Goal: Task Accomplishment & Management: Manage account settings

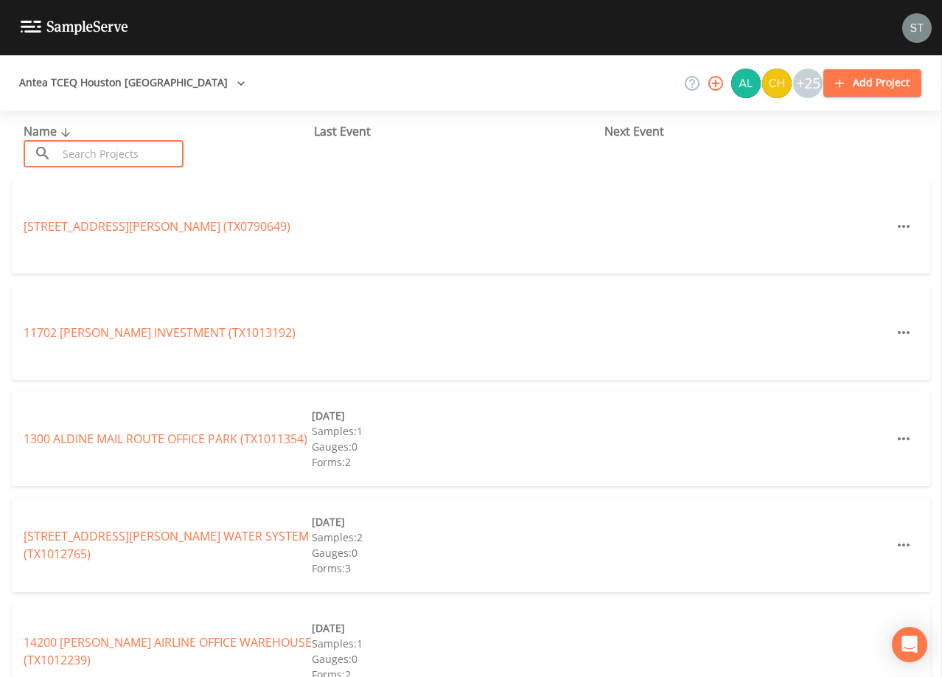
click at [125, 150] on input "text" at bounding box center [120, 153] width 126 height 27
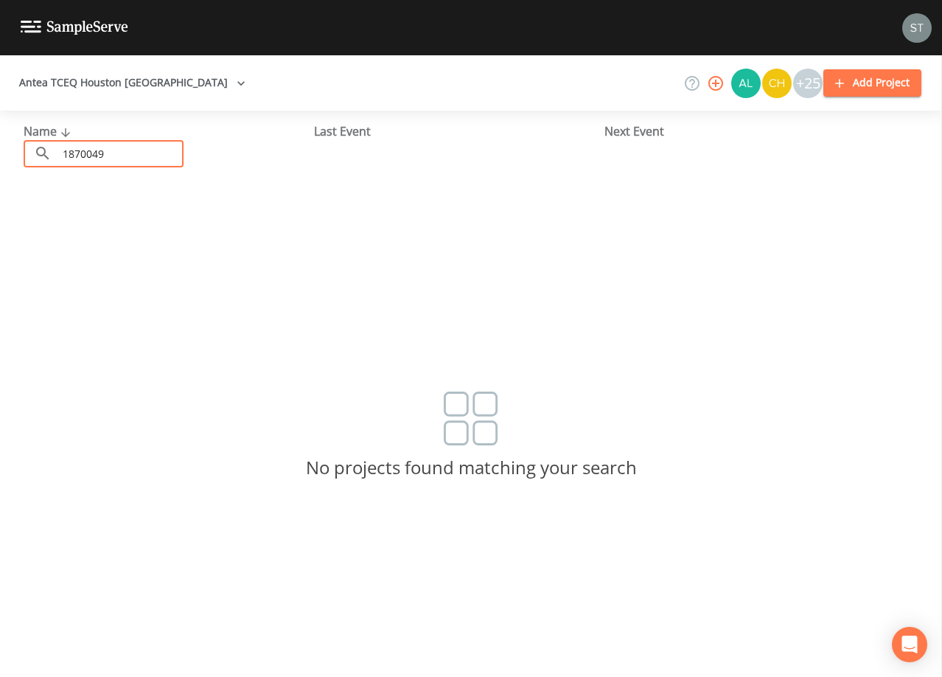
drag, startPoint x: 147, startPoint y: 156, endPoint x: 18, endPoint y: 153, distance: 129.0
click at [18, 153] on div "Name ​ 1870049 ​ Last Event Next Event" at bounding box center [471, 145] width 942 height 69
drag, startPoint x: 138, startPoint y: 153, endPoint x: 10, endPoint y: 152, distance: 128.2
click at [10, 152] on div "Name ​ TX1870049 ​ Last Event Next Event" at bounding box center [471, 145] width 942 height 69
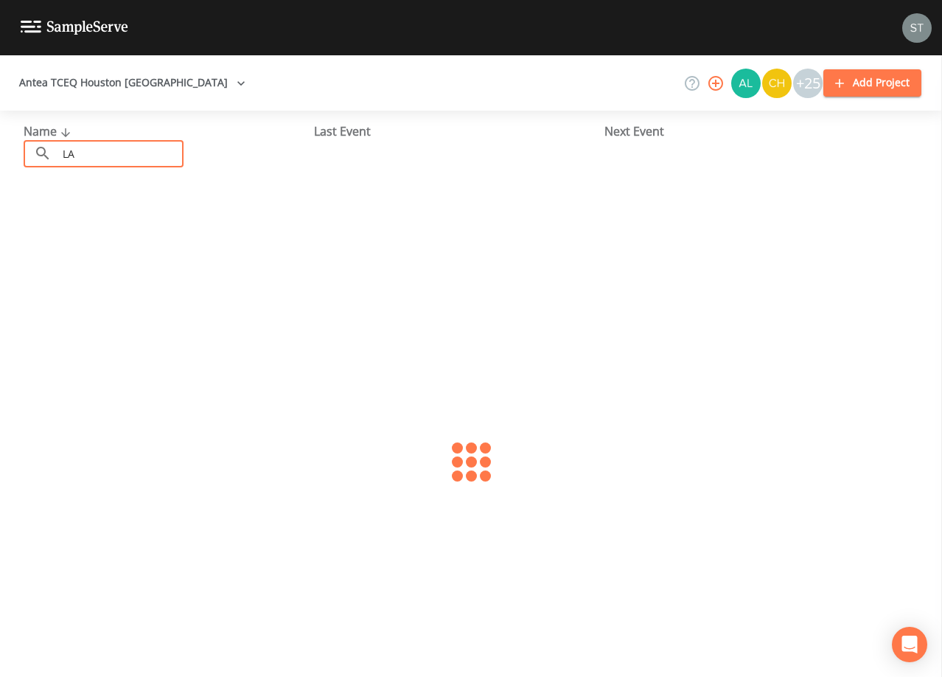
type input "L"
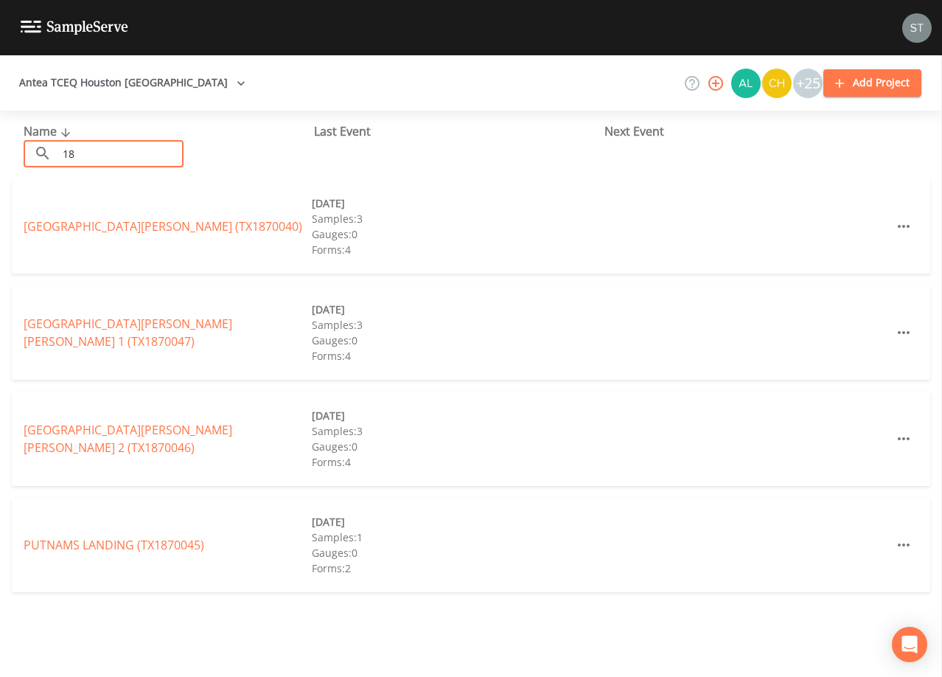
type input "1"
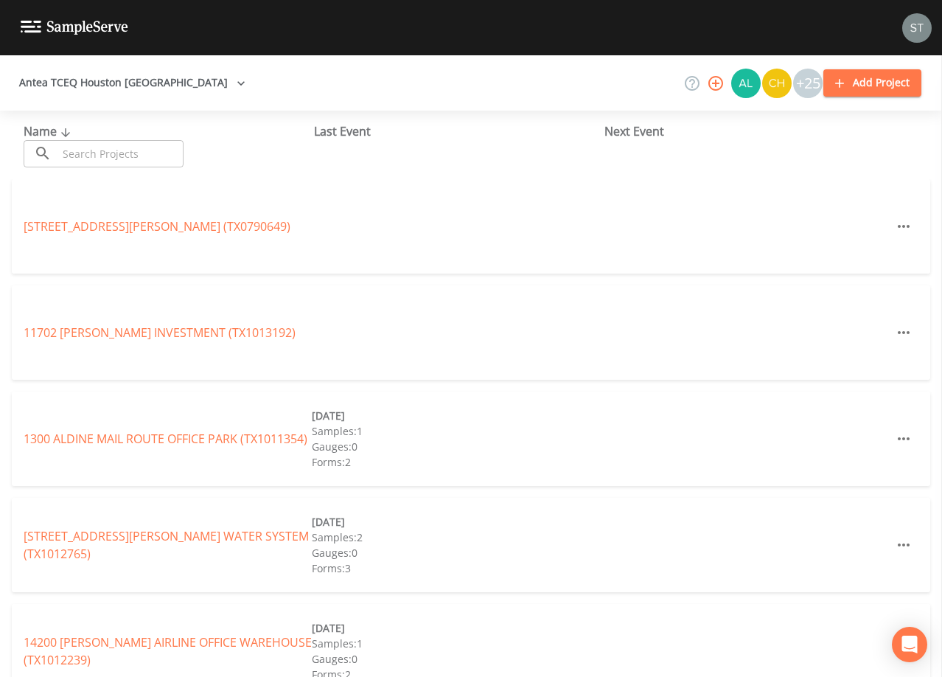
click at [158, 148] on input "text" at bounding box center [120, 153] width 126 height 27
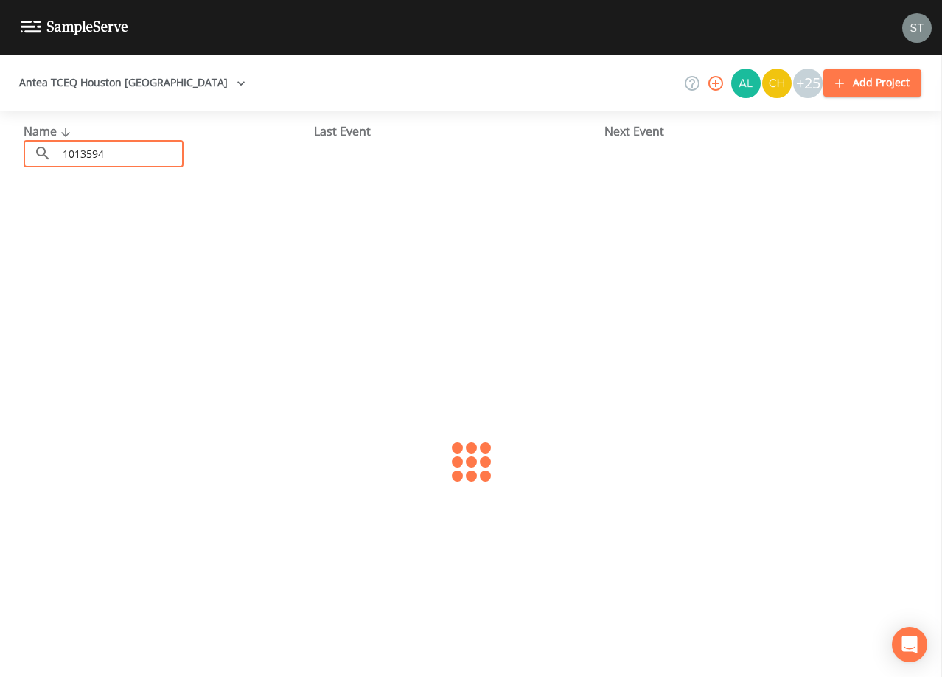
type input "1013594"
click at [173, 223] on link "SEALY KICKAPOO ROAD (TX1013594)" at bounding box center [123, 226] width 199 height 16
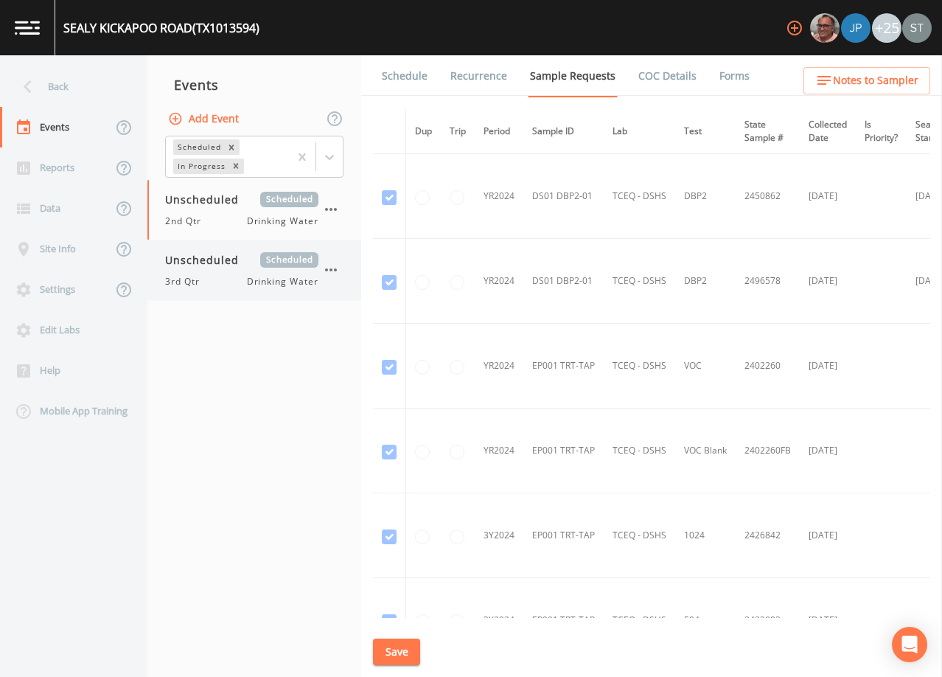
click at [247, 275] on span "Drinking Water" at bounding box center [282, 281] width 71 height 13
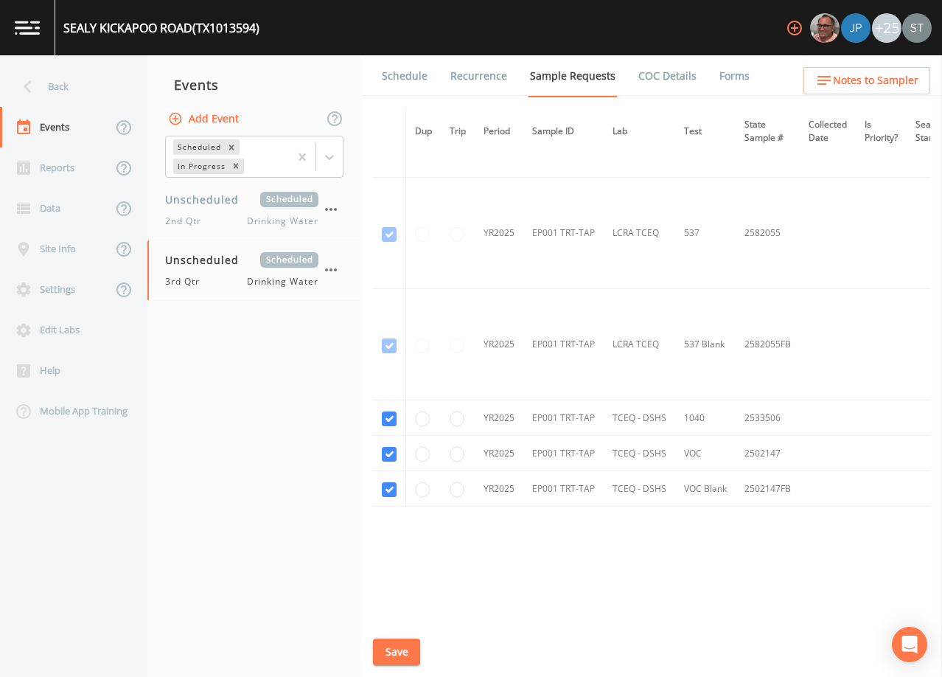
scroll to position [1253, 0]
click at [403, 85] on link "Schedule" at bounding box center [405, 75] width 50 height 41
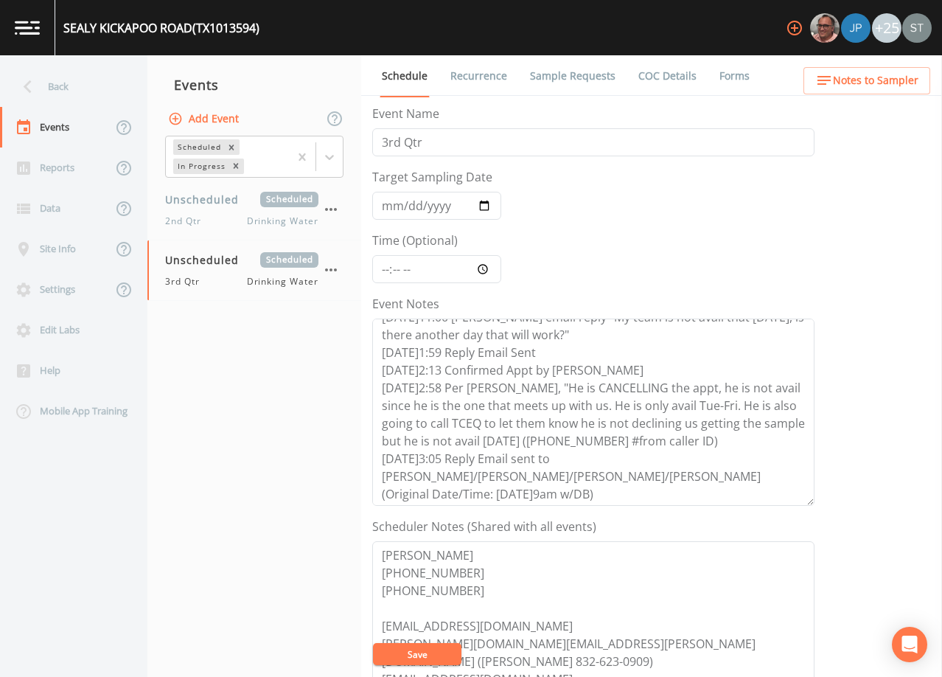
scroll to position [88, 0]
click at [224, 210] on div "Unscheduled Scheduled 2nd Qtr Drinking Water" at bounding box center [241, 210] width 153 height 36
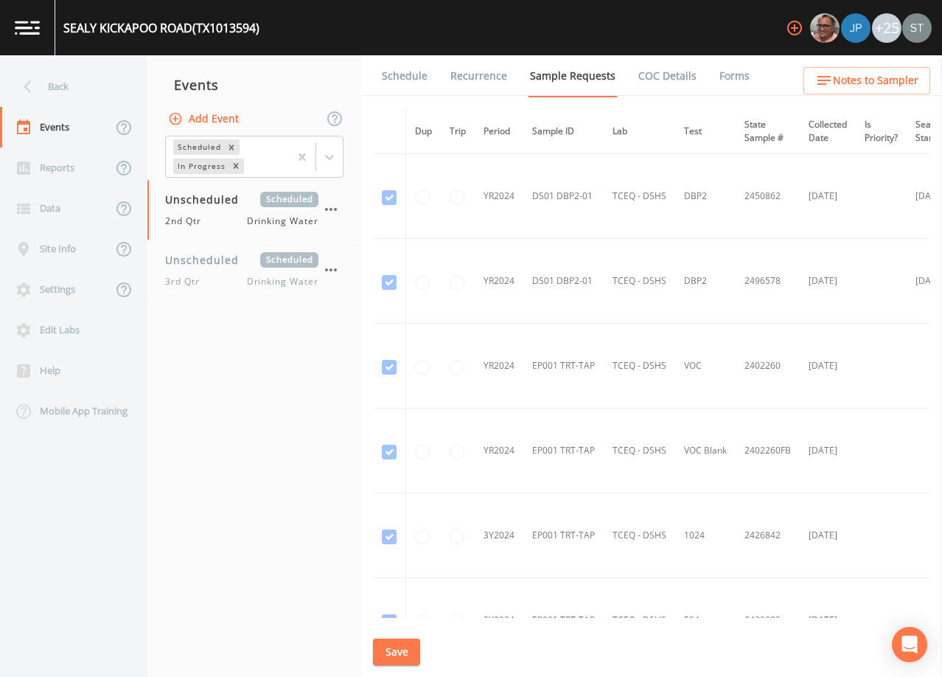
click at [411, 80] on link "Schedule" at bounding box center [405, 75] width 50 height 41
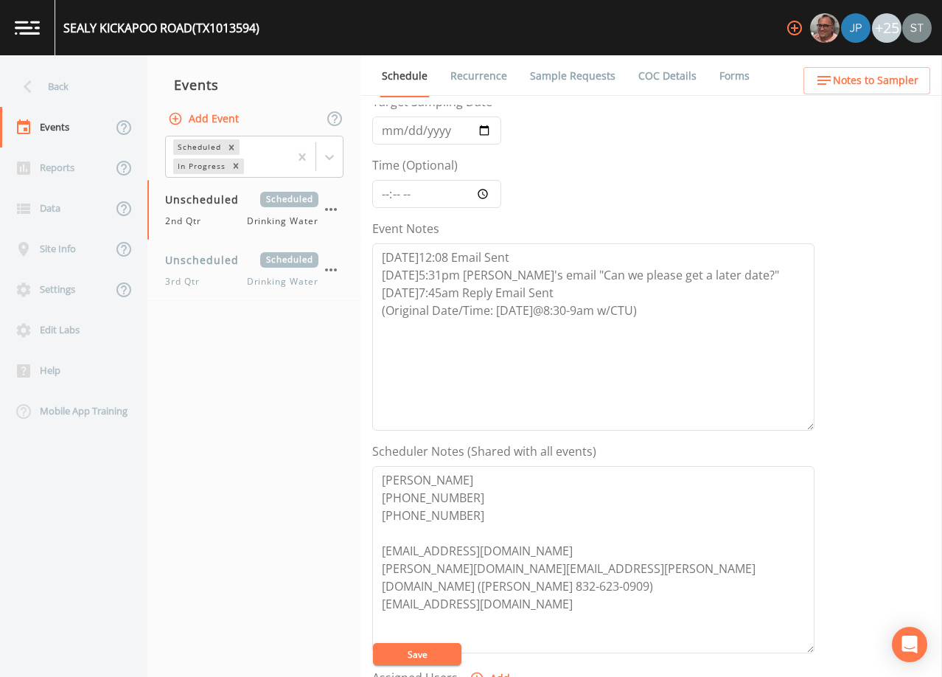
scroll to position [147, 0]
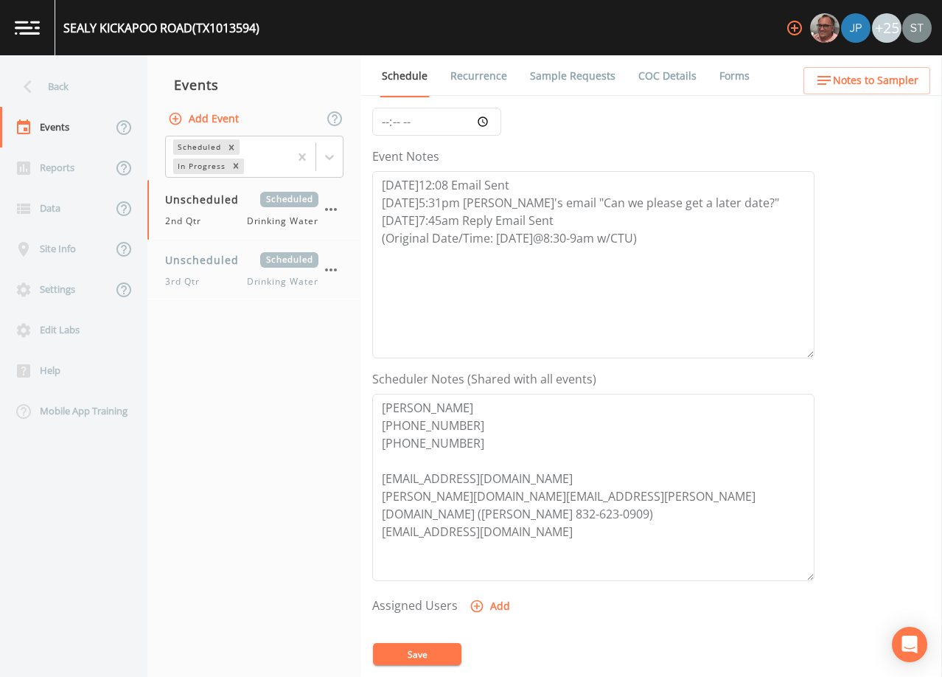
click at [735, 78] on link "Forms" at bounding box center [734, 75] width 35 height 41
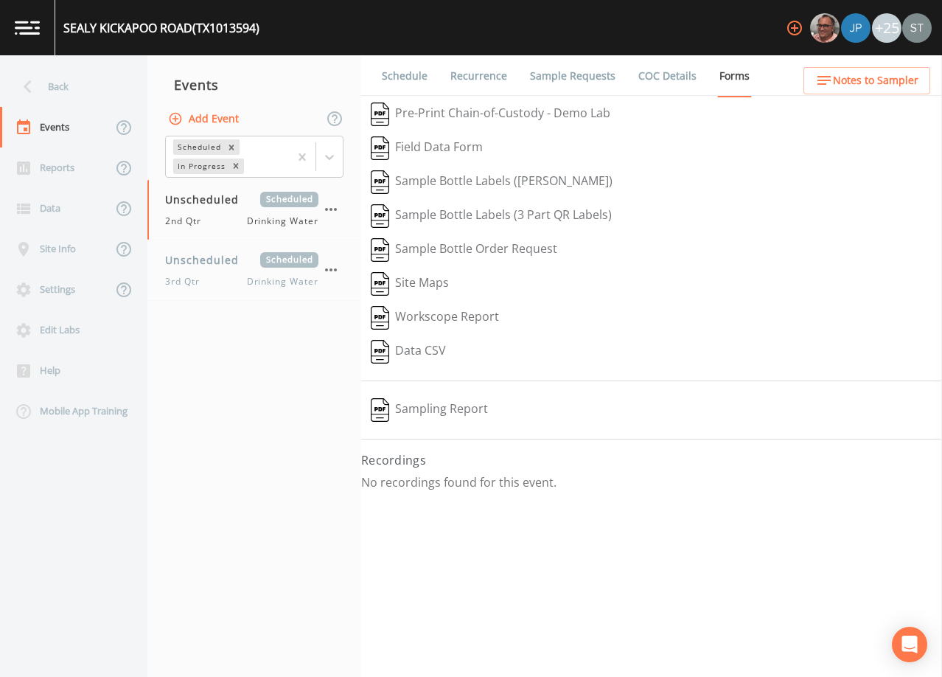
click at [414, 80] on link "Schedule" at bounding box center [405, 75] width 50 height 41
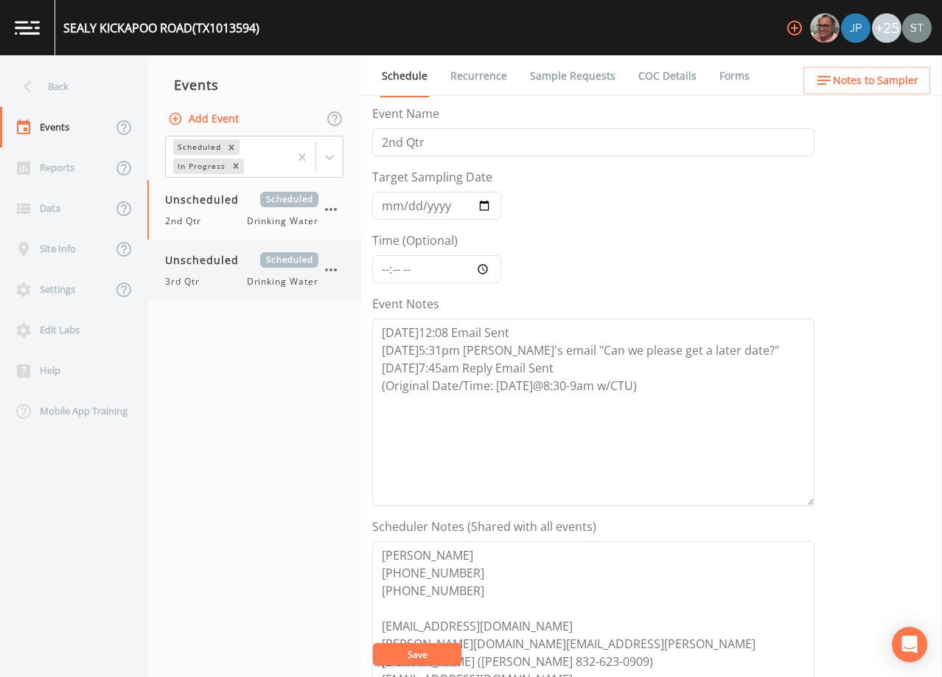
click at [234, 262] on span "Unscheduled" at bounding box center [207, 259] width 84 height 15
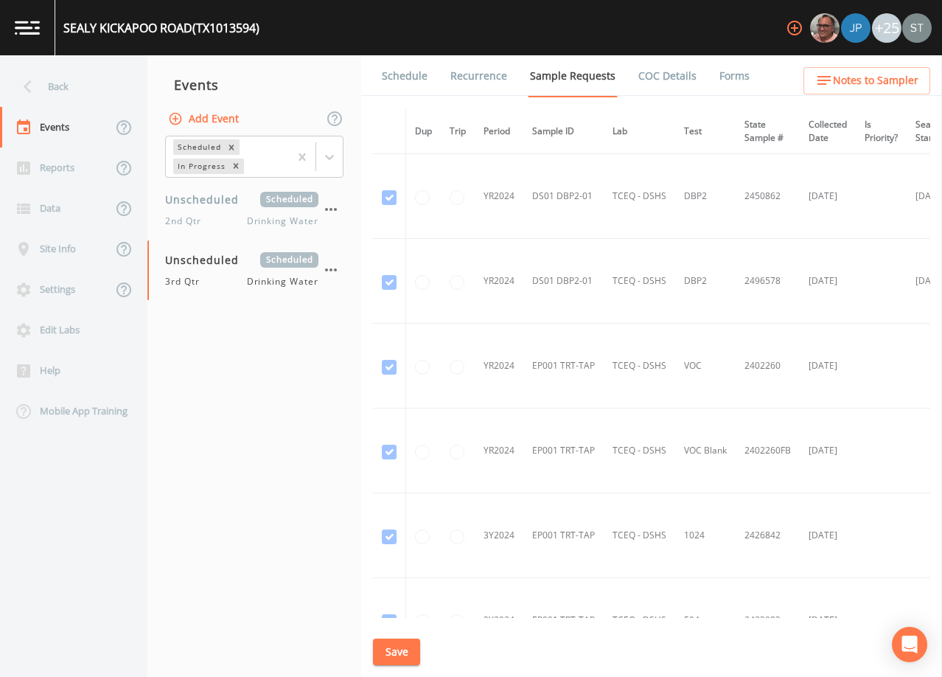
click at [405, 74] on link "Schedule" at bounding box center [405, 75] width 50 height 41
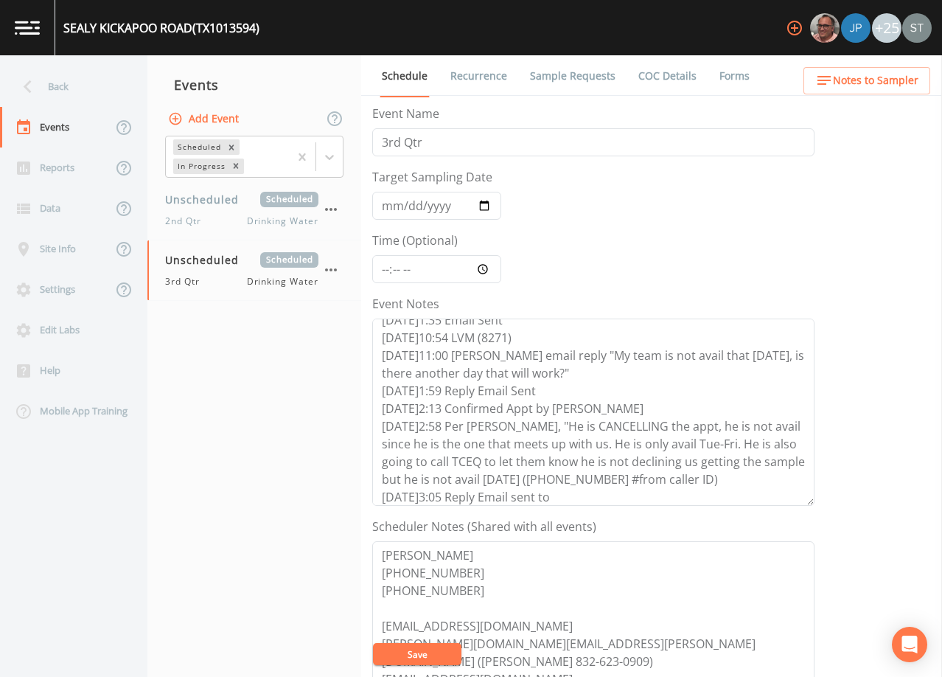
scroll to position [74, 0]
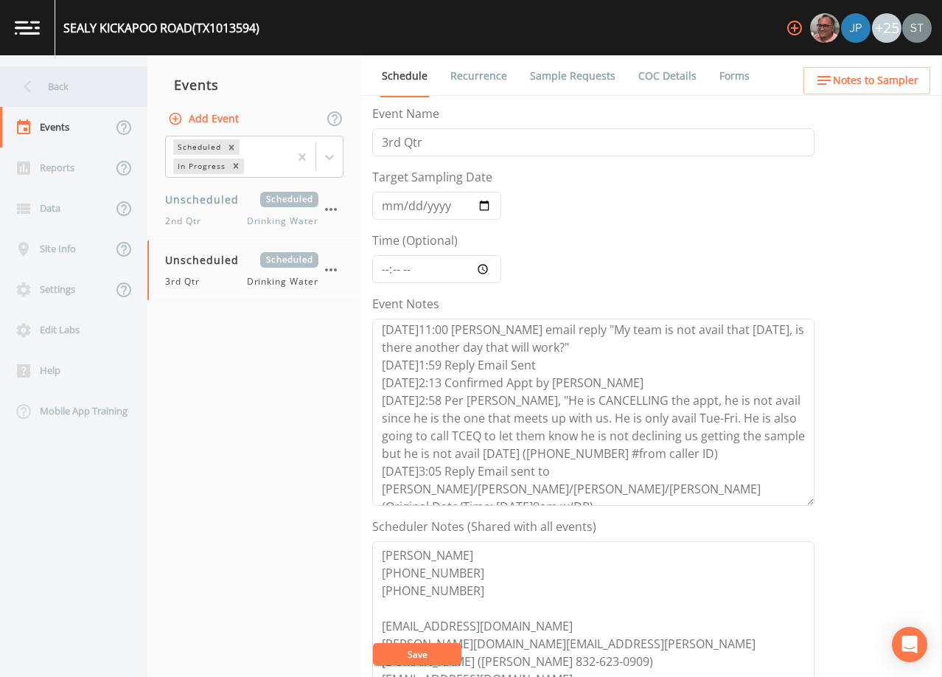
click at [63, 78] on div "Back" at bounding box center [66, 86] width 133 height 41
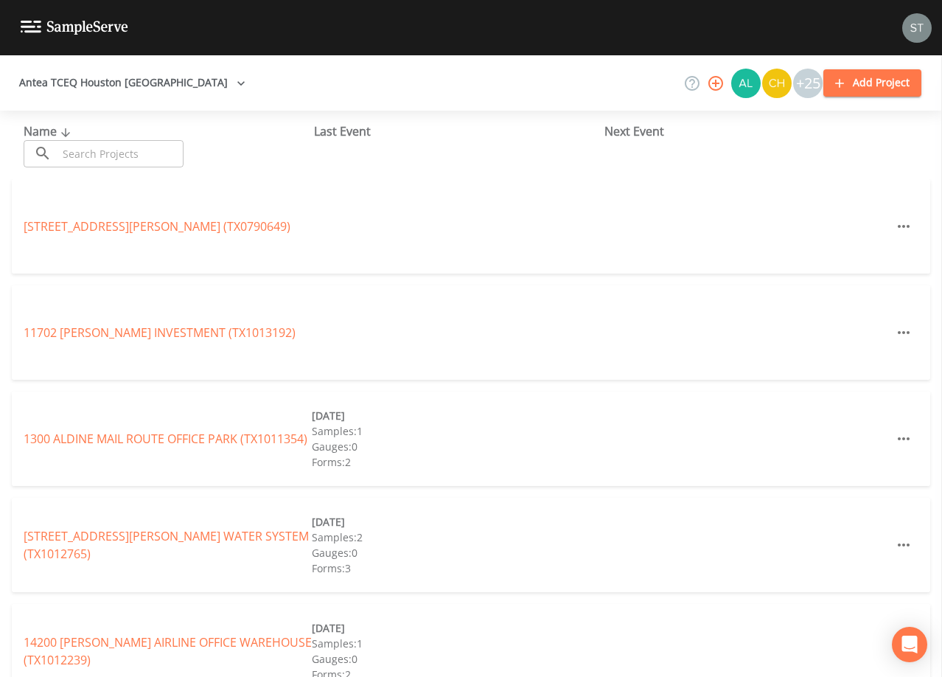
click at [122, 158] on input "text" at bounding box center [120, 153] width 126 height 27
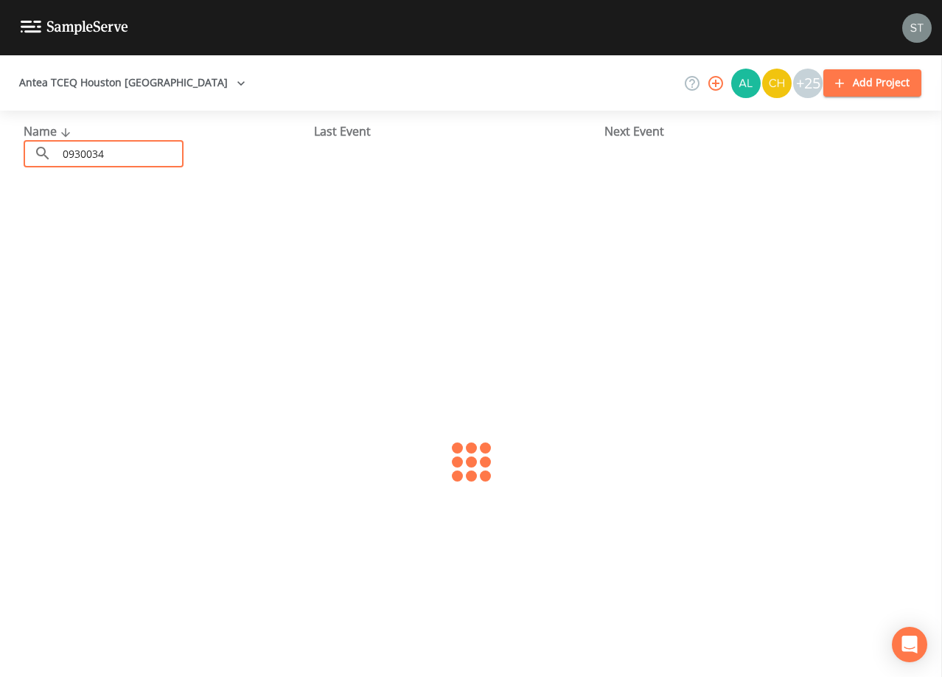
type input "0930034"
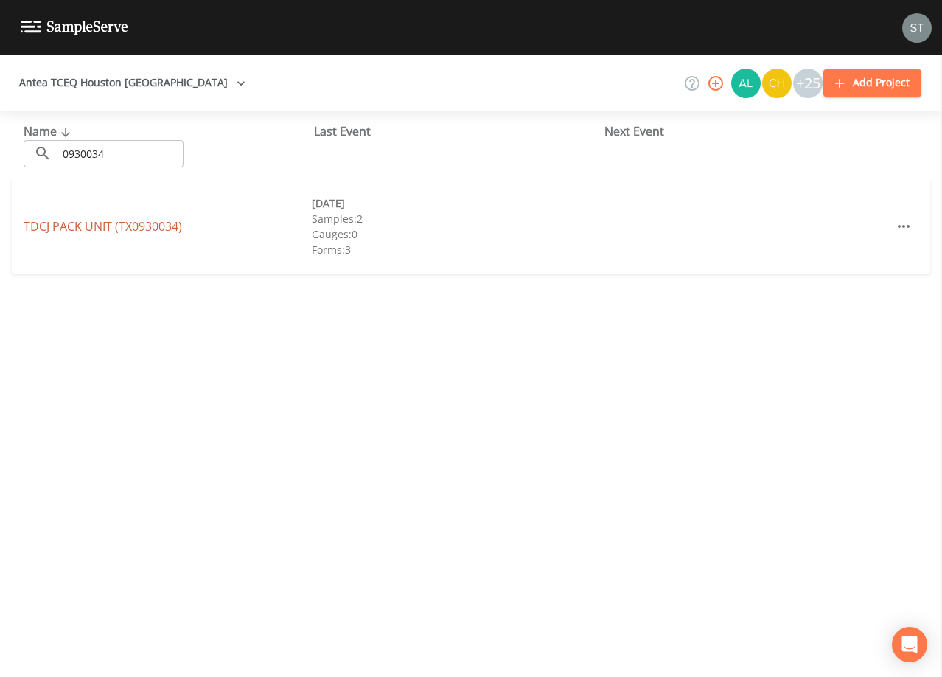
click at [147, 223] on link "TDCJ PACK UNIT (TX0930034)" at bounding box center [103, 226] width 158 height 16
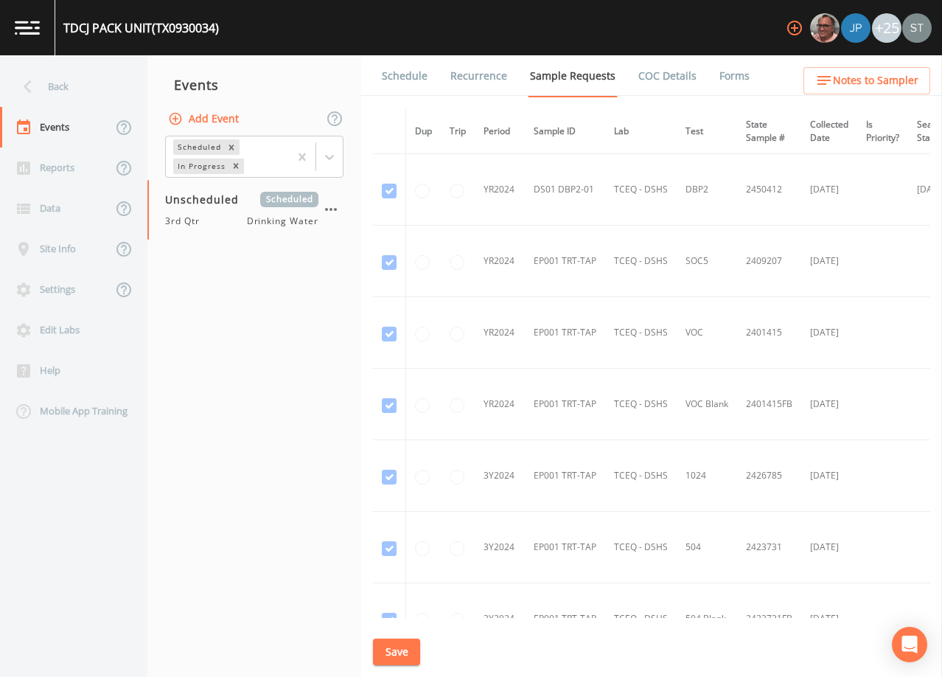
click at [392, 78] on link "Schedule" at bounding box center [405, 75] width 50 height 41
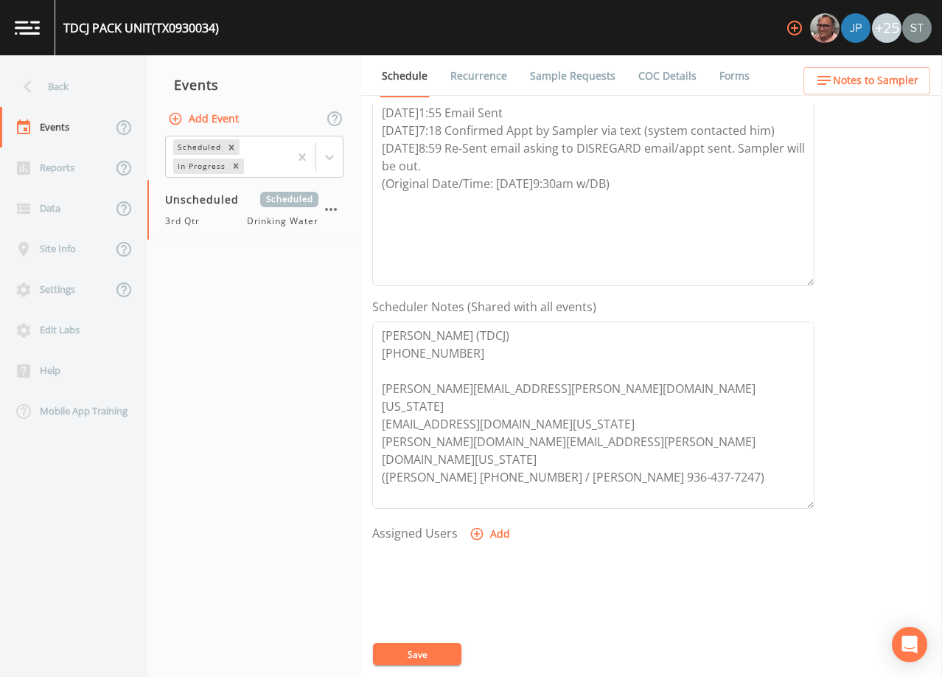
scroll to position [221, 0]
click at [75, 82] on div "Back" at bounding box center [66, 86] width 133 height 41
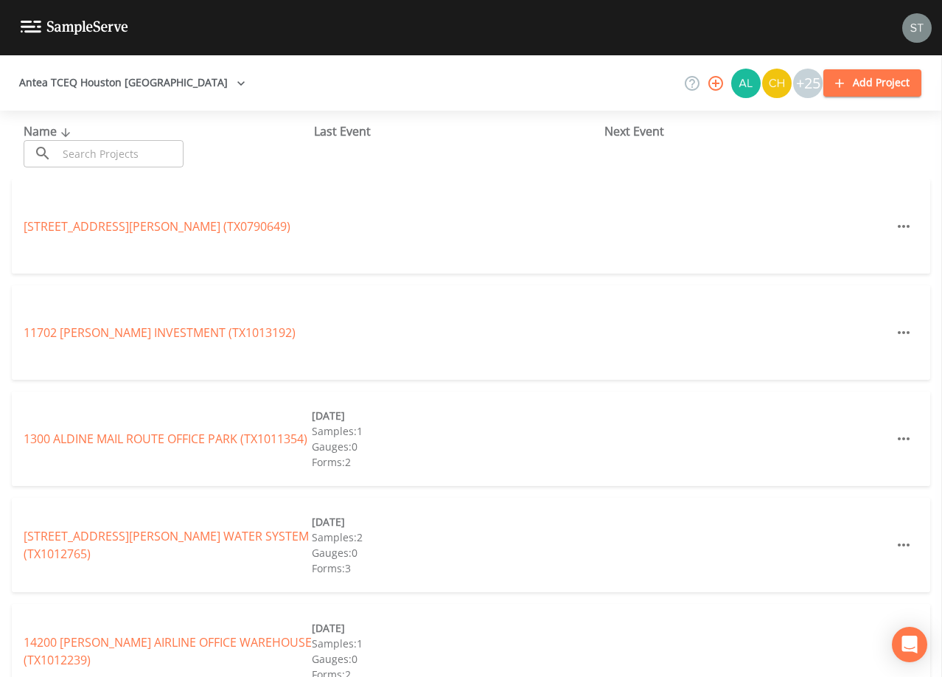
click at [139, 151] on input "text" at bounding box center [120, 153] width 126 height 27
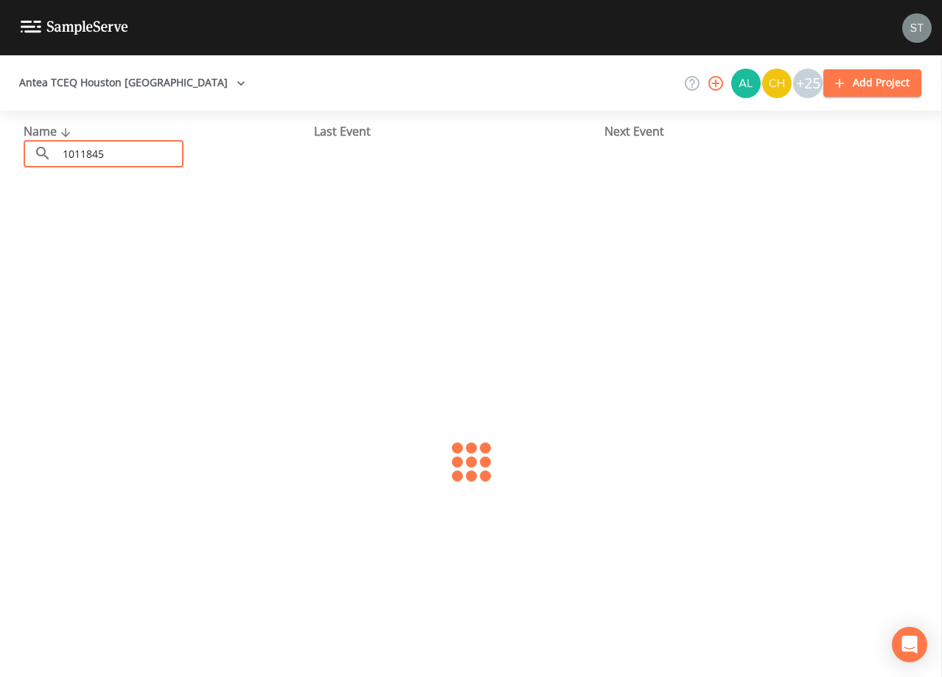
type input "1011845"
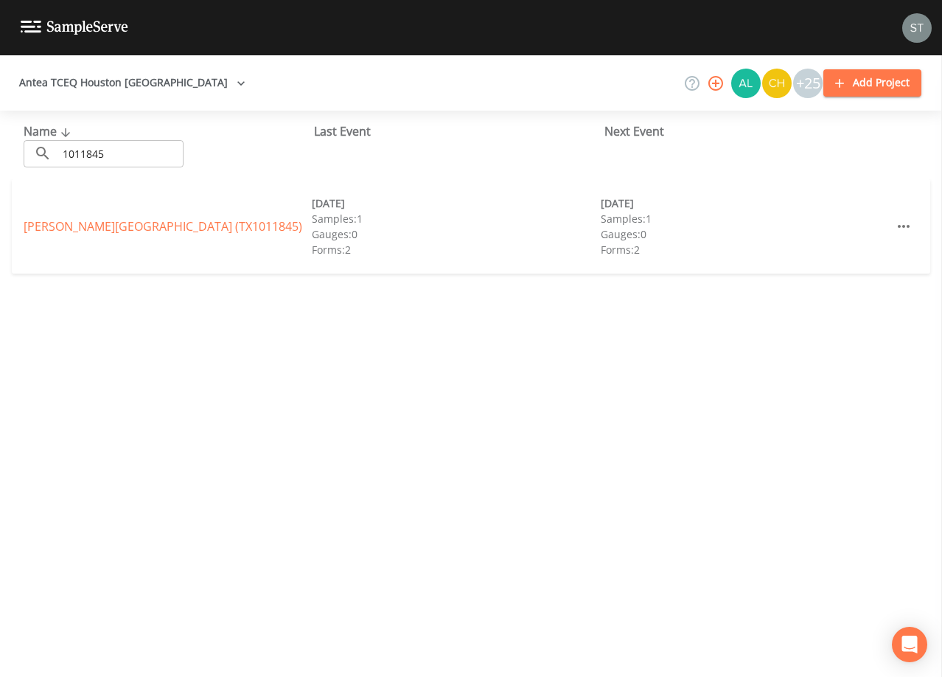
click at [136, 228] on link "[PERSON_NAME][GEOGRAPHIC_DATA] (TX1011845)" at bounding box center [163, 226] width 279 height 16
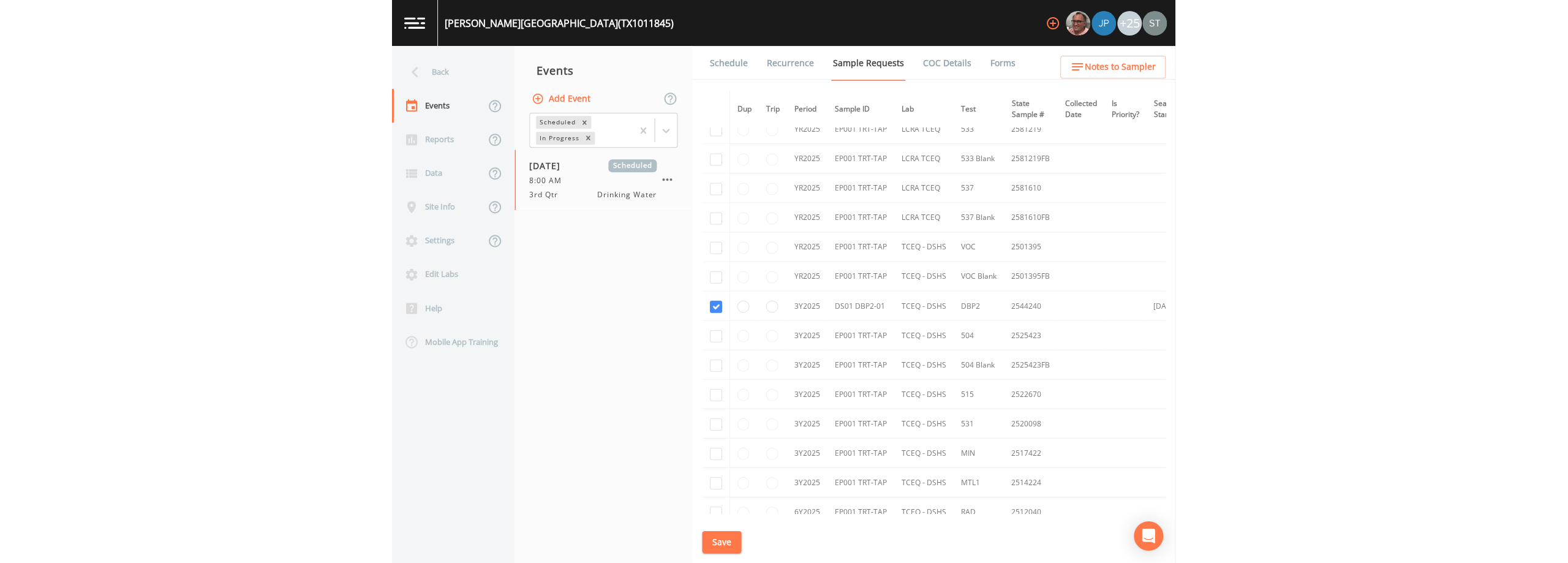
scroll to position [245, 0]
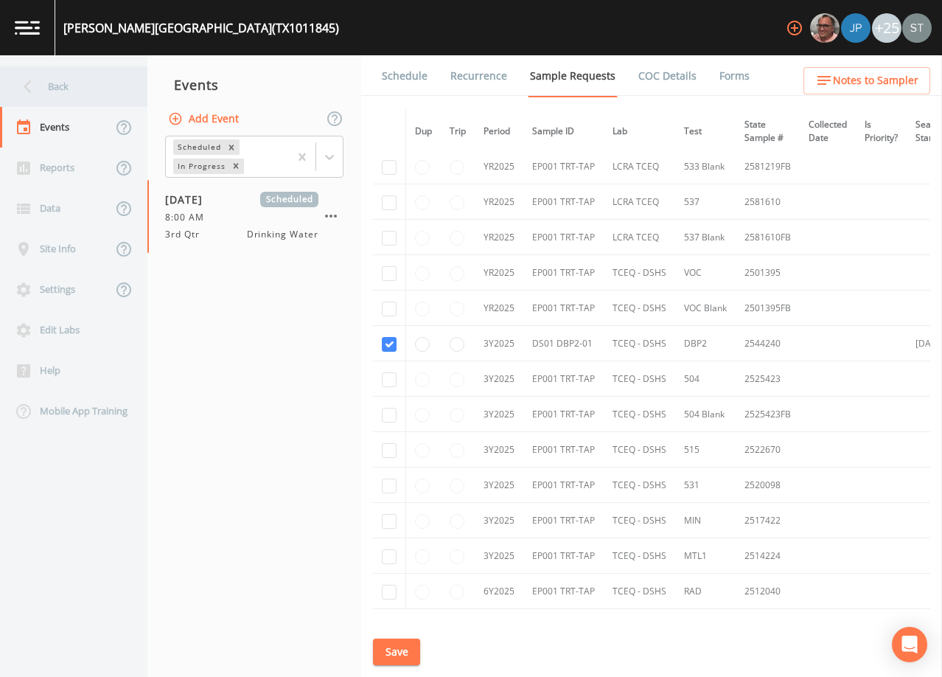
click at [66, 88] on div "Back" at bounding box center [66, 86] width 133 height 41
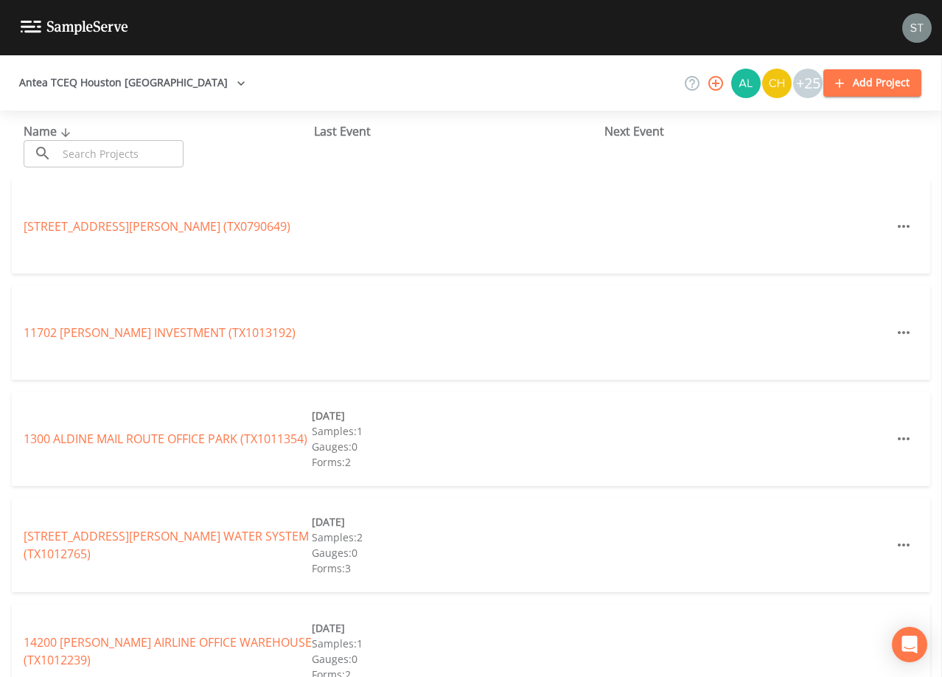
click at [105, 149] on input "text" at bounding box center [120, 153] width 126 height 27
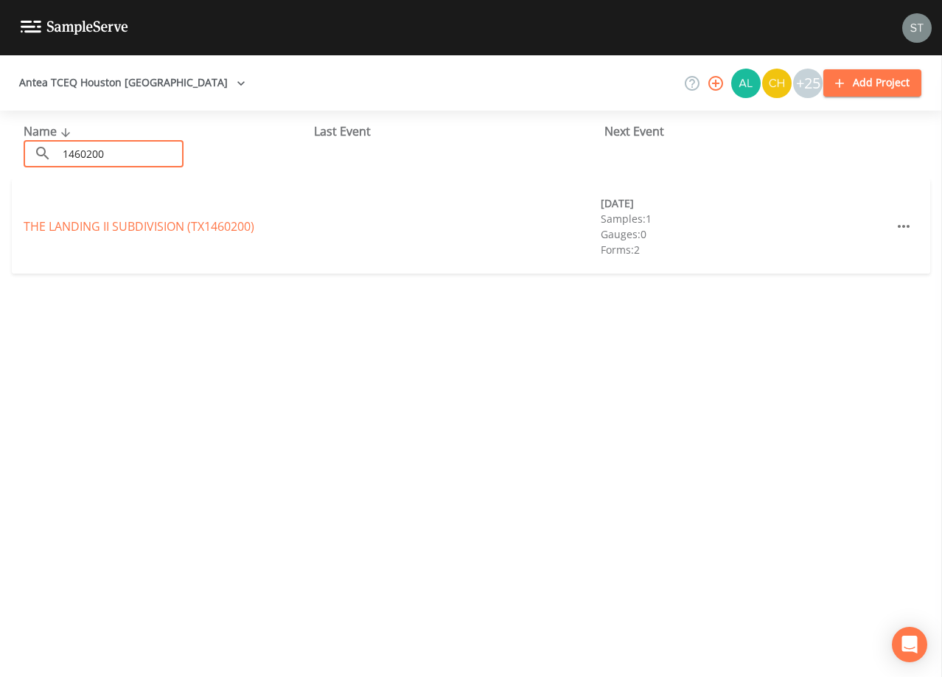
type input "1460200"
click at [131, 228] on link "THE [GEOGRAPHIC_DATA] (TX1460200)" at bounding box center [139, 226] width 231 height 16
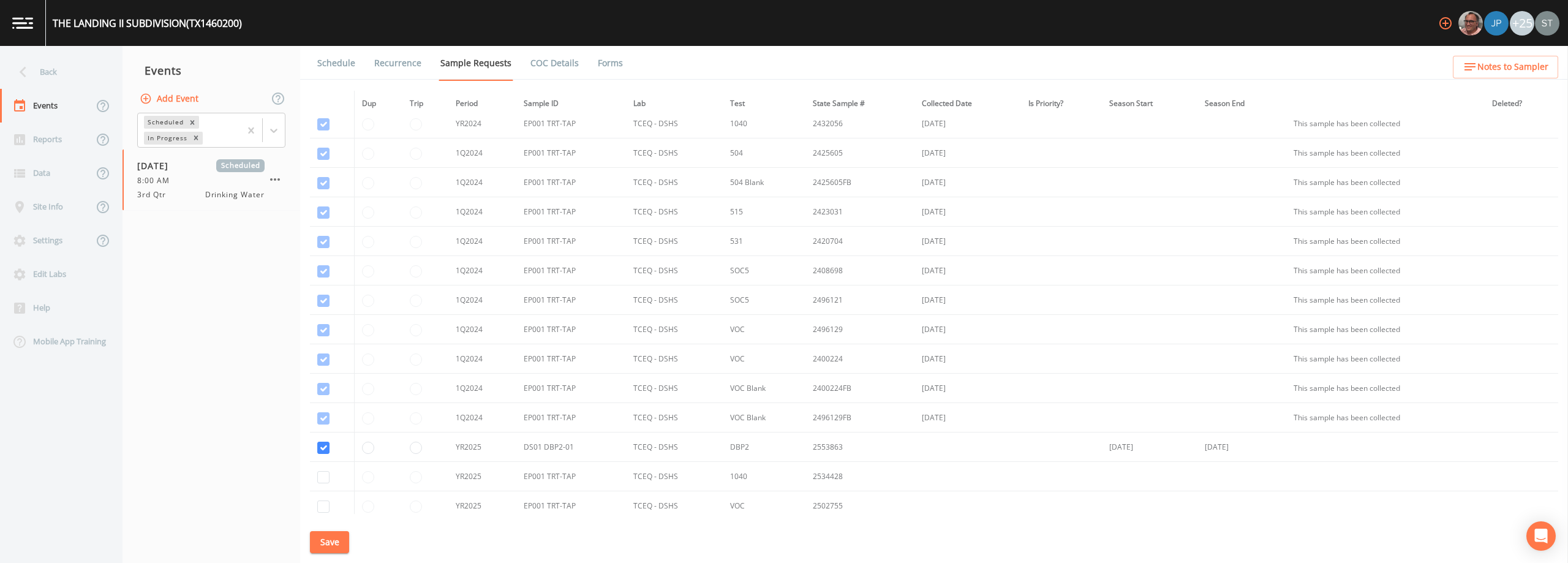
scroll to position [171, 0]
click at [325, 343] on input "checkbox" at bounding box center [323, 343] width 12 height 12
checkbox input "true"
click at [325, 373] on input "checkbox" at bounding box center [323, 373] width 12 height 12
checkbox input "true"
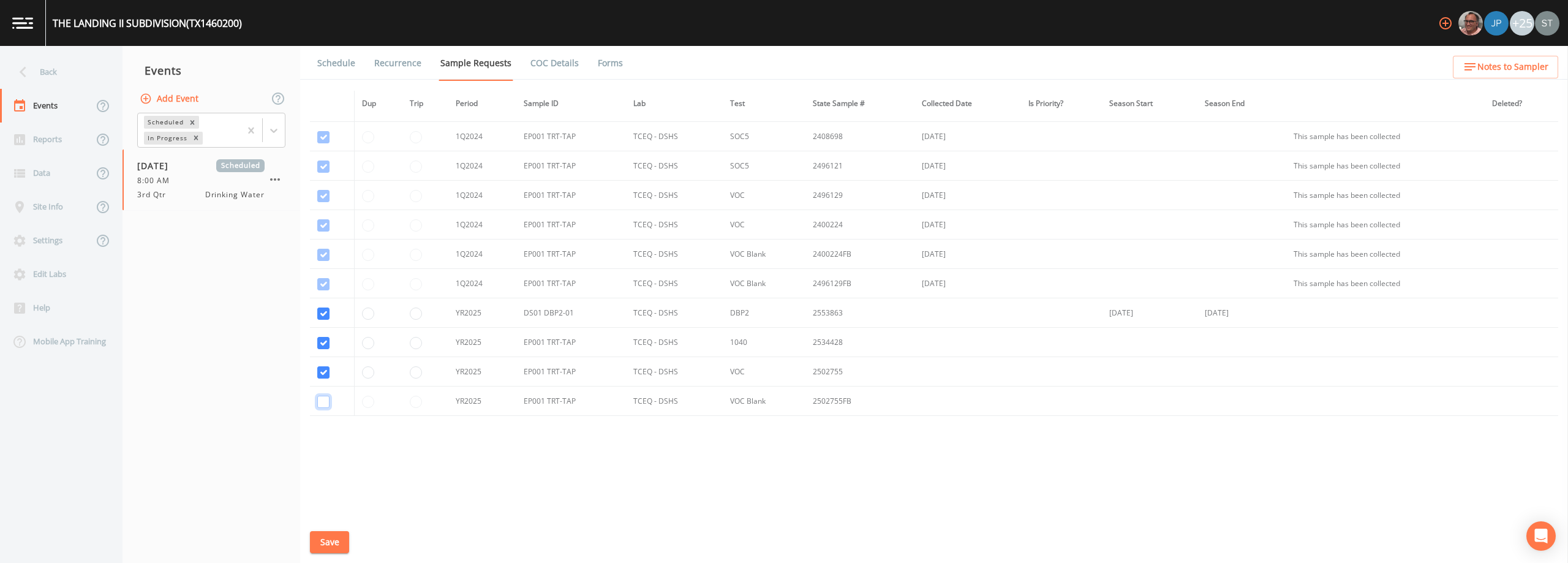
click at [326, 400] on input "checkbox" at bounding box center [323, 402] width 12 height 12
checkbox input "true"
click at [333, 543] on button "Save" at bounding box center [329, 542] width 39 height 22
click at [334, 68] on link "Schedule" at bounding box center [337, 62] width 42 height 34
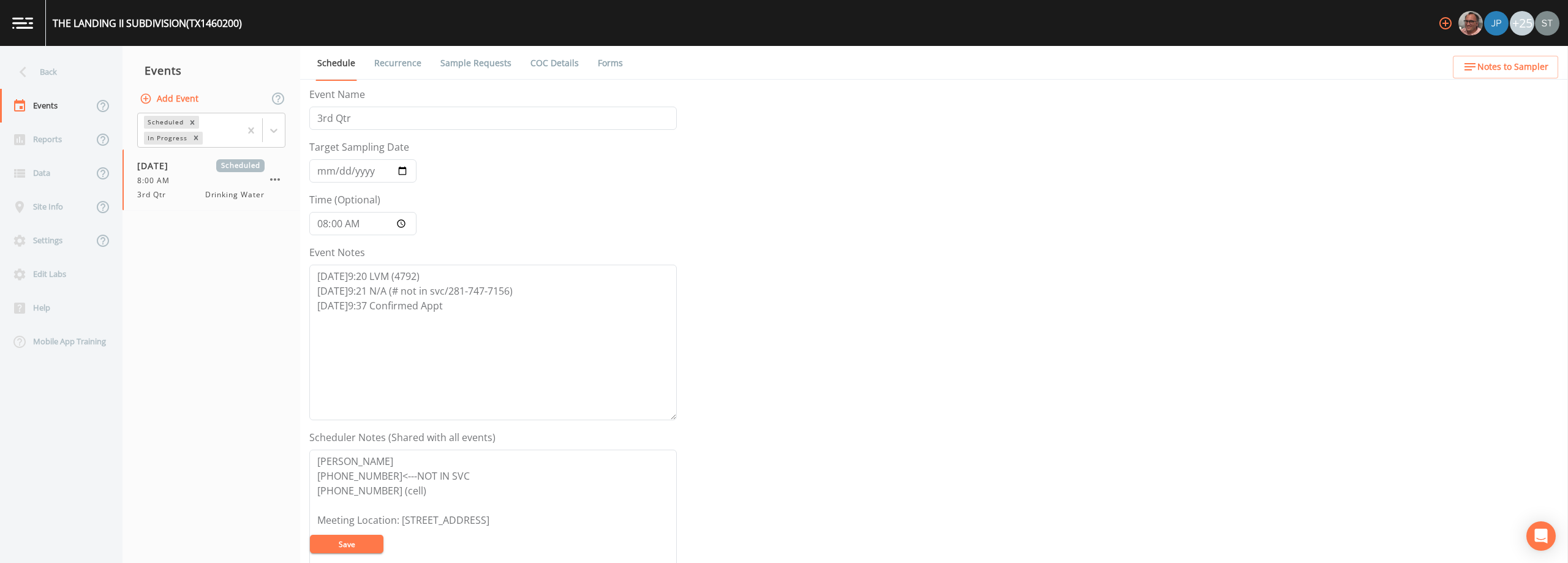
click at [468, 69] on link "Sample Requests" at bounding box center [476, 62] width 75 height 34
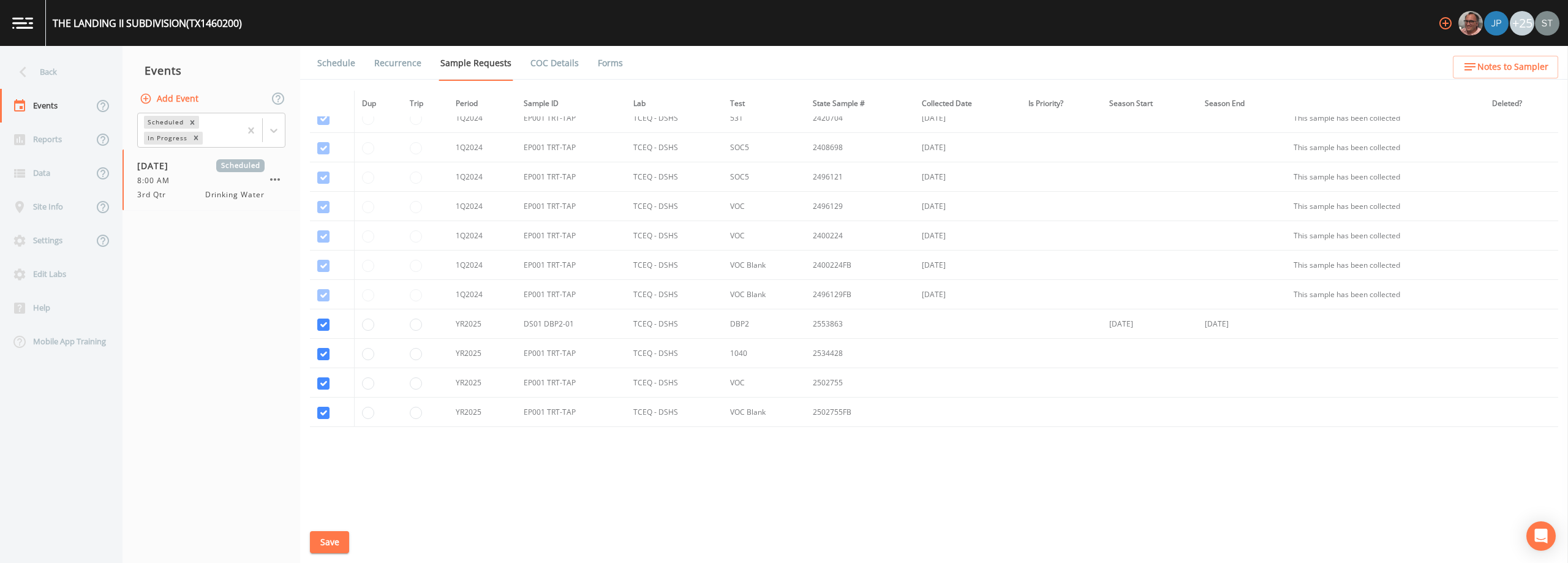
scroll to position [171, 0]
click at [342, 540] on button "Save" at bounding box center [329, 542] width 39 height 22
click at [337, 66] on link "Schedule" at bounding box center [337, 62] width 42 height 34
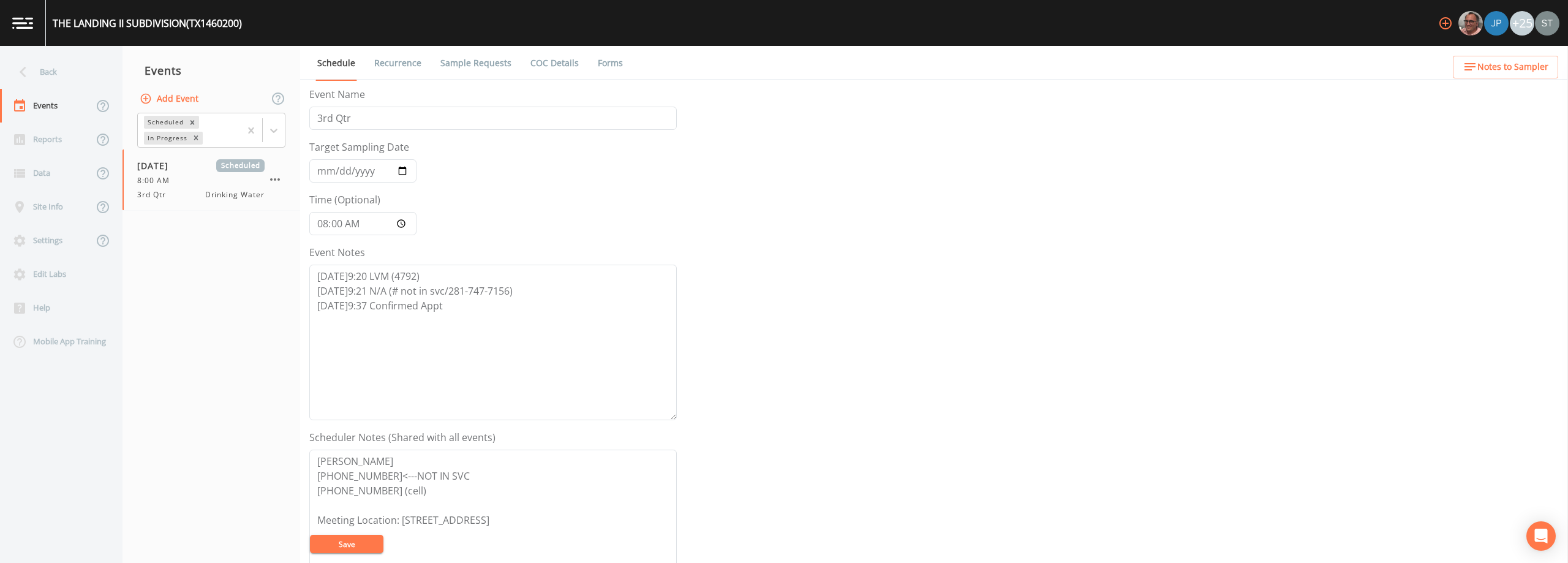
click at [448, 66] on link "Sample Requests" at bounding box center [476, 62] width 75 height 34
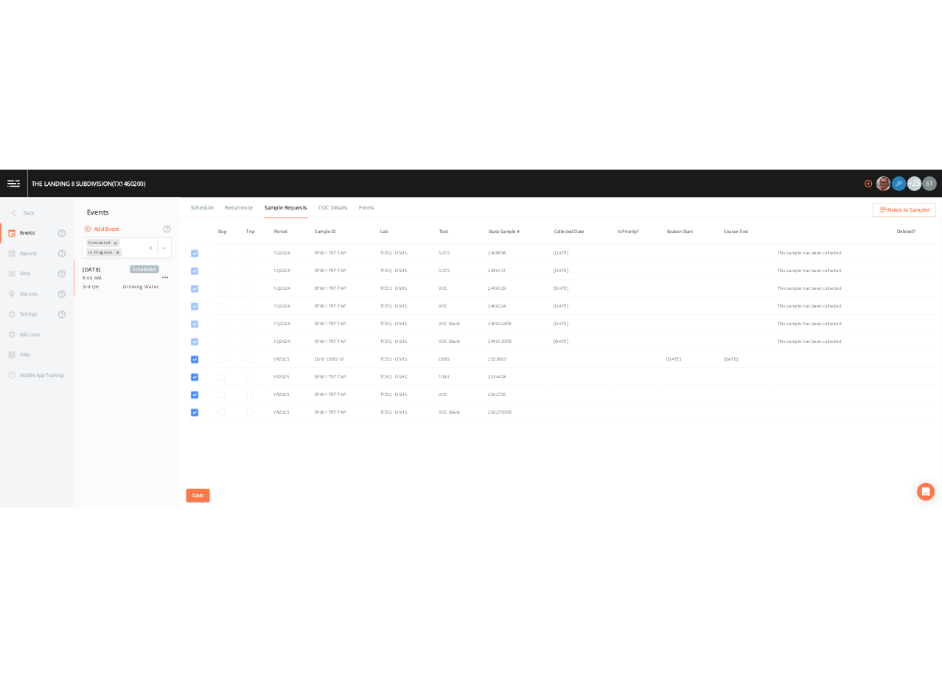
scroll to position [206, 0]
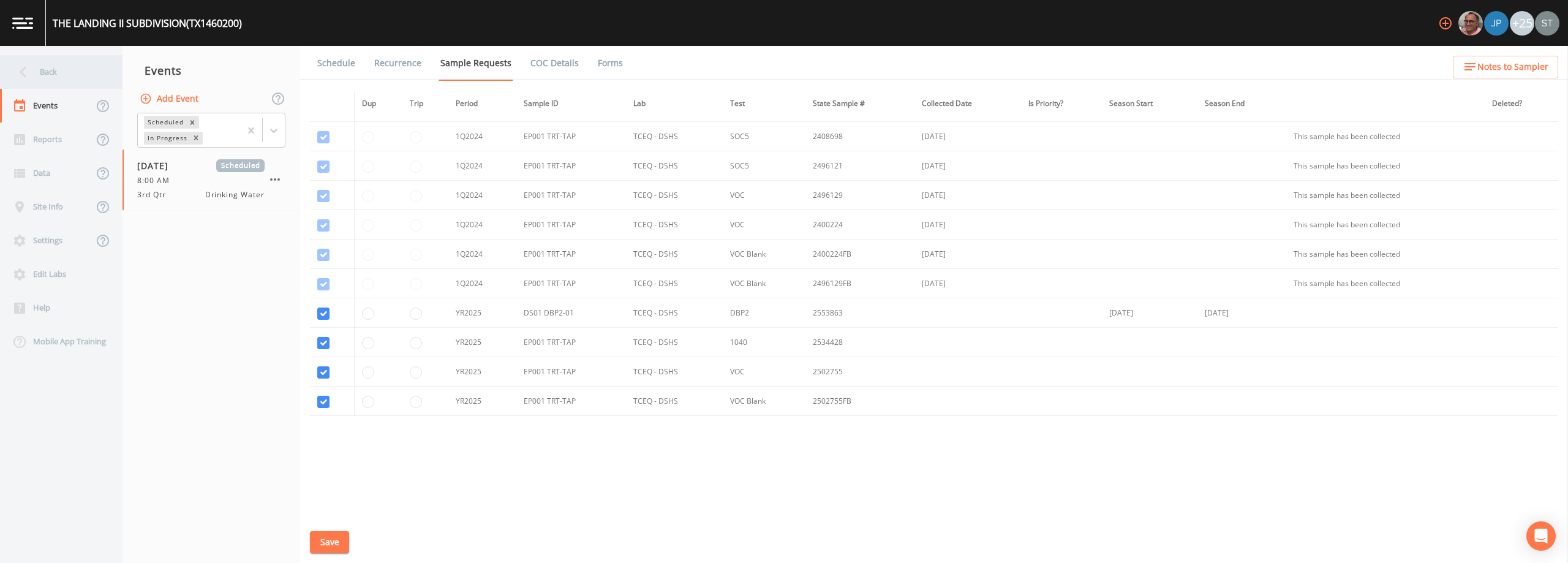
click at [76, 73] on div "Back" at bounding box center [55, 72] width 111 height 34
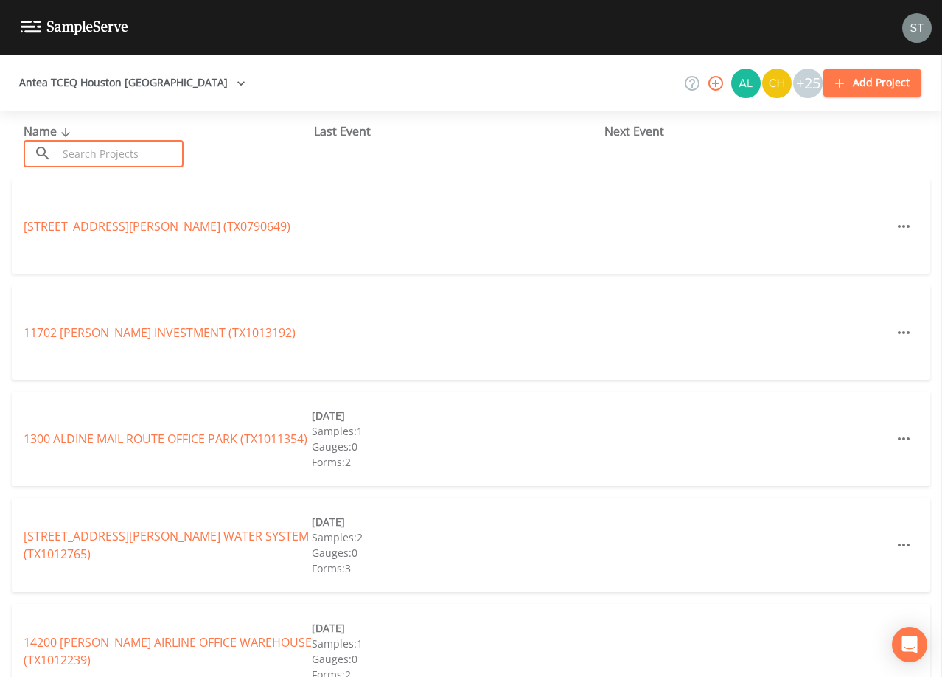
click at [143, 148] on input "text" at bounding box center [120, 153] width 126 height 27
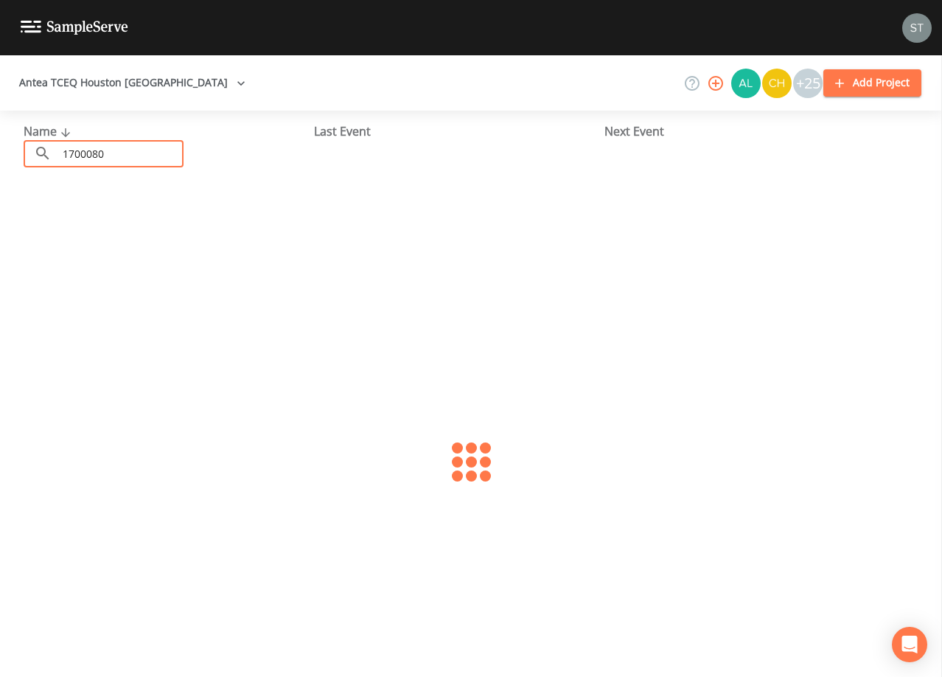
type input "1700080"
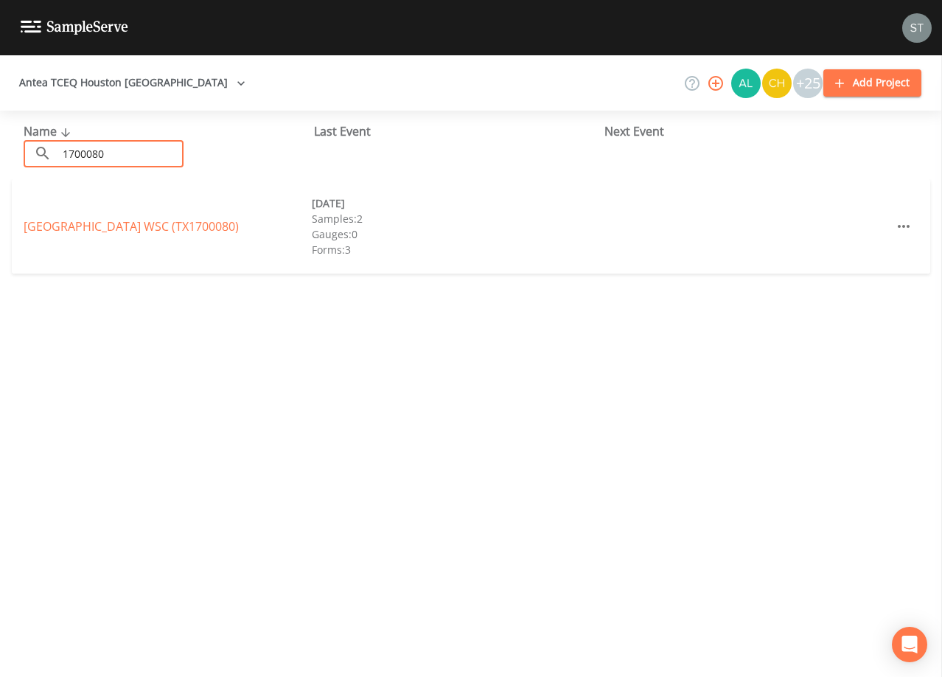
click at [143, 220] on link "[GEOGRAPHIC_DATA] (TX1700080)" at bounding box center [131, 226] width 215 height 16
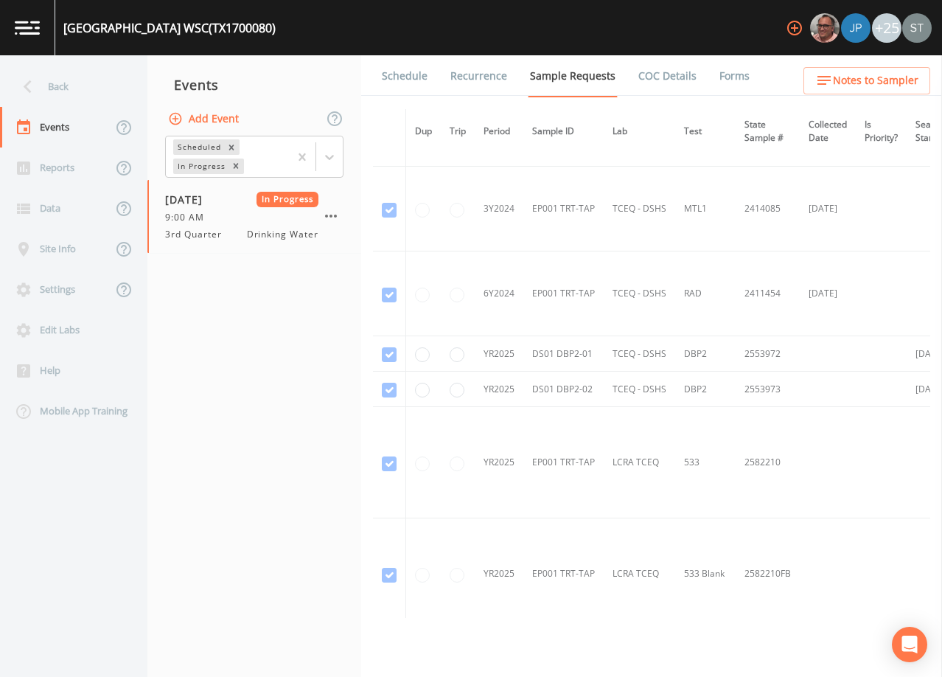
scroll to position [732, 0]
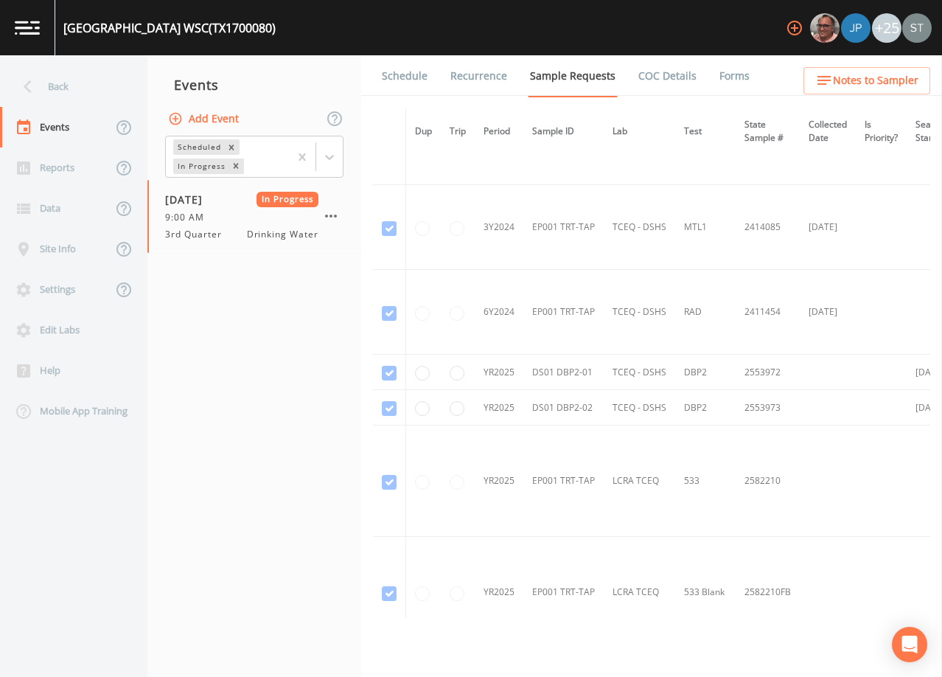
click at [723, 75] on link "Forms" at bounding box center [734, 75] width 35 height 41
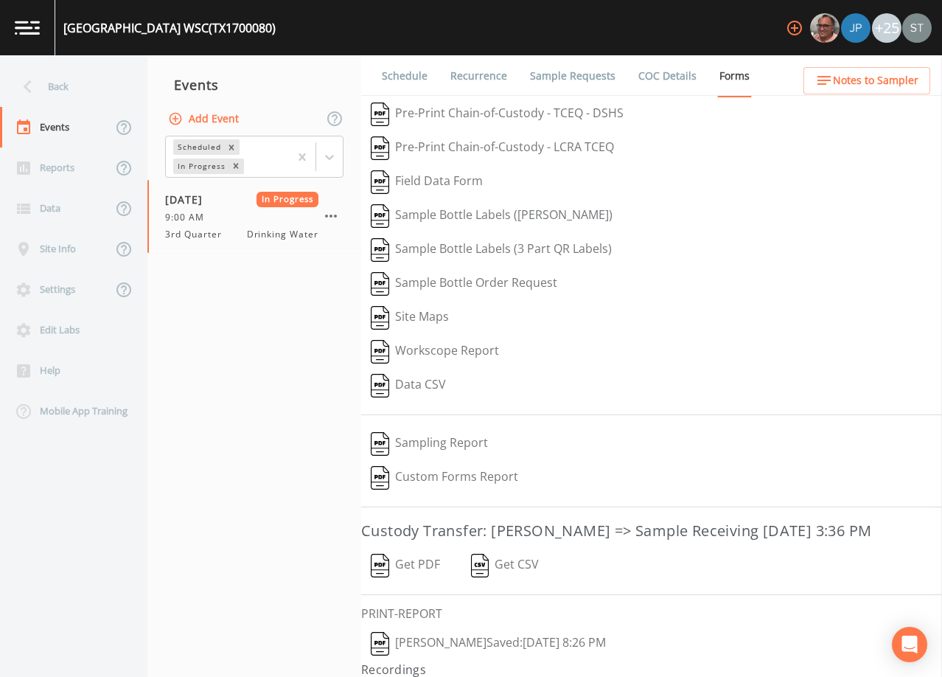
click at [427, 643] on button "[PERSON_NAME]  Saved: [DATE] 8:26 PM" at bounding box center [488, 643] width 254 height 34
click at [73, 92] on div "Back" at bounding box center [66, 86] width 133 height 41
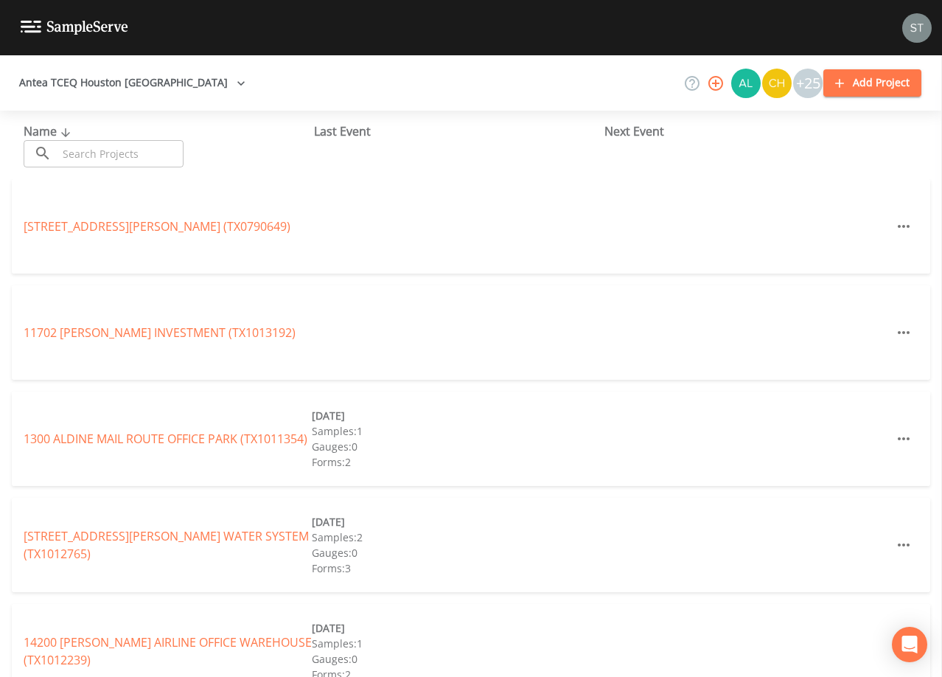
click at [171, 149] on input "text" at bounding box center [120, 153] width 126 height 27
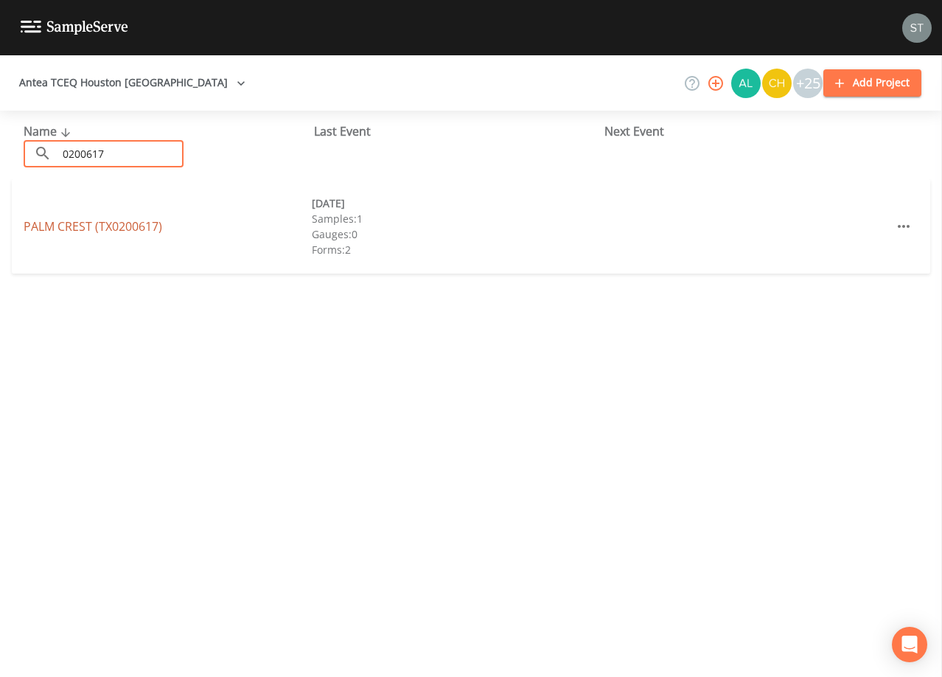
type input "0200617"
click at [154, 231] on link "[GEOGRAPHIC_DATA] (TX0200617)" at bounding box center [93, 226] width 139 height 16
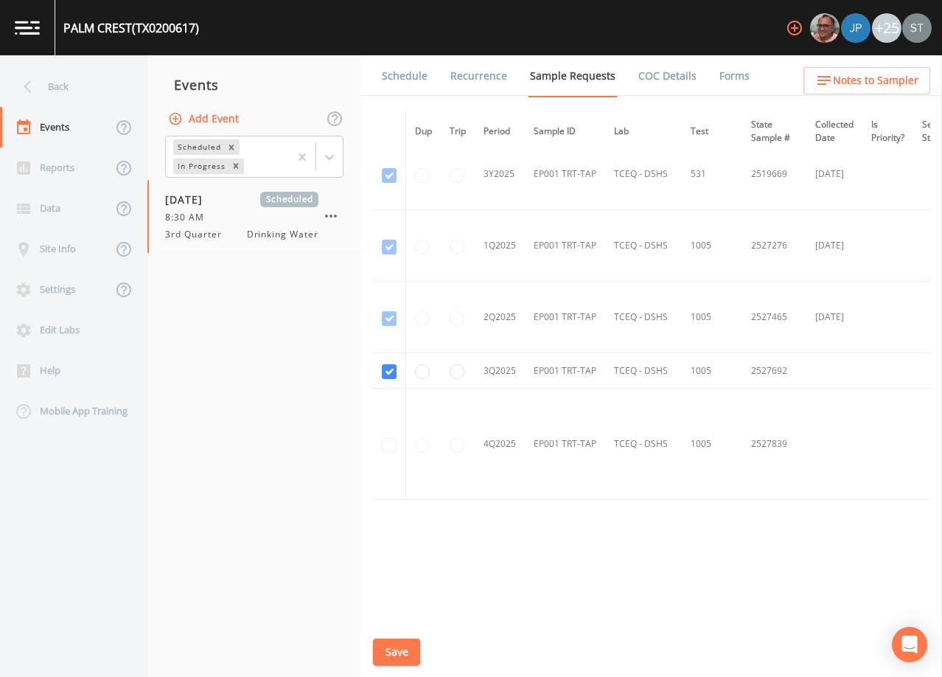
scroll to position [1304, 0]
click at [404, 76] on link "Schedule" at bounding box center [405, 75] width 50 height 41
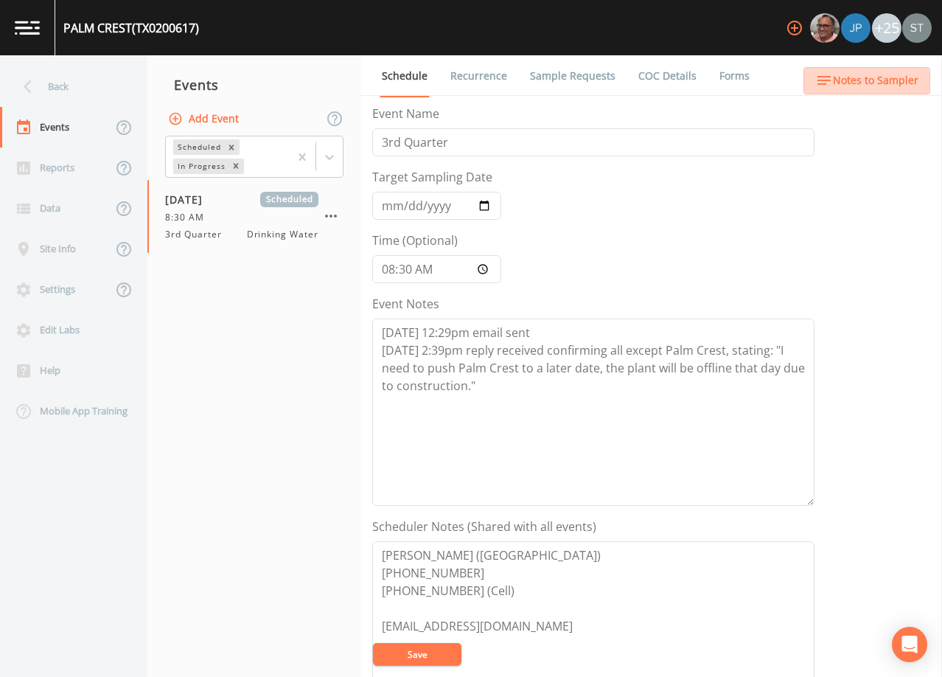
click at [864, 86] on span "Notes to Sampler" at bounding box center [875, 80] width 85 height 18
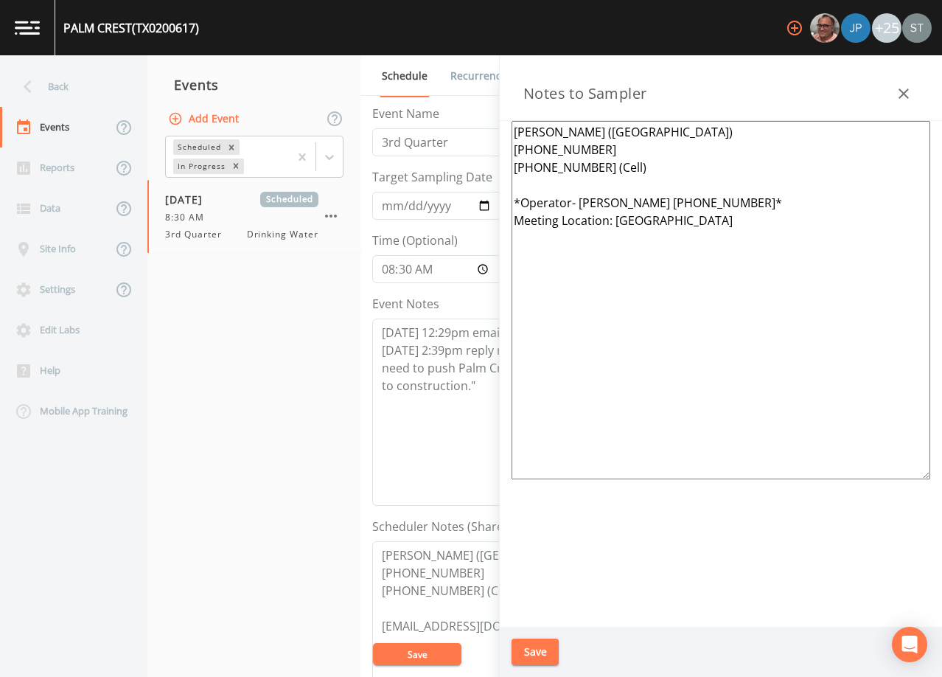
click at [907, 95] on icon "button" at bounding box center [904, 94] width 18 height 18
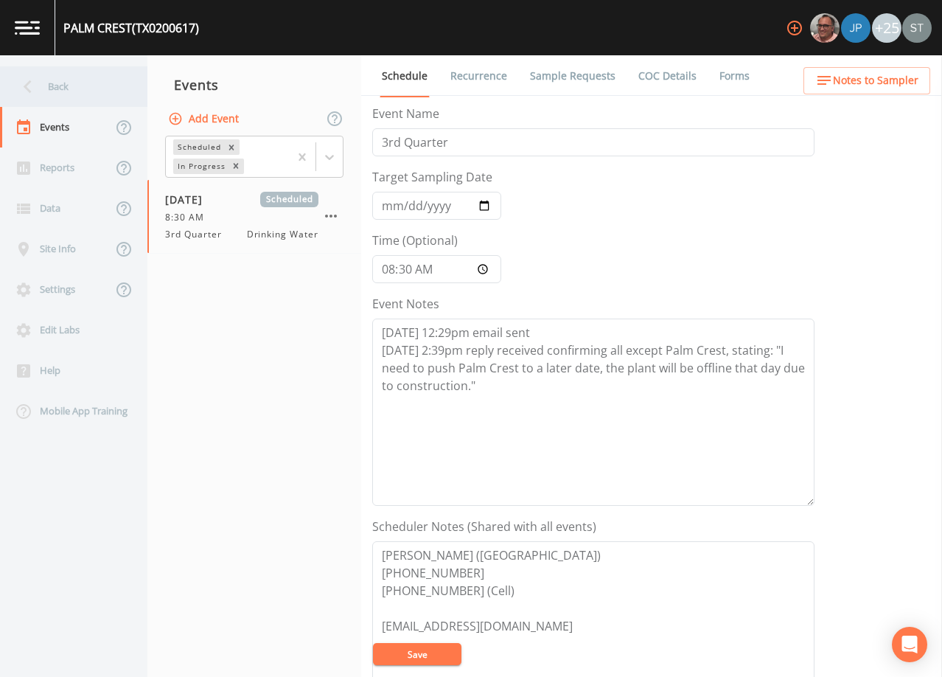
click at [58, 86] on div "Back" at bounding box center [66, 86] width 133 height 41
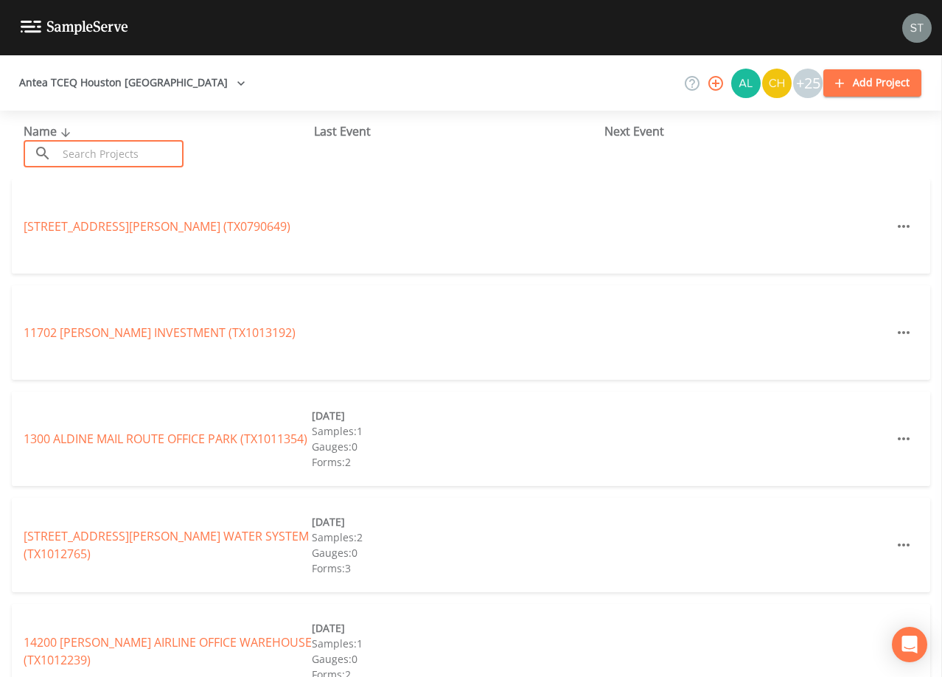
click at [133, 151] on input "text" at bounding box center [120, 153] width 126 height 27
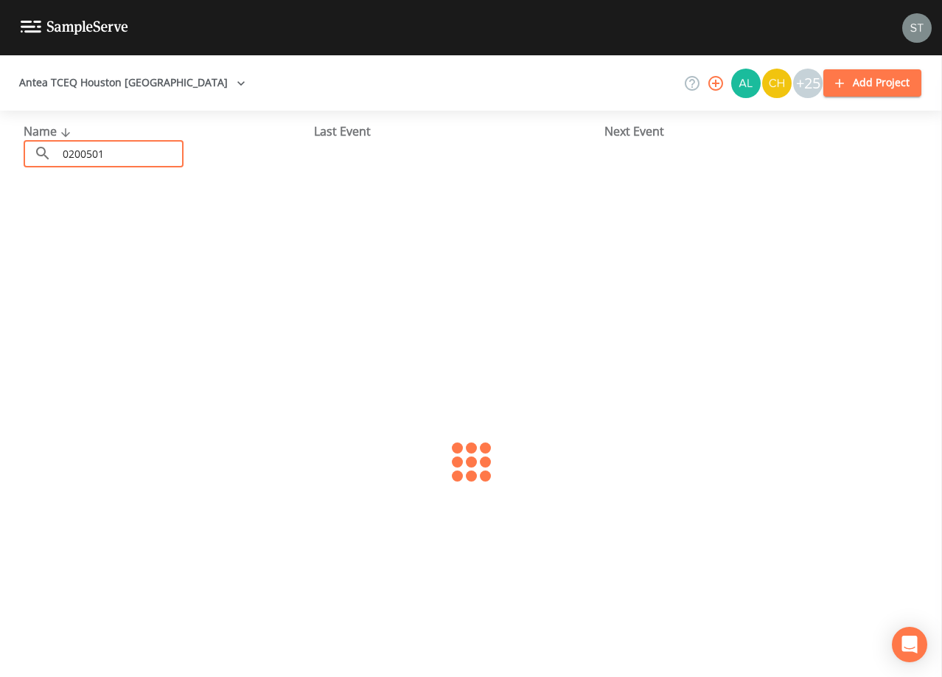
type input "0200501"
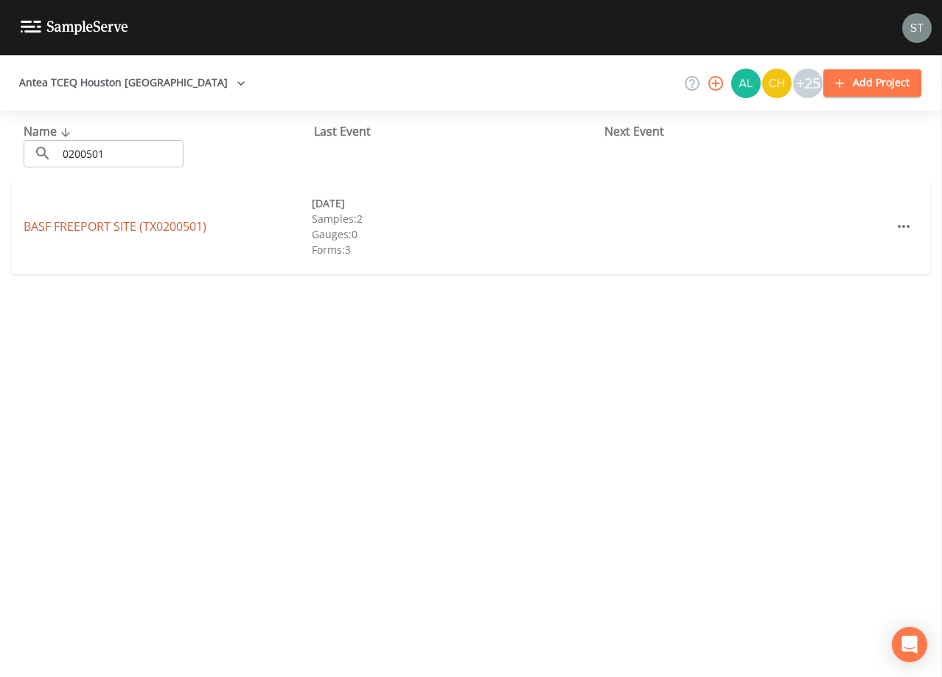
click at [179, 226] on link "[GEOGRAPHIC_DATA] (TX0200501)" at bounding box center [115, 226] width 183 height 16
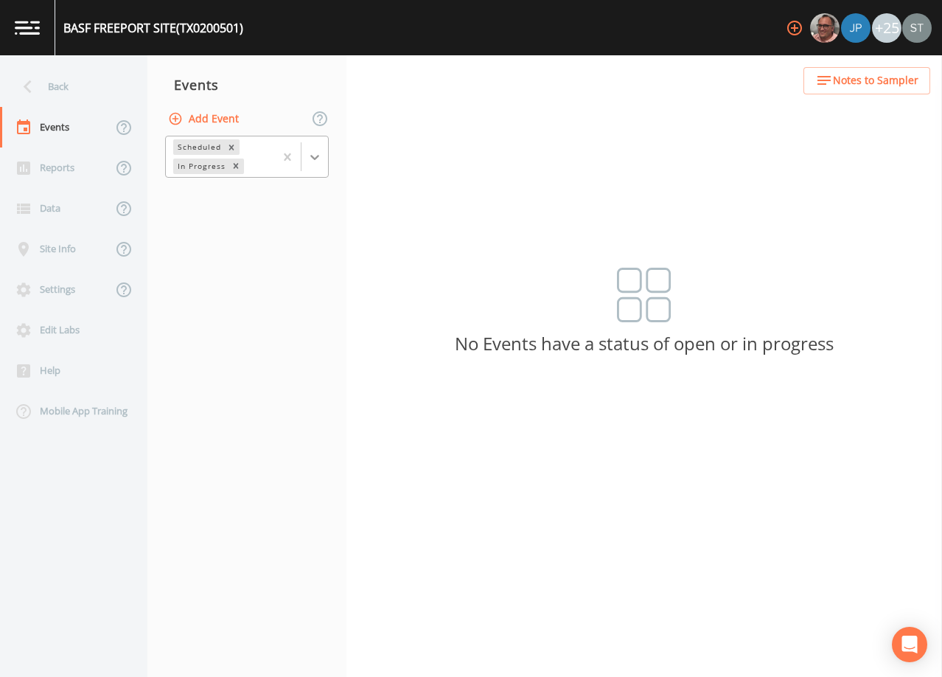
click at [312, 160] on icon at bounding box center [314, 157] width 15 height 15
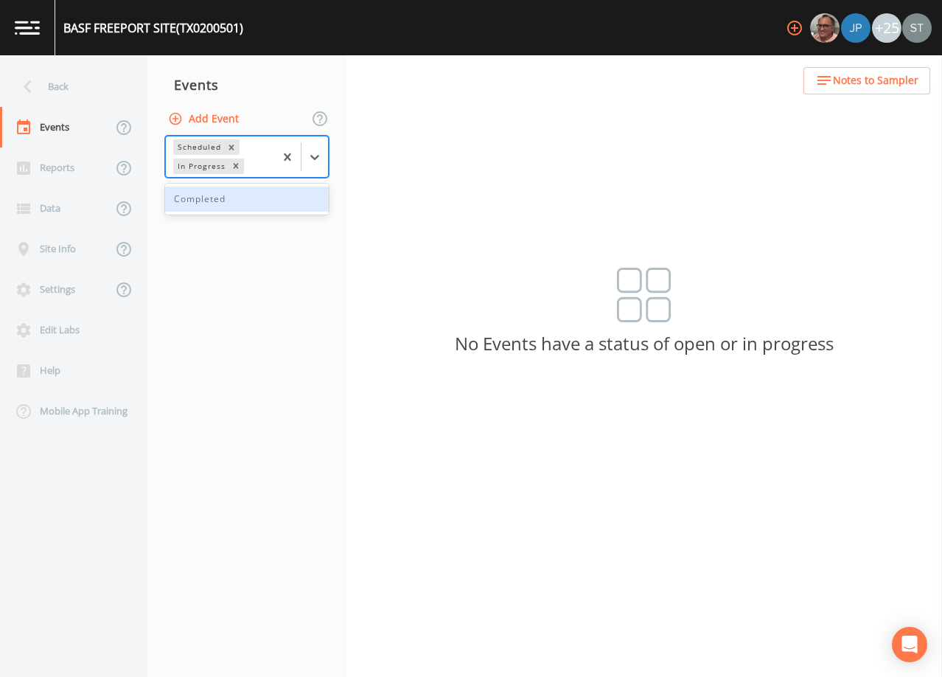
click at [271, 206] on div "Completed" at bounding box center [247, 198] width 164 height 25
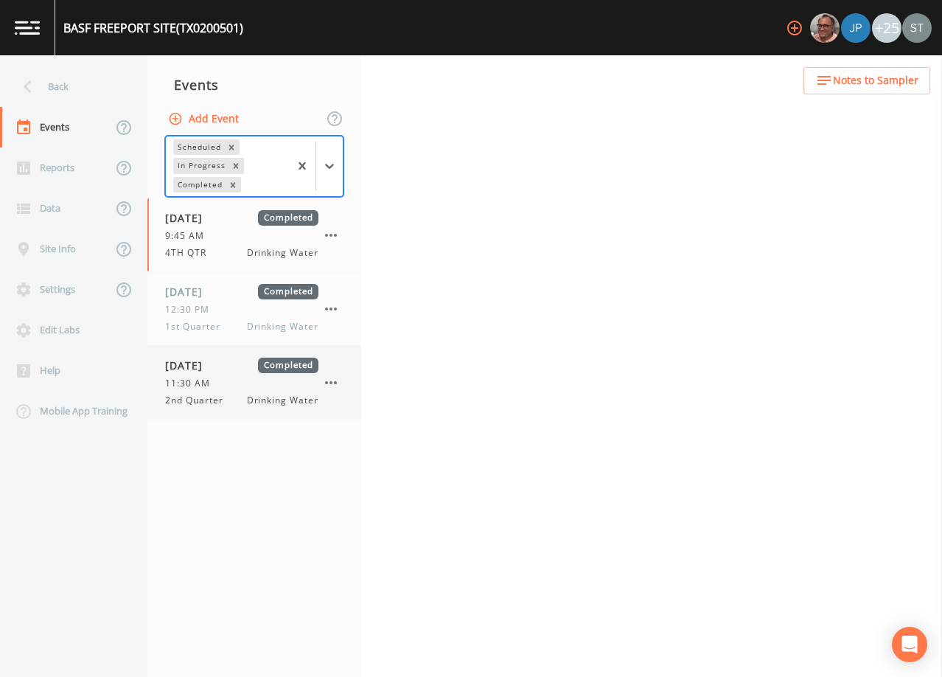
click at [228, 386] on div "11:30 AM" at bounding box center [241, 383] width 153 height 13
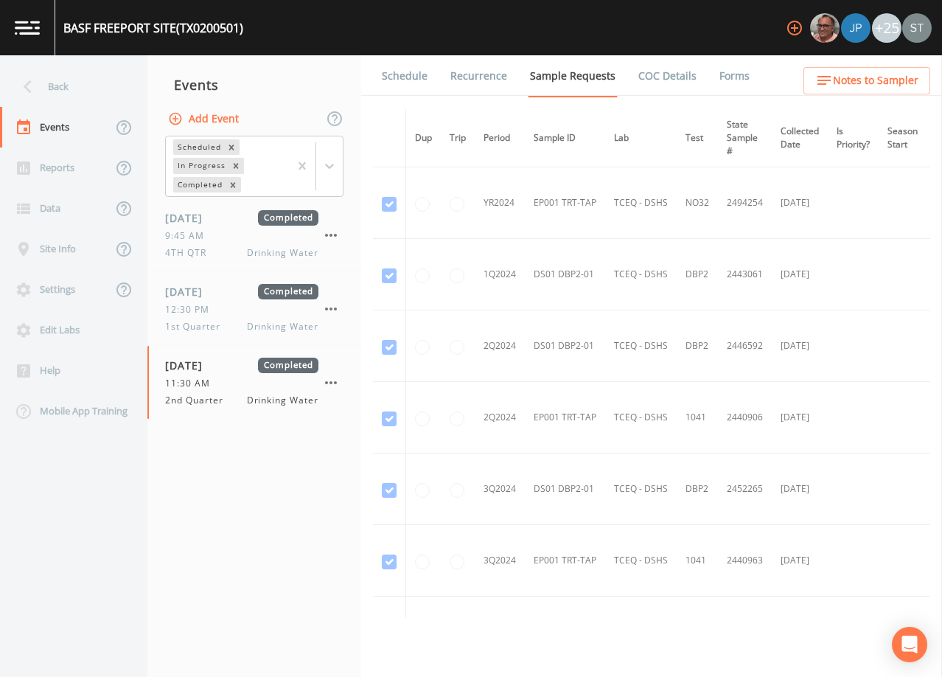
click at [405, 78] on link "Schedule" at bounding box center [405, 75] width 50 height 41
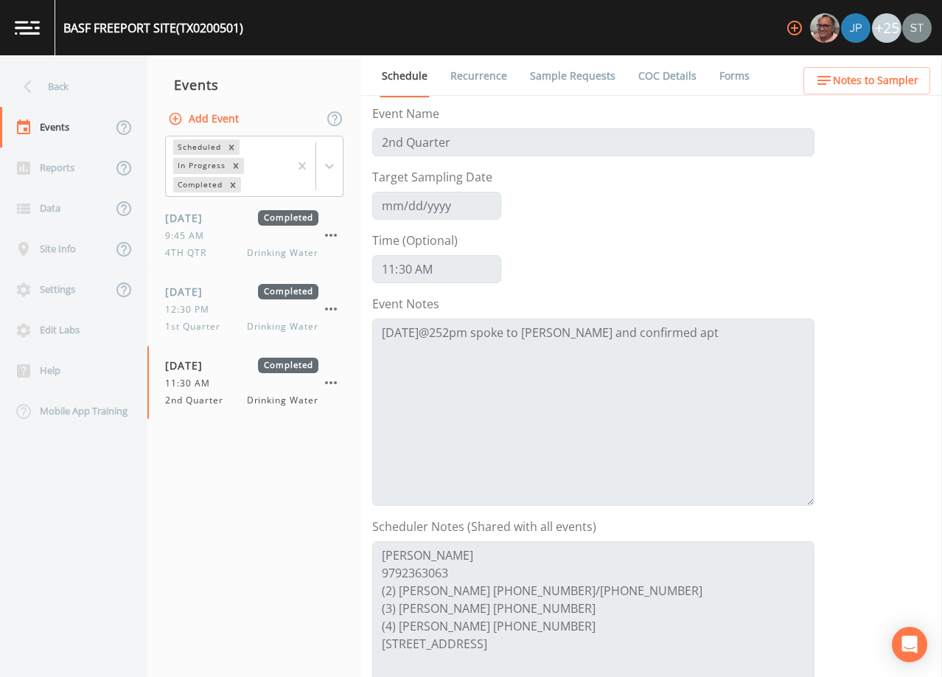
click at [205, 124] on button "Add Event" at bounding box center [205, 118] width 80 height 27
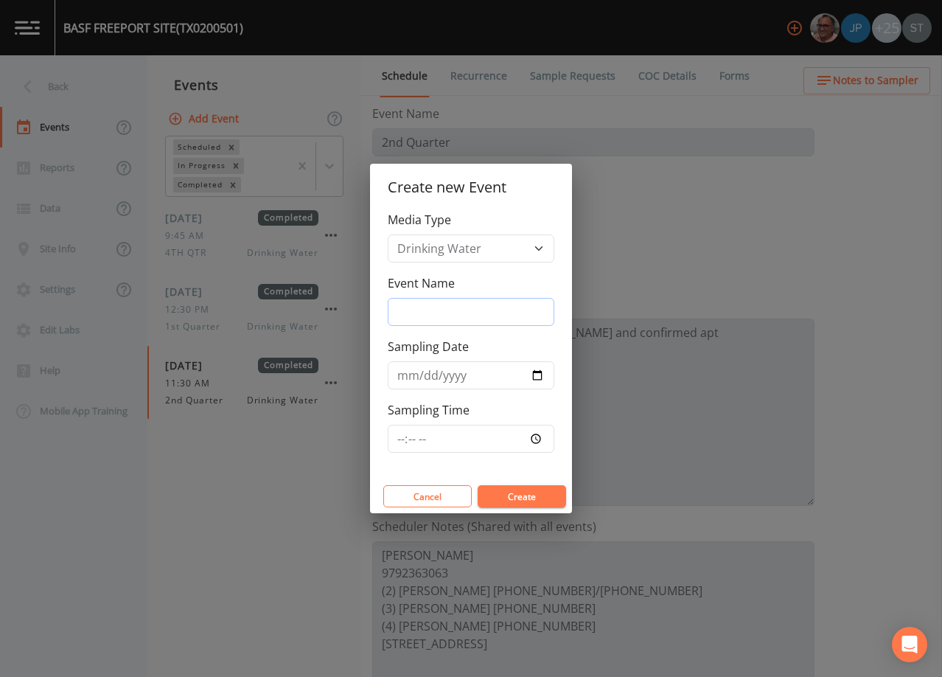
click at [450, 310] on input "Event Name" at bounding box center [471, 312] width 167 height 28
type input "3rd Qtr"
click at [532, 498] on button "Create" at bounding box center [522, 496] width 88 height 22
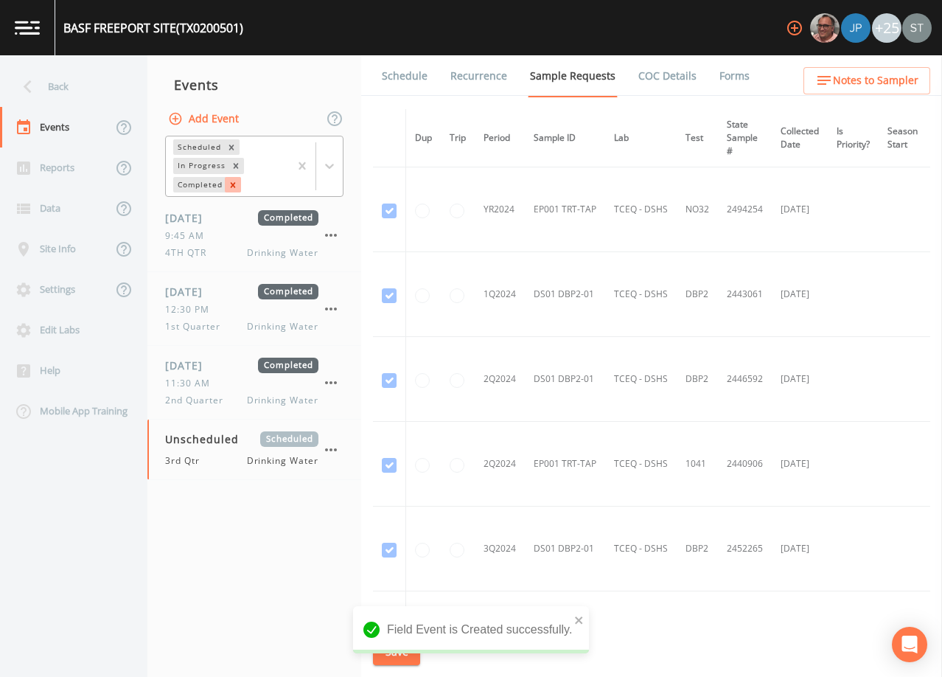
click at [235, 184] on icon "Remove Completed" at bounding box center [233, 185] width 10 height 10
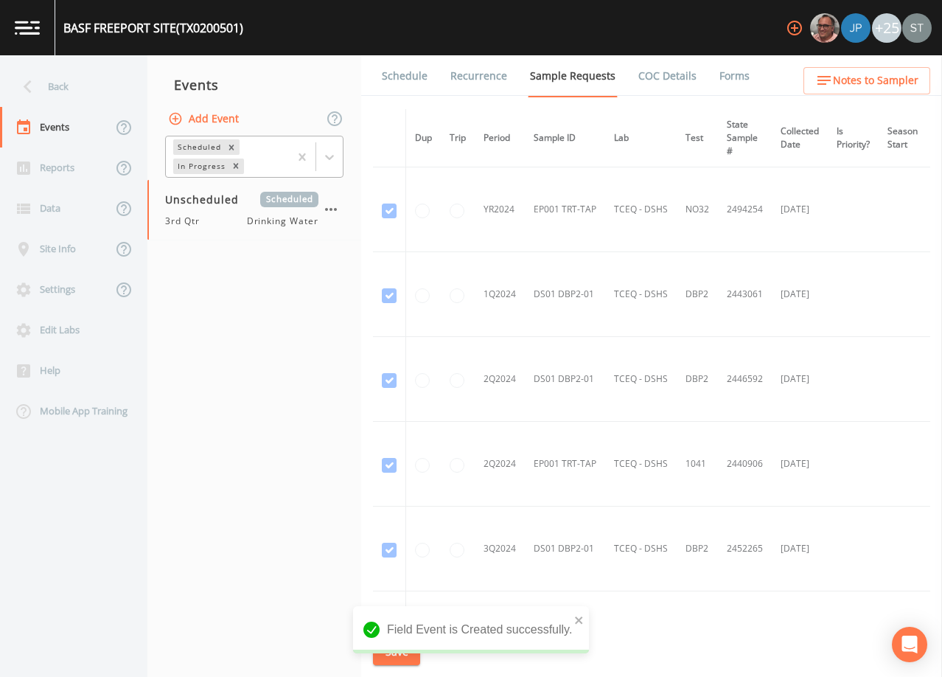
click at [401, 80] on link "Schedule" at bounding box center [405, 75] width 50 height 41
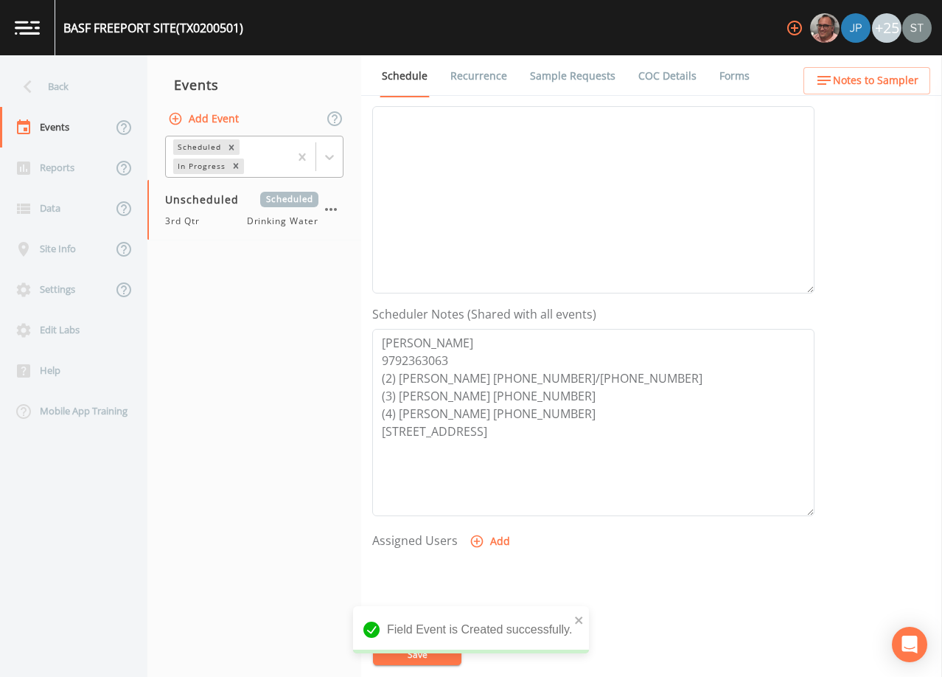
scroll to position [221, 0]
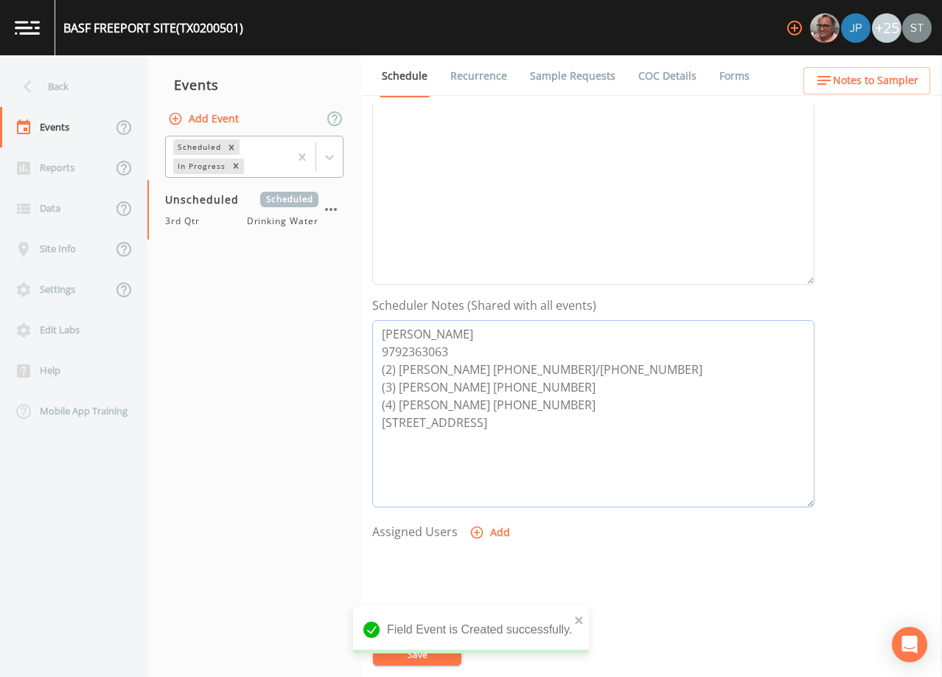
click at [402, 348] on textarea "[PERSON_NAME] 9792363063 (2) [PERSON_NAME] [PHONE_NUMBER]/[PHONE_NUMBER] (3) [P…" at bounding box center [593, 413] width 442 height 187
click at [480, 353] on textarea "[PERSON_NAME] [PHONE_NUMBER] (2) [PERSON_NAME] [PHONE_NUMBER]/[PHONE_NUMBER] (3…" at bounding box center [593, 413] width 442 height 187
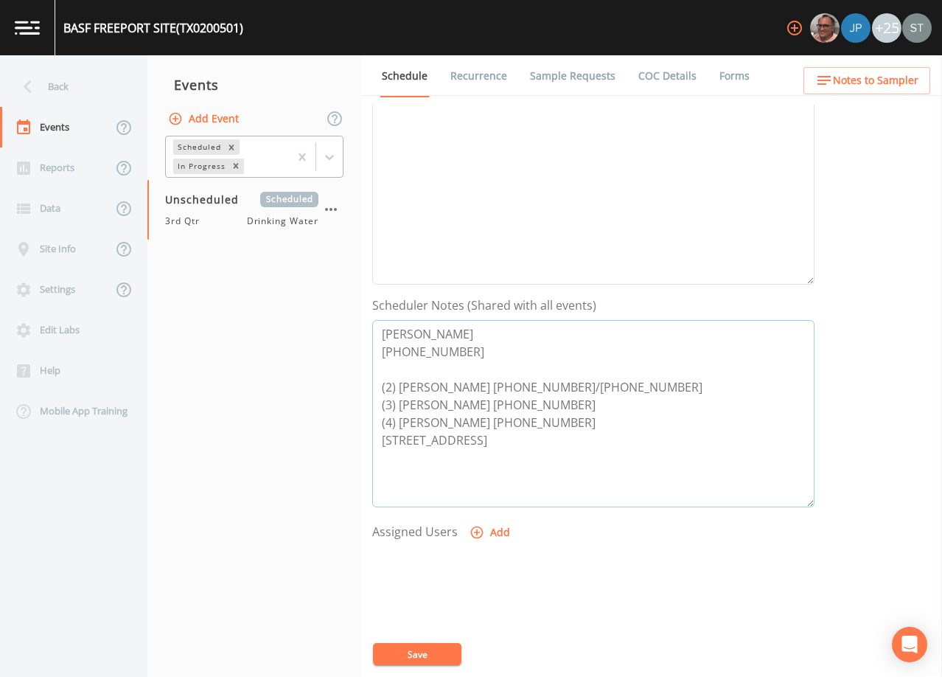
click at [566, 402] on textarea "[PERSON_NAME] [PHONE_NUMBER] (2) [PERSON_NAME] [PHONE_NUMBER]/[PHONE_NUMBER] (3…" at bounding box center [593, 413] width 442 height 187
click at [600, 422] on textarea "[PERSON_NAME] [PHONE_NUMBER] (2) [PERSON_NAME] [PHONE_NUMBER]/[PHONE_NUMBER] (3…" at bounding box center [593, 413] width 442 height 187
type textarea "[PERSON_NAME] [PHONE_NUMBER] (2) [PERSON_NAME] [PHONE_NUMBER]/[PHONE_NUMBER] (3…"
click at [563, 248] on textarea "Event Notes" at bounding box center [593, 190] width 442 height 187
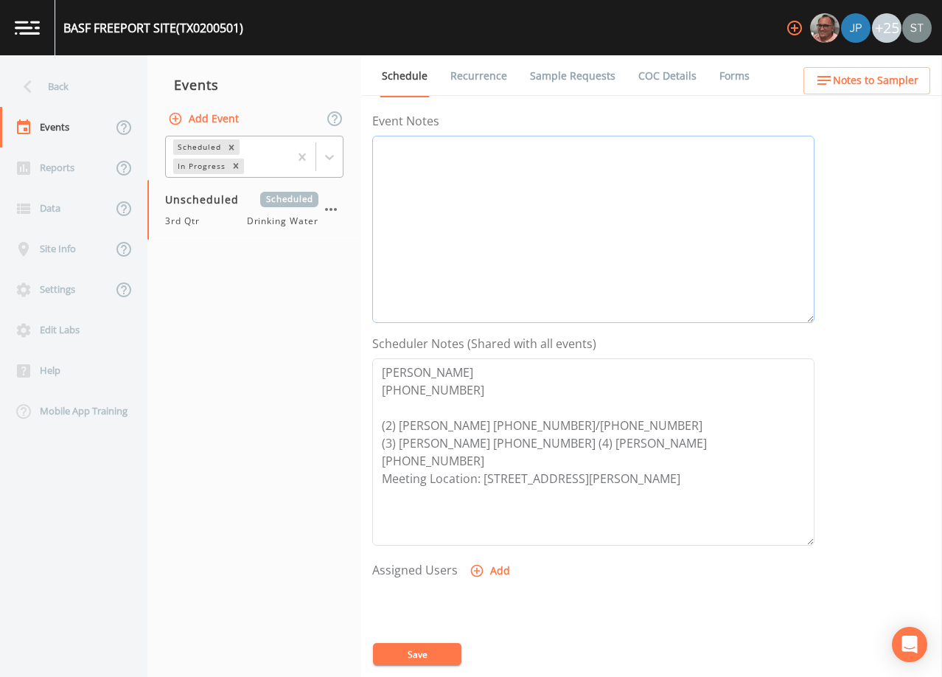
scroll to position [147, 0]
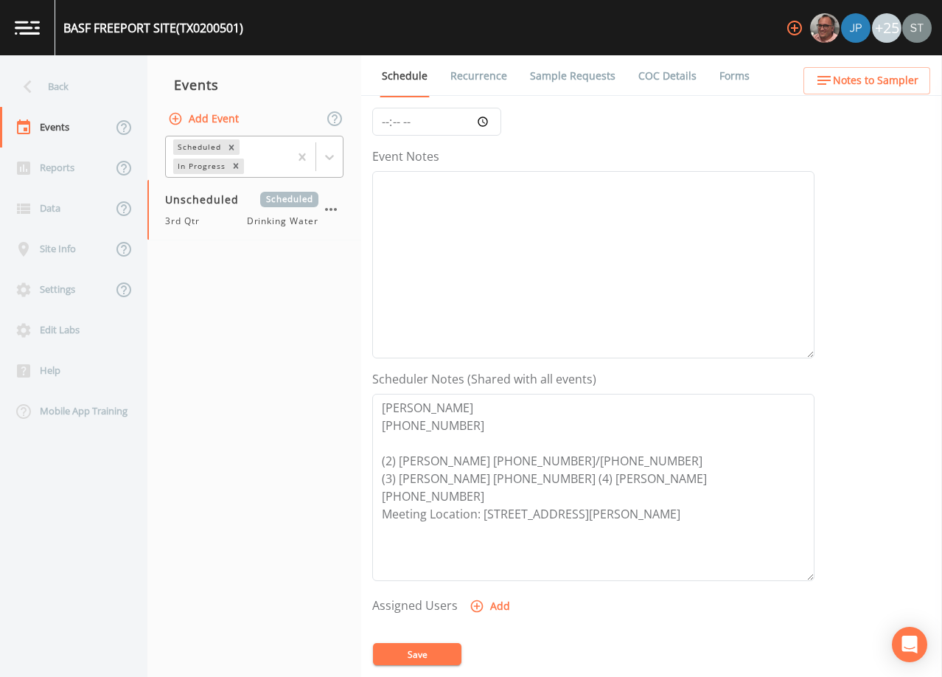
click at [444, 654] on button "Save" at bounding box center [417, 654] width 88 height 22
click at [881, 82] on span "Notes to Sampler" at bounding box center [875, 80] width 85 height 18
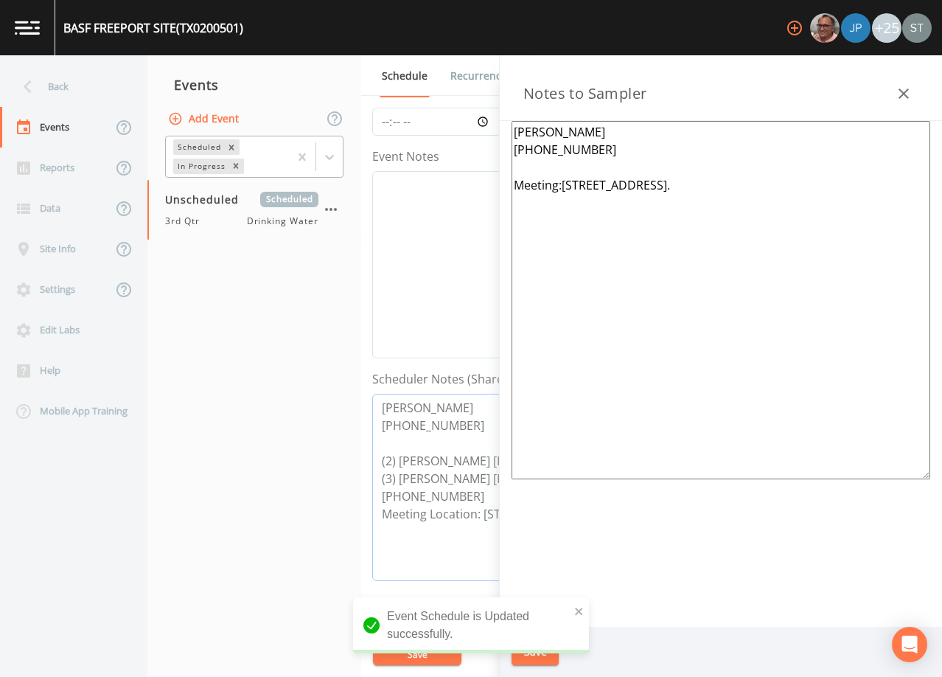
click at [387, 492] on textarea "[PERSON_NAME] [PHONE_NUMBER] (2) [PERSON_NAME] [PHONE_NUMBER]/[PHONE_NUMBER] (3…" at bounding box center [593, 487] width 442 height 187
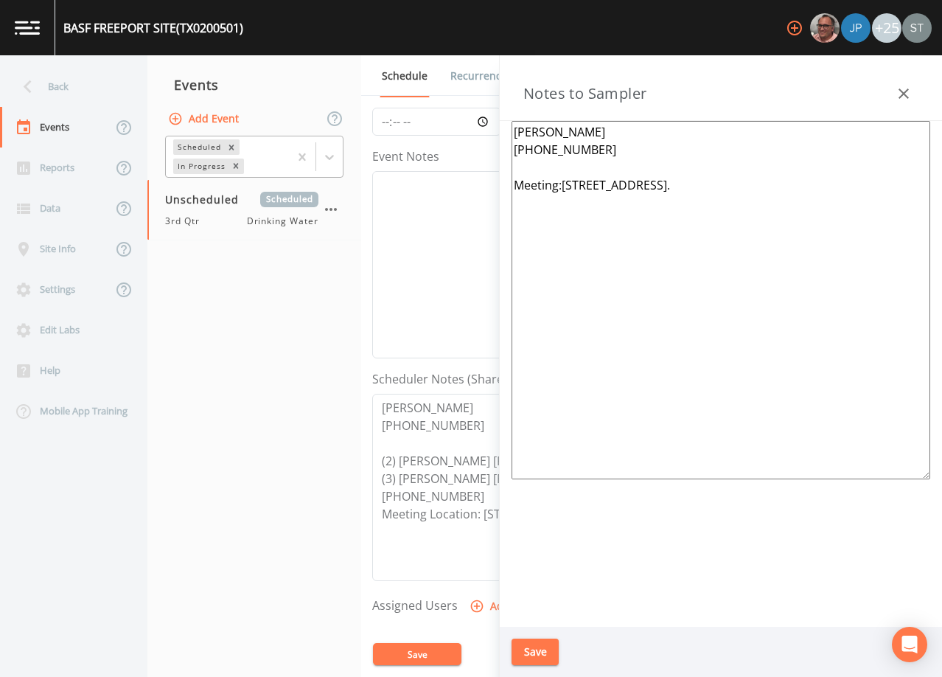
drag, startPoint x: 766, startPoint y: 184, endPoint x: 467, endPoint y: 198, distance: 300.3
click at [467, 198] on div "Back Events Reports Data Site Info Settings Edit Labs Help Mobile App Training …" at bounding box center [471, 365] width 942 height 621
paste textarea "Location: [STREET_ADDRESS][PERSON_NAME]"
type textarea "[PERSON_NAME] [PHONE_NUMBER] Meeting Location: [STREET_ADDRESS][PERSON_NAME]"
click at [537, 647] on button "Save" at bounding box center [534, 651] width 47 height 27
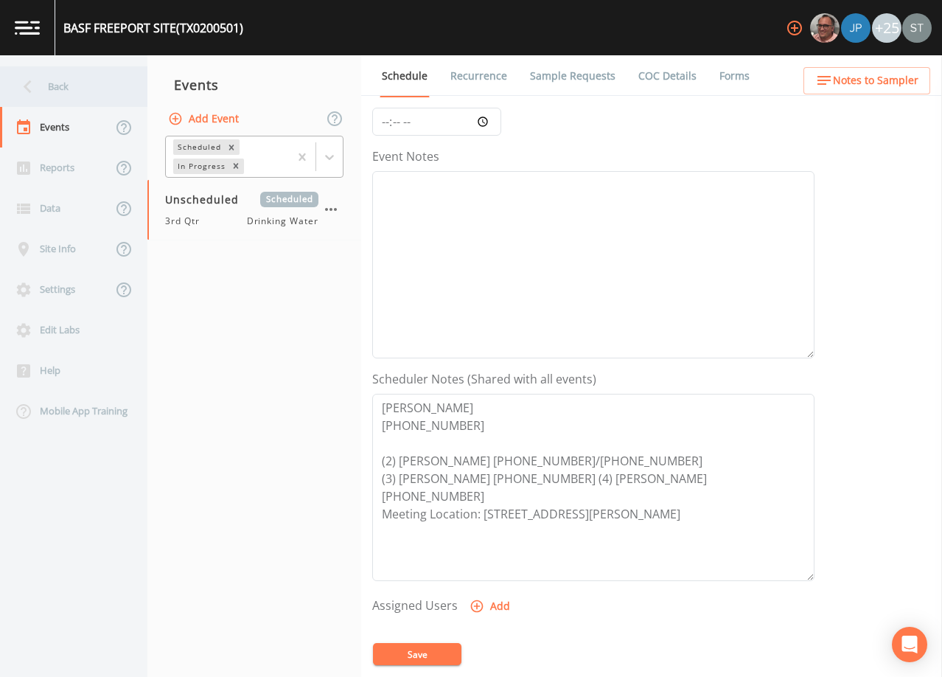
click at [80, 88] on div "Back" at bounding box center [66, 86] width 133 height 41
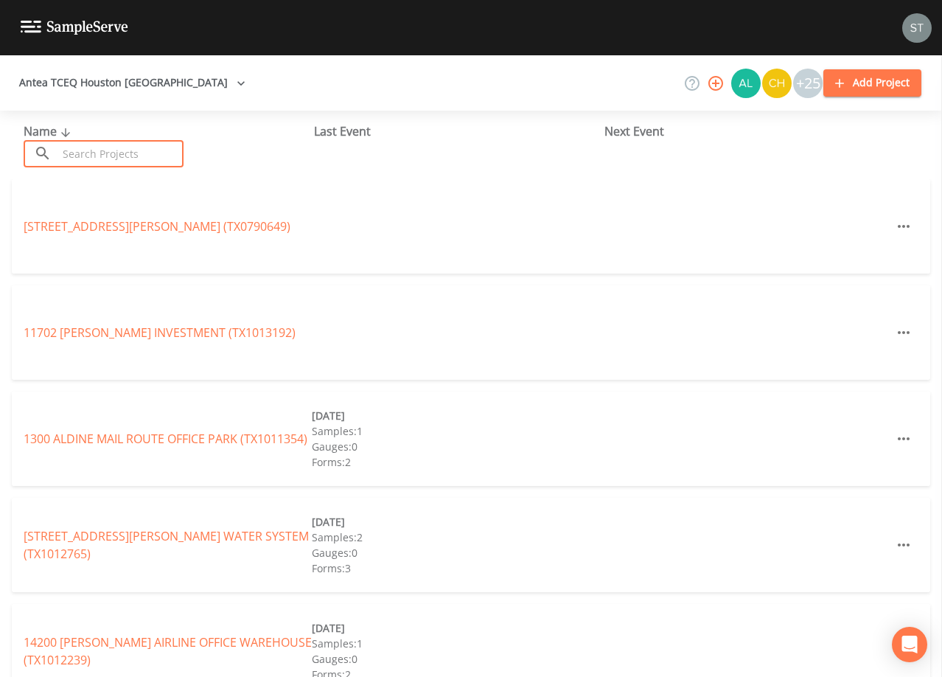
click at [167, 149] on input "text" at bounding box center [120, 153] width 126 height 27
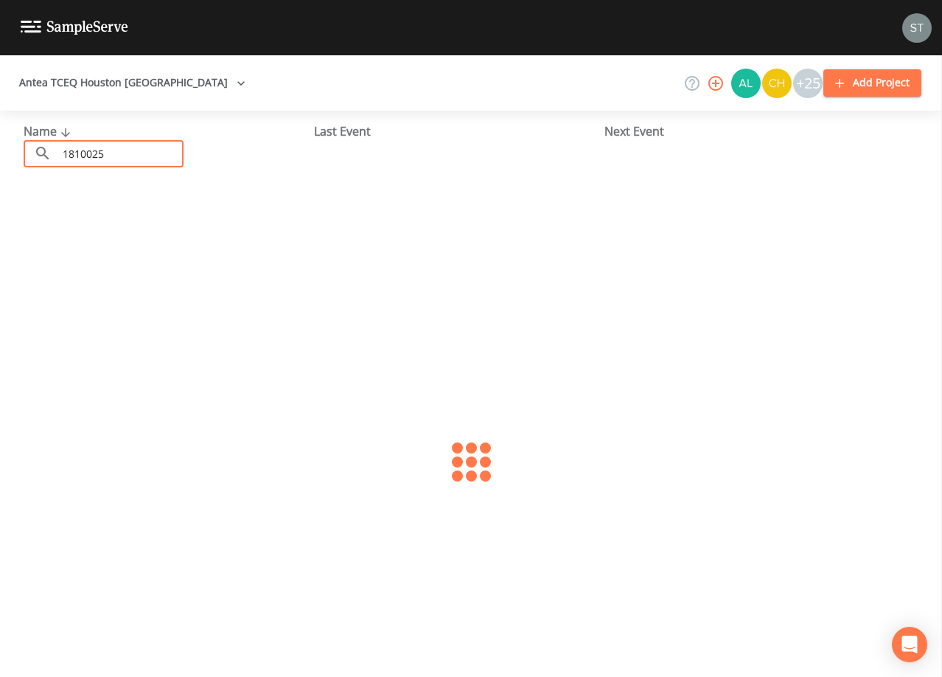
type input "1810025"
click at [187, 228] on link "[GEOGRAPHIC_DATA] (TX1810025)" at bounding box center [117, 226] width 187 height 16
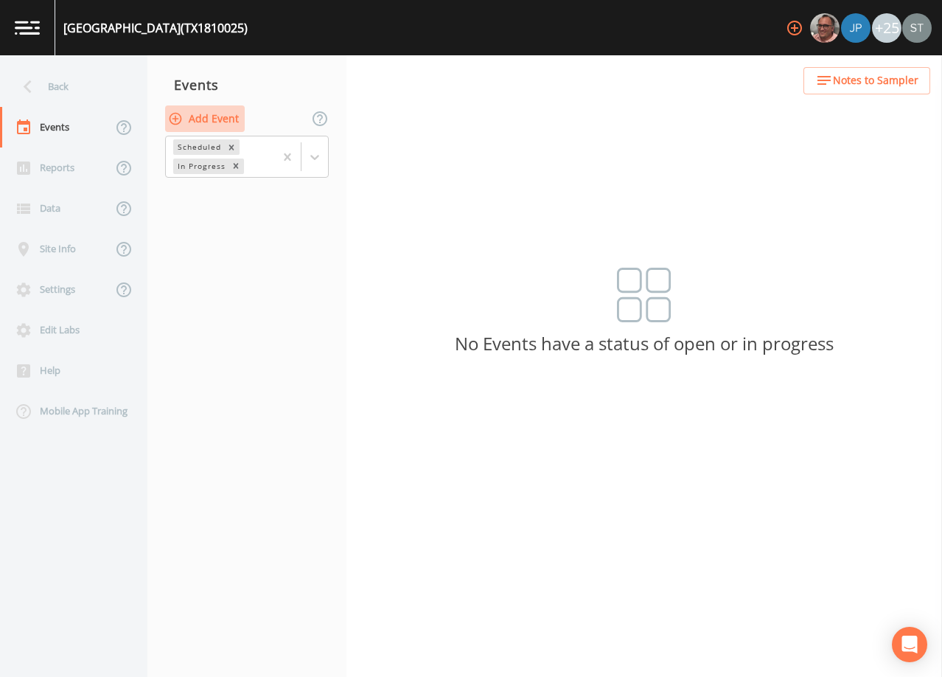
click at [209, 113] on button "Add Event" at bounding box center [205, 118] width 80 height 27
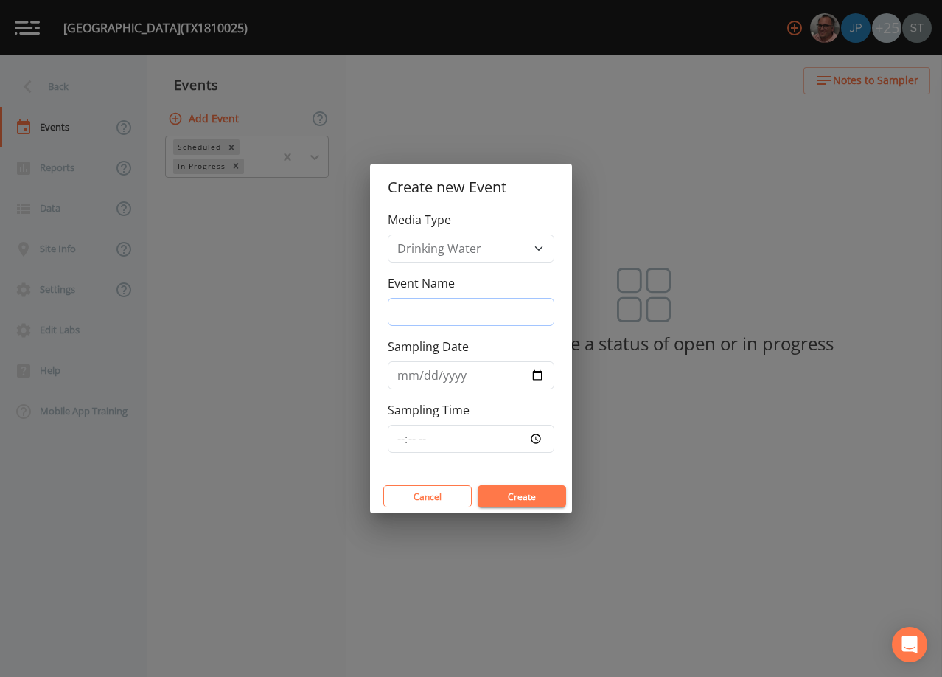
click at [470, 312] on input "Event Name" at bounding box center [471, 312] width 167 height 28
type input "3rd Qtr"
click at [404, 375] on input "Sampling Date" at bounding box center [471, 375] width 167 height 28
type input "[DATE]"
type input "09:00"
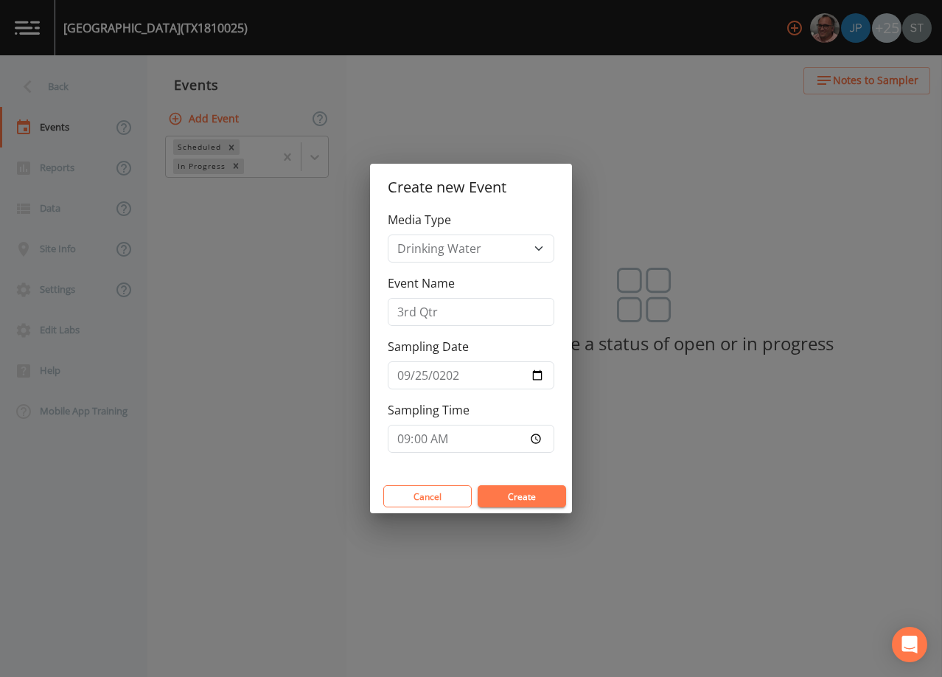
click at [545, 497] on button "Create" at bounding box center [522, 496] width 88 height 22
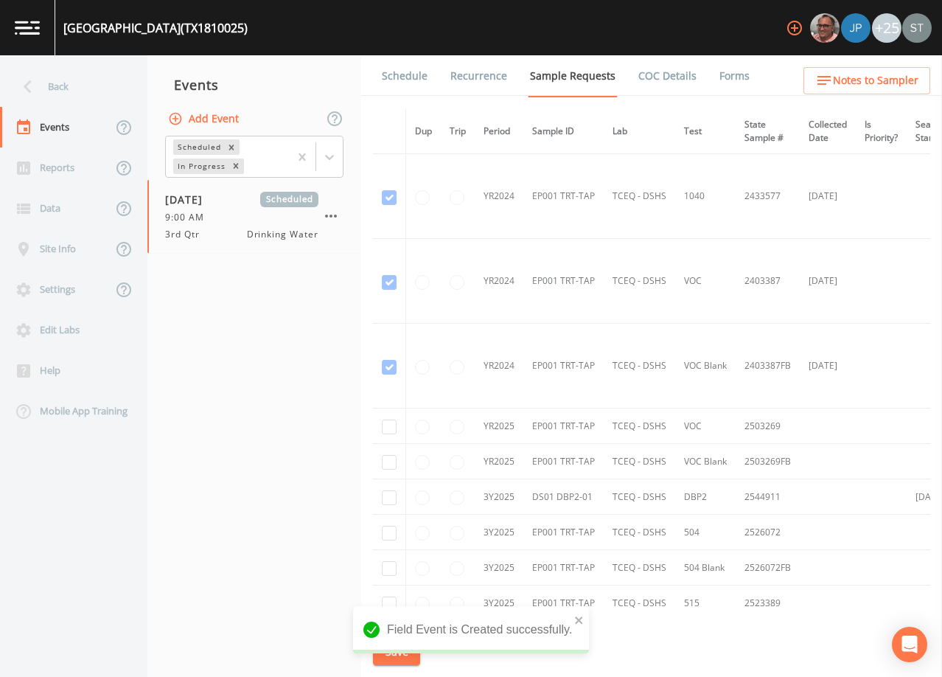
drag, startPoint x: 400, startPoint y: 69, endPoint x: 416, endPoint y: 88, distance: 25.1
click at [400, 70] on link "Schedule" at bounding box center [405, 75] width 50 height 41
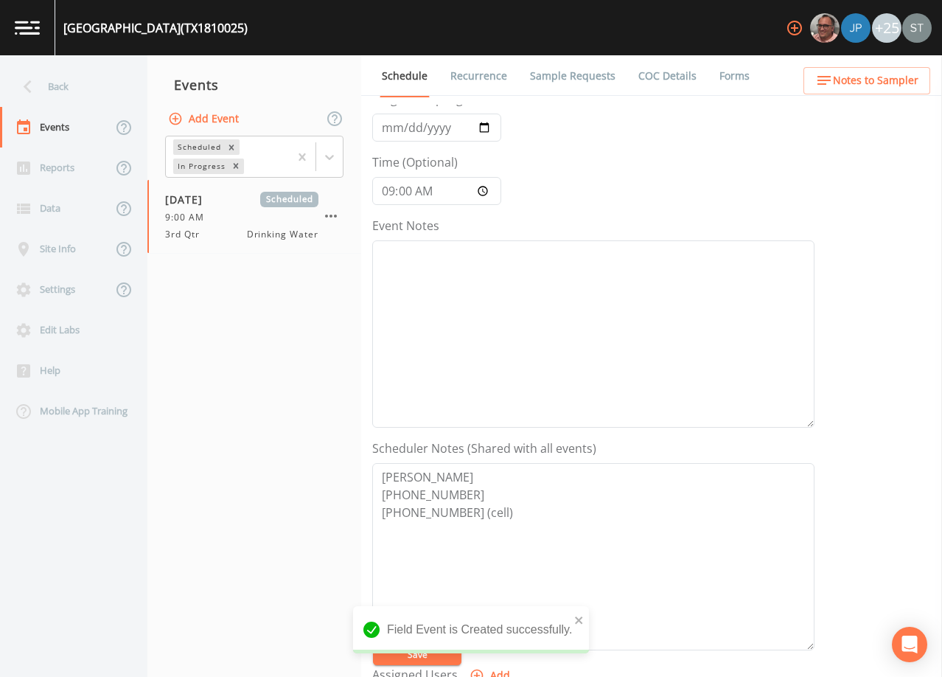
scroll to position [147, 0]
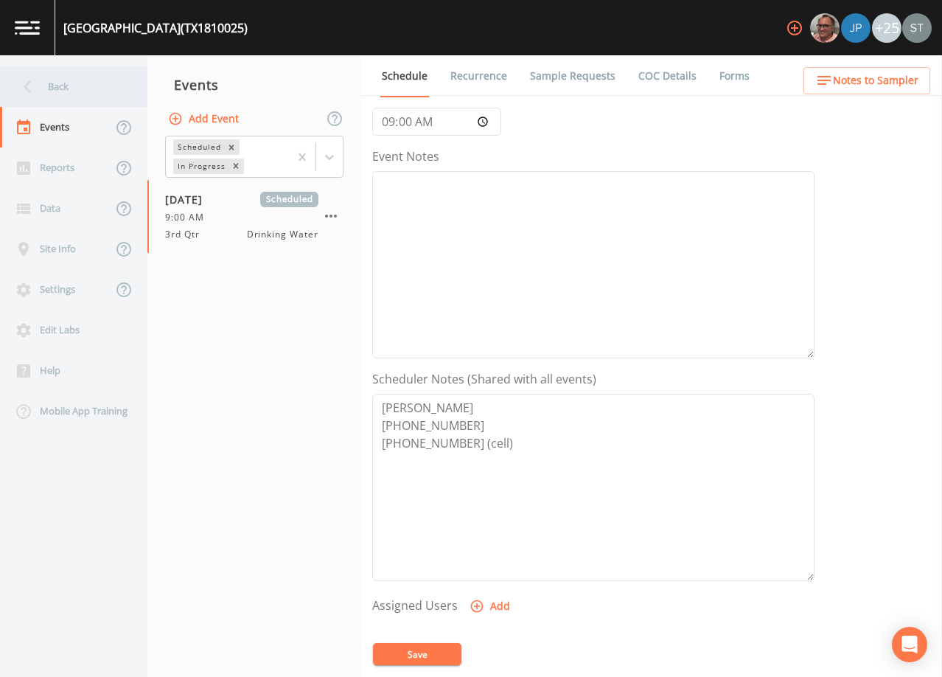
click at [76, 93] on div "Back" at bounding box center [66, 86] width 133 height 41
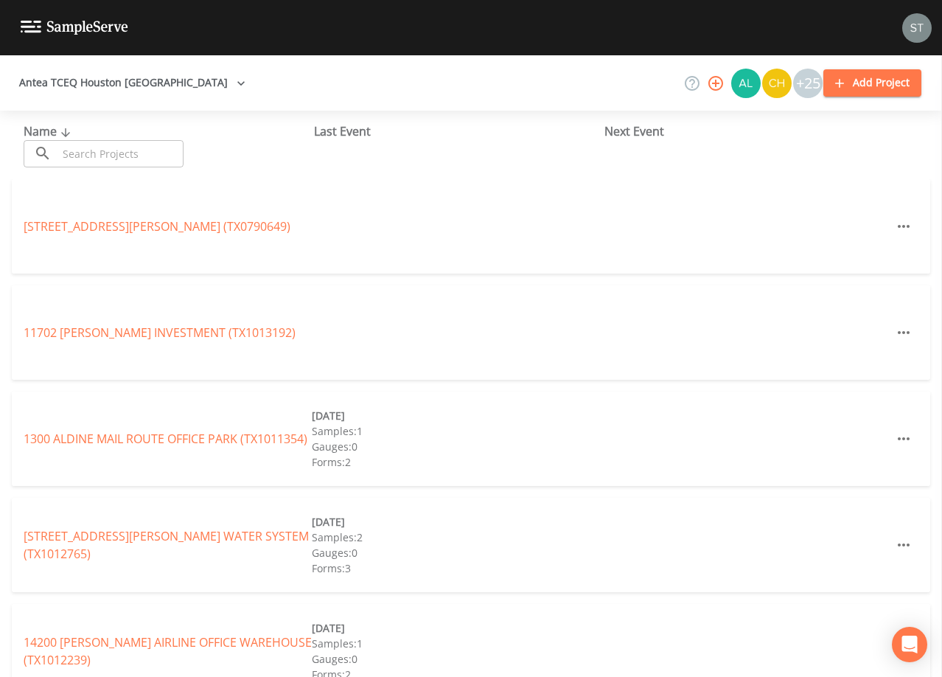
click at [110, 149] on input "text" at bounding box center [120, 153] width 126 height 27
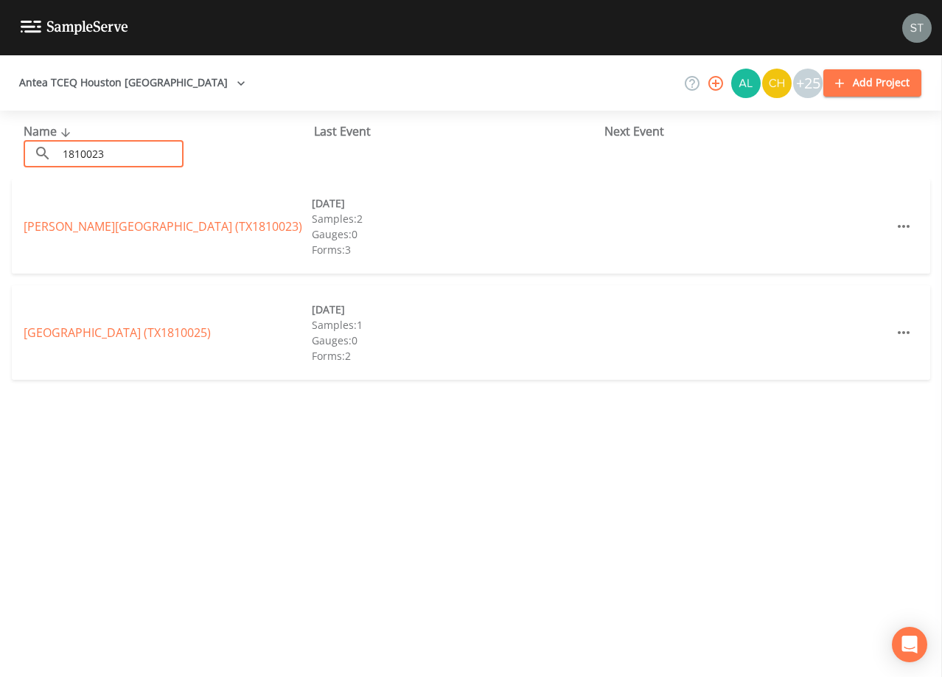
type input "1810023"
click at [146, 223] on link "[PERSON_NAME][GEOGRAPHIC_DATA] (TX1810023)" at bounding box center [163, 226] width 279 height 16
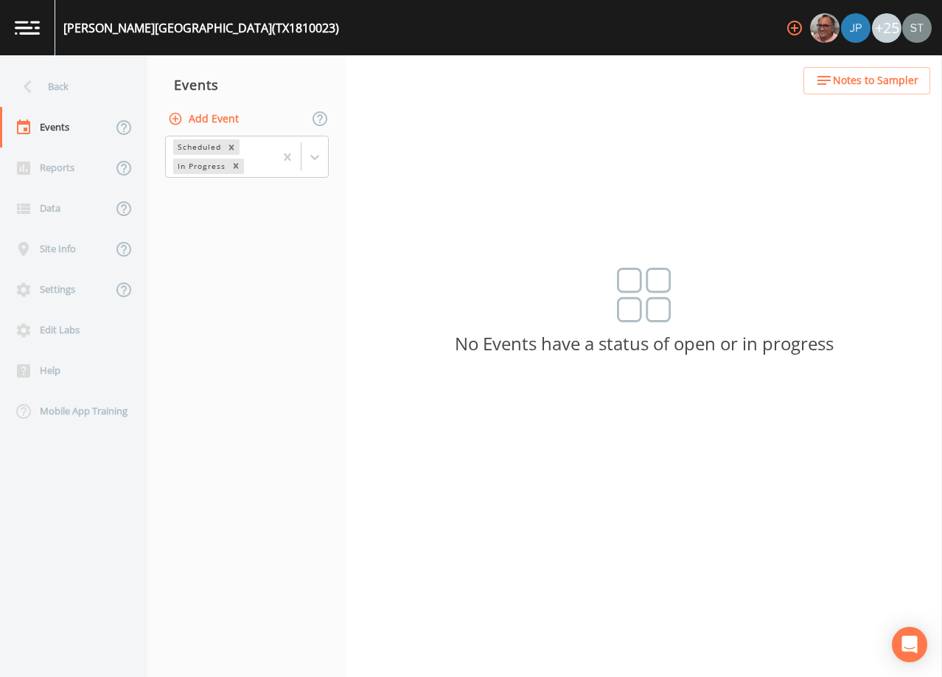
click at [220, 120] on button "Add Event" at bounding box center [205, 118] width 80 height 27
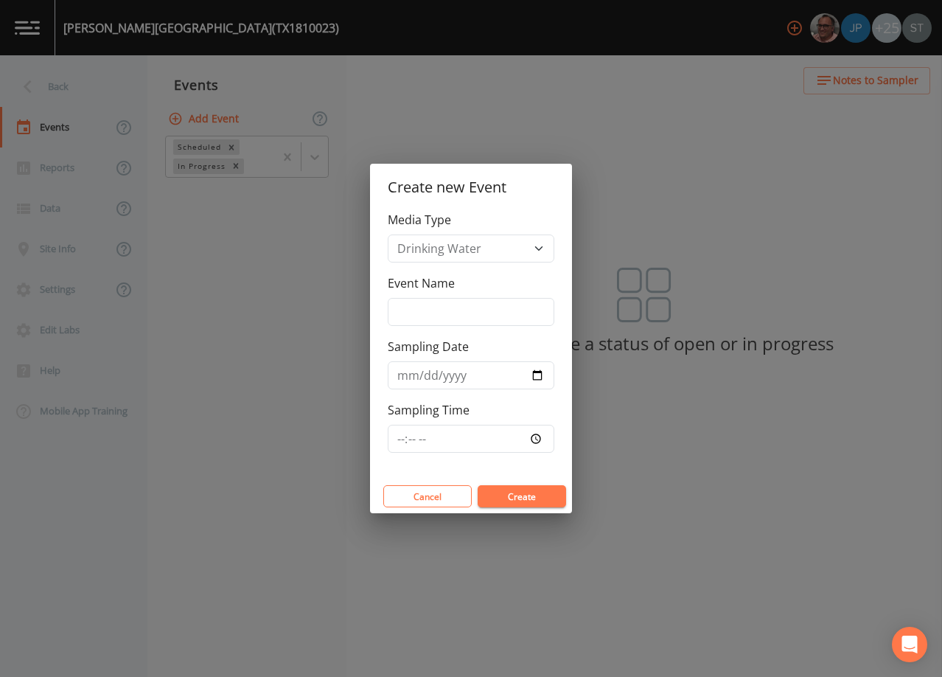
drag, startPoint x: 522, startPoint y: 498, endPoint x: 511, endPoint y: 474, distance: 26.7
click at [521, 497] on button "Create" at bounding box center [522, 496] width 88 height 22
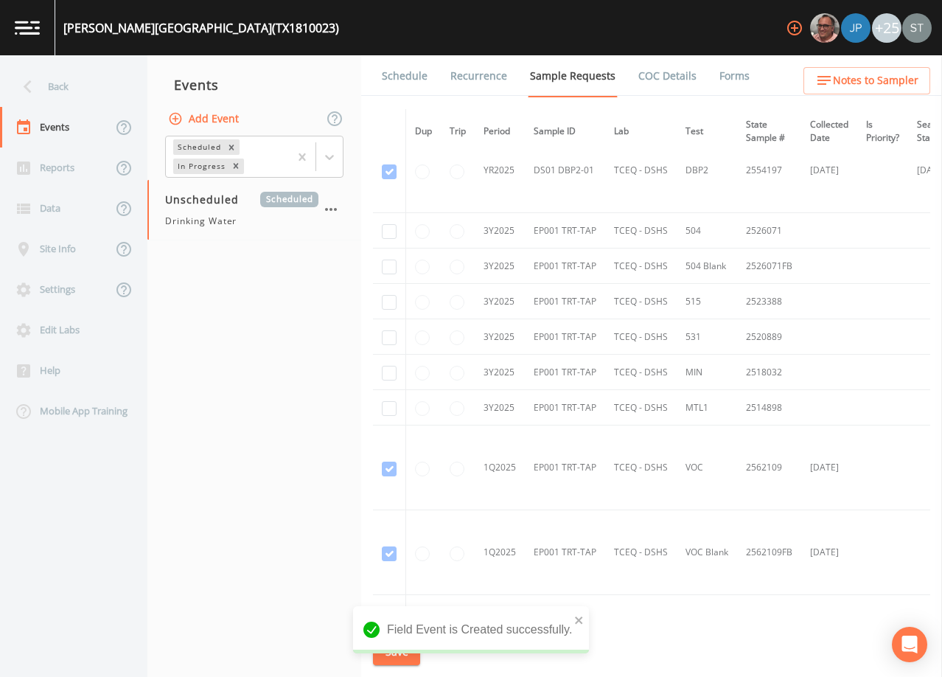
scroll to position [338, 0]
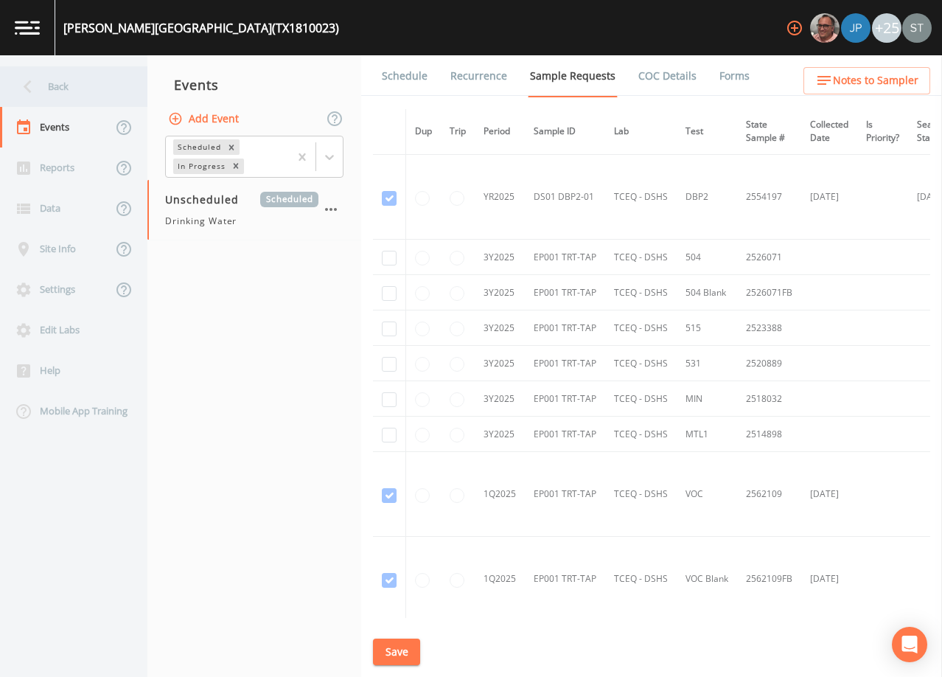
click at [80, 88] on div "Back" at bounding box center [66, 86] width 133 height 41
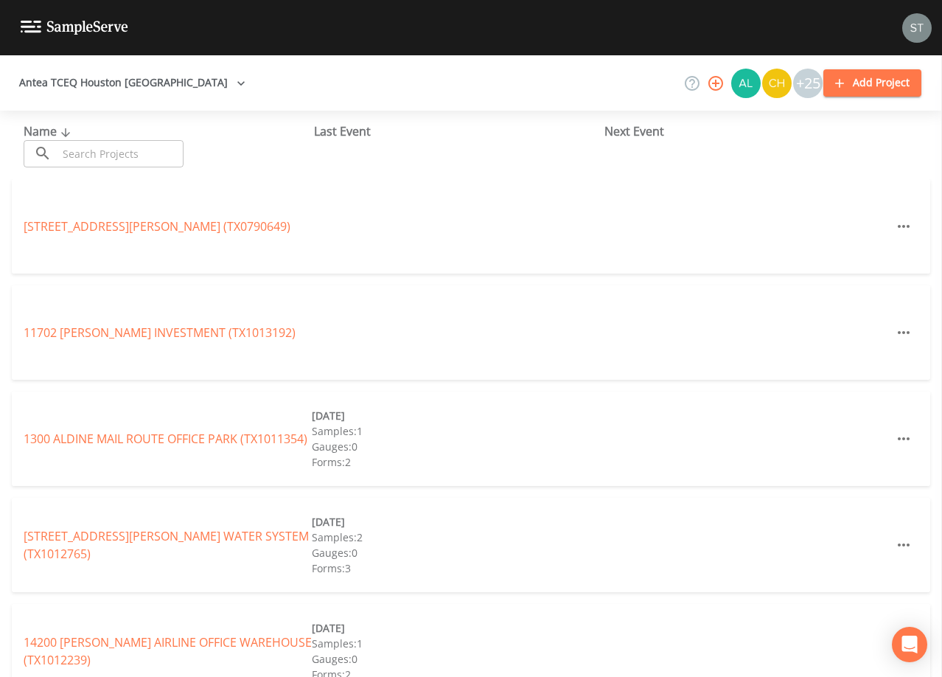
click at [155, 154] on input "text" at bounding box center [120, 153] width 126 height 27
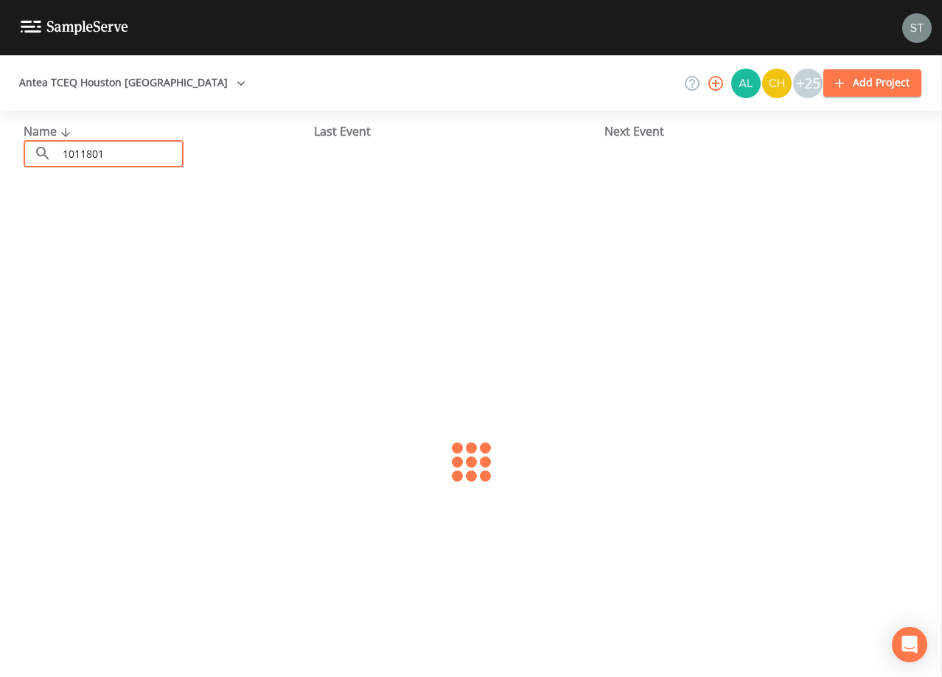
type input "1011801"
click at [171, 228] on link "[GEOGRAPHIC_DATA] (TX1011801)" at bounding box center [124, 226] width 200 height 16
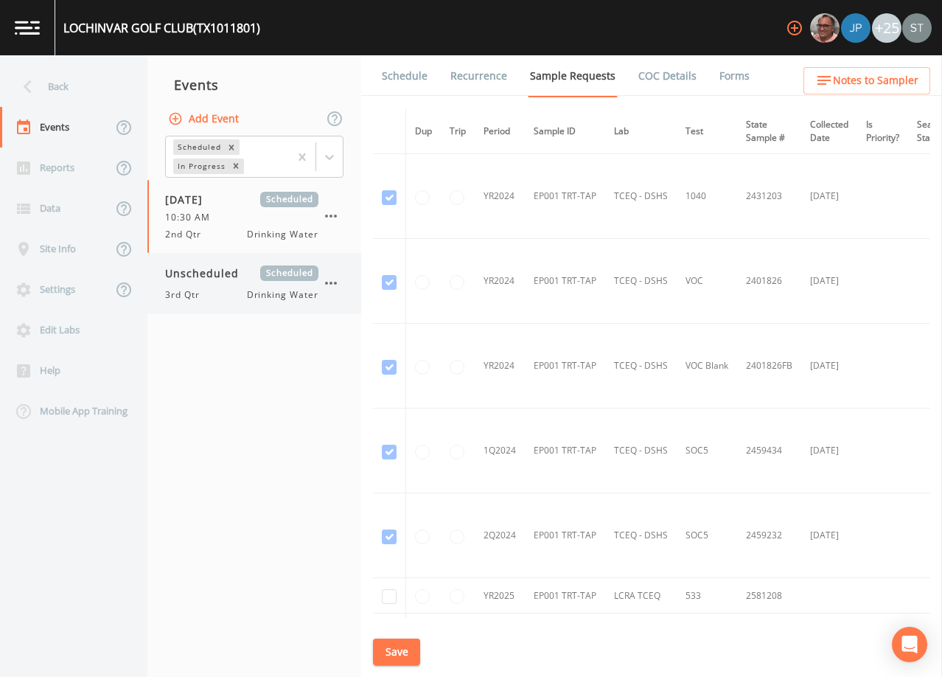
click at [248, 284] on div "Unscheduled Scheduled 3rd Qtr Drinking Water" at bounding box center [241, 283] width 153 height 36
click at [394, 81] on link "Schedule" at bounding box center [405, 75] width 50 height 41
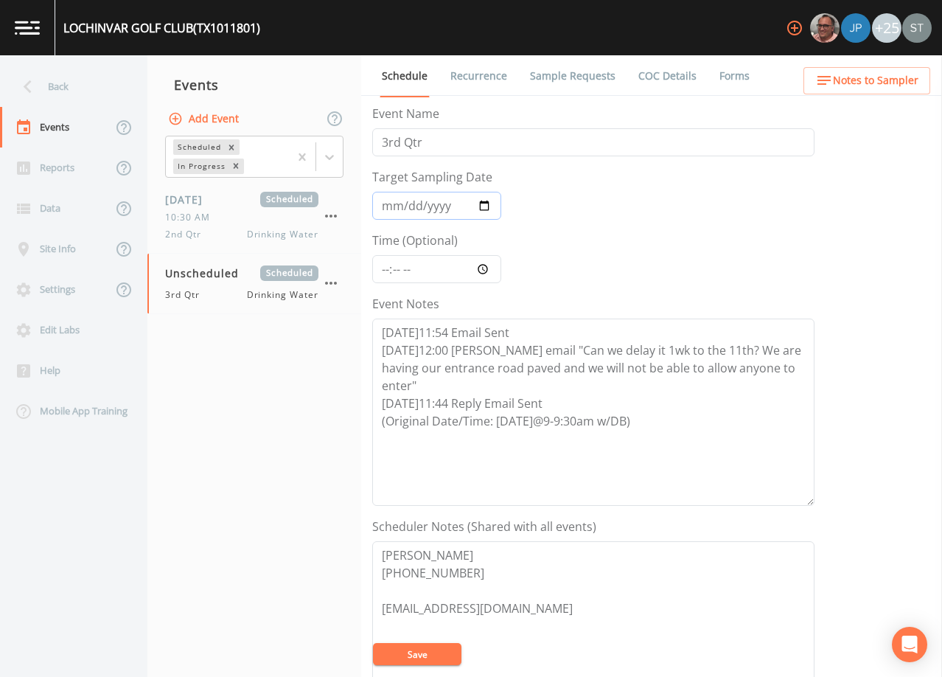
click at [392, 204] on input "Target Sampling Date" at bounding box center [436, 206] width 129 height 28
type input "[DATE]"
type input "08:30"
click at [656, 422] on textarea "[DATE]11:54 Email Sent [DATE]12:00 [PERSON_NAME] email "Can we delay it 1wk to …" at bounding box center [593, 411] width 442 height 187
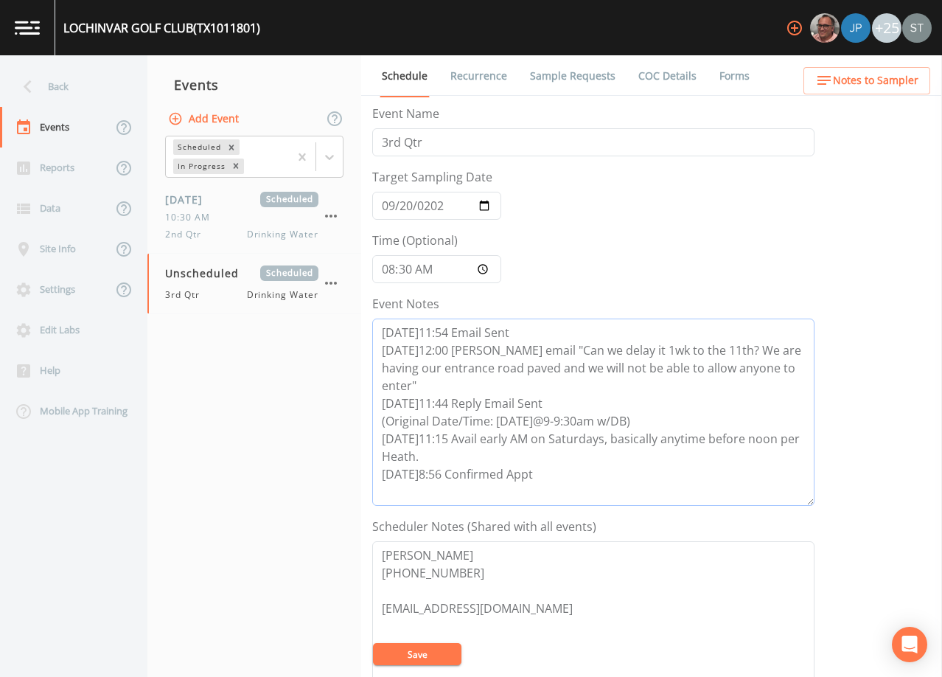
click at [453, 436] on textarea "[DATE]11:54 Email Sent [DATE]12:00 [PERSON_NAME] email "Can we delay it 1wk to …" at bounding box center [593, 411] width 442 height 187
type textarea "[DATE]11:54 Email Sent [DATE]12:00 [PERSON_NAME] email "Can we delay it 1wk to …"
click at [582, 608] on textarea "[PERSON_NAME] [PHONE_NUMBER] [EMAIL_ADDRESS][DOMAIN_NAME]" at bounding box center [593, 634] width 442 height 187
click at [613, 625] on textarea "[PERSON_NAME] [PHONE_NUMBER] [EMAIL_ADDRESS][DOMAIN_NAME] ***AVAIL EARLY AM ON …" at bounding box center [593, 634] width 442 height 187
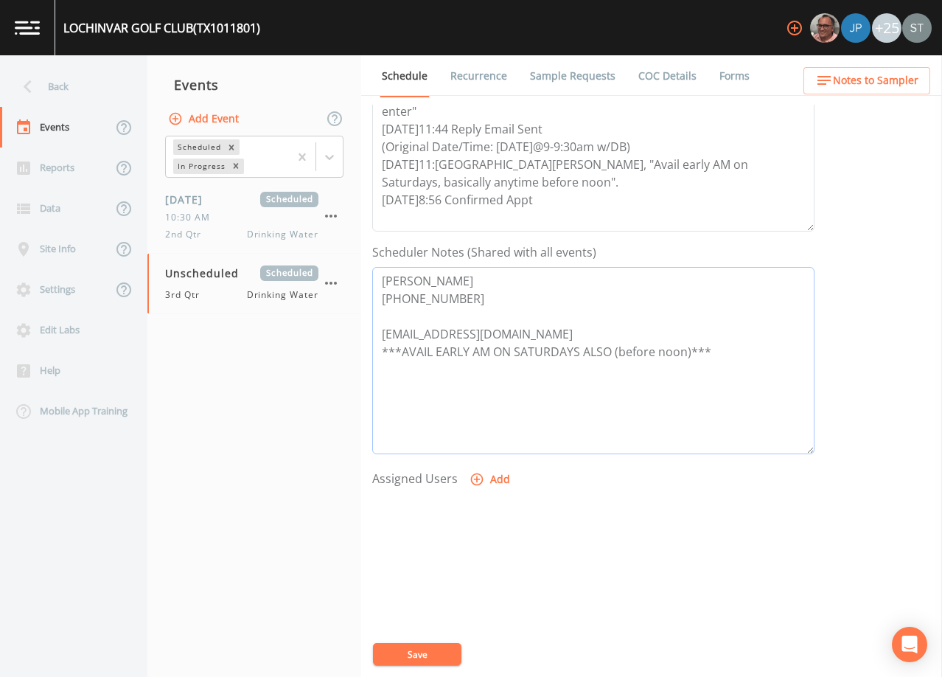
scroll to position [295, 0]
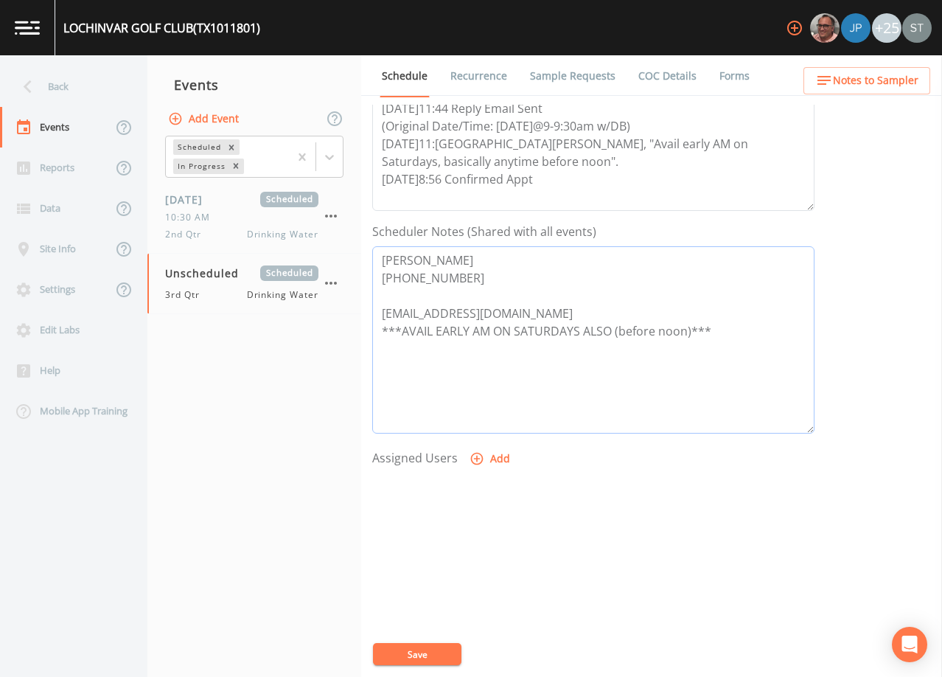
type textarea "[PERSON_NAME] [PHONE_NUMBER] [EMAIL_ADDRESS][DOMAIN_NAME] ***AVAIL EARLY AM ON …"
click at [489, 457] on button "Add" at bounding box center [491, 458] width 49 height 27
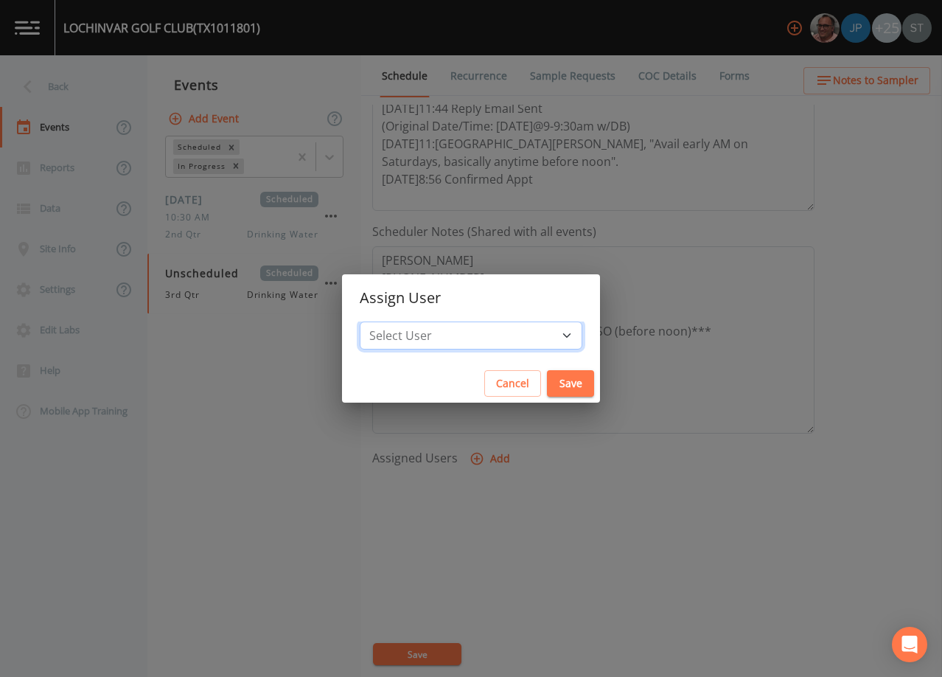
click at [467, 332] on select "Select User [PERSON_NAME] [PERSON_NAME] [PERSON_NAME] [PERSON_NAME] [PERSON_NAM…" at bounding box center [471, 335] width 223 height 28
select select "9949071a-8de3-4d5f-82d7-f9272ed5f8d7"
click at [393, 321] on select "Select User [PERSON_NAME] [PERSON_NAME] [PERSON_NAME] [PERSON_NAME] [PERSON_NAM…" at bounding box center [471, 335] width 223 height 28
drag, startPoint x: 542, startPoint y: 382, endPoint x: 521, endPoint y: 434, distance: 56.5
click at [547, 381] on button "Save" at bounding box center [570, 383] width 47 height 27
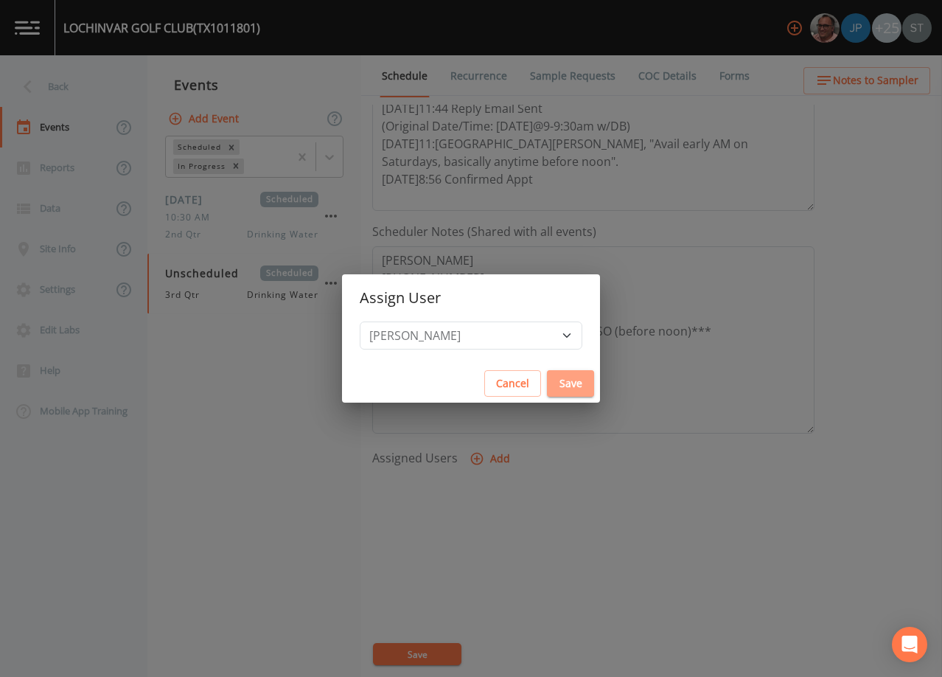
select select
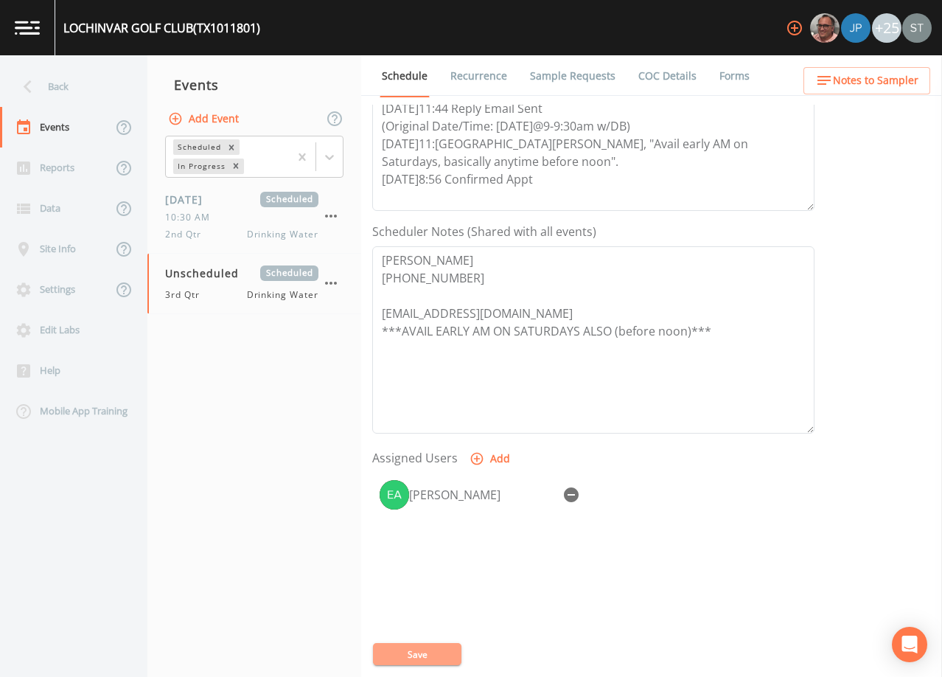
click at [414, 657] on button "Save" at bounding box center [417, 654] width 88 height 22
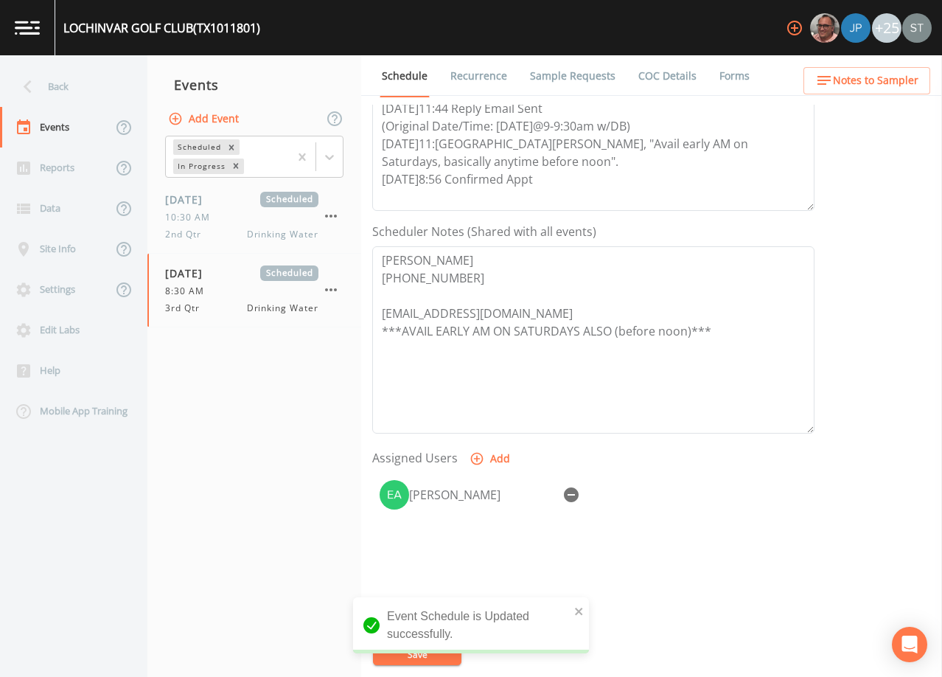
scroll to position [74, 0]
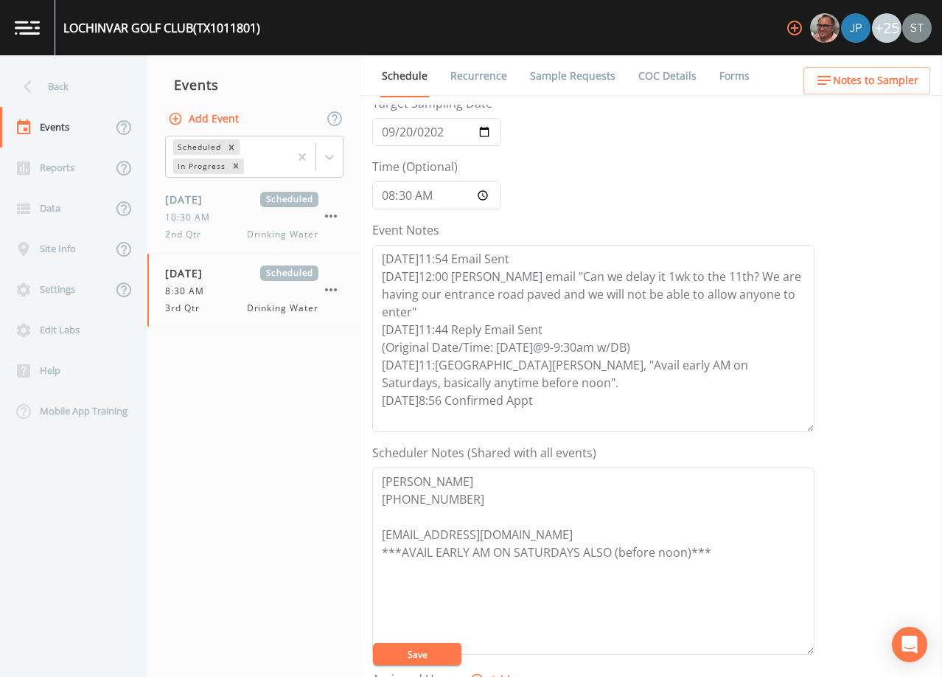
click at [893, 75] on span "Notes to Sampler" at bounding box center [875, 80] width 85 height 18
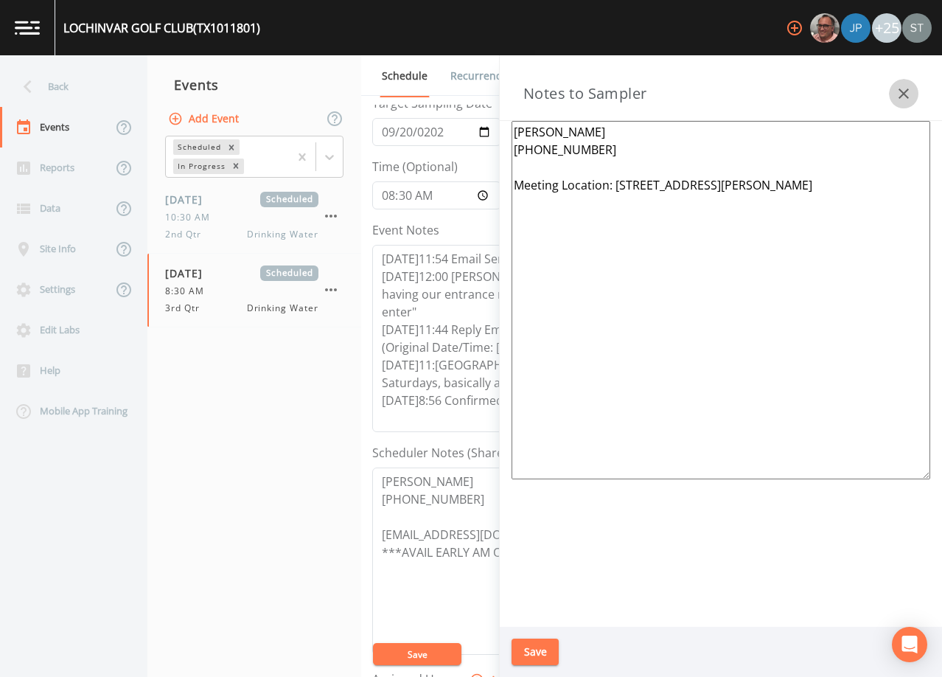
click at [901, 93] on icon "button" at bounding box center [904, 94] width 18 height 18
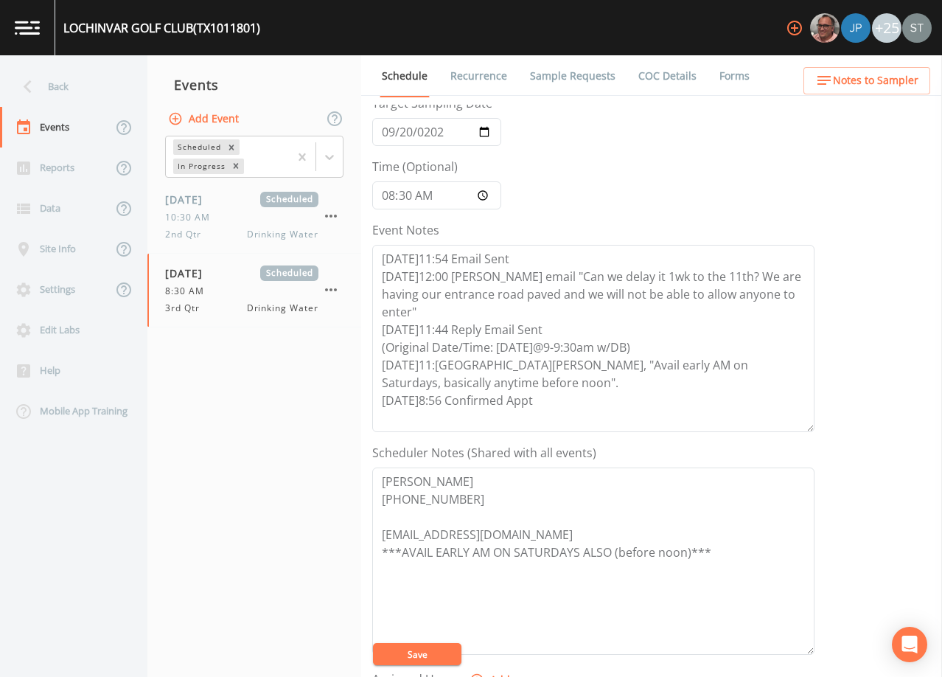
scroll to position [147, 0]
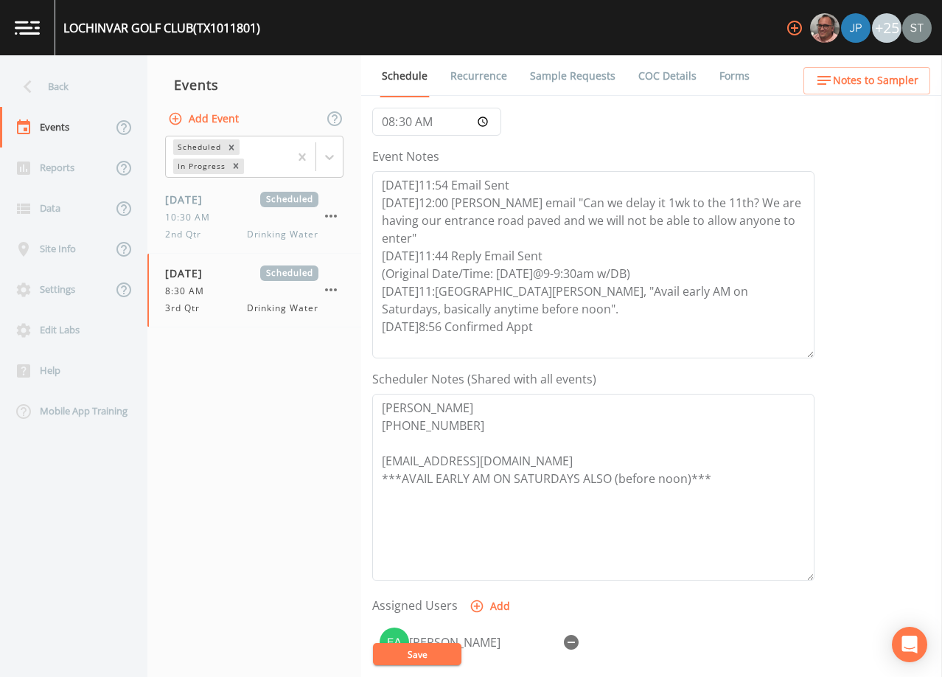
click at [427, 650] on button "Save" at bounding box center [417, 654] width 88 height 22
click at [570, 85] on link "Sample Requests" at bounding box center [573, 75] width 90 height 41
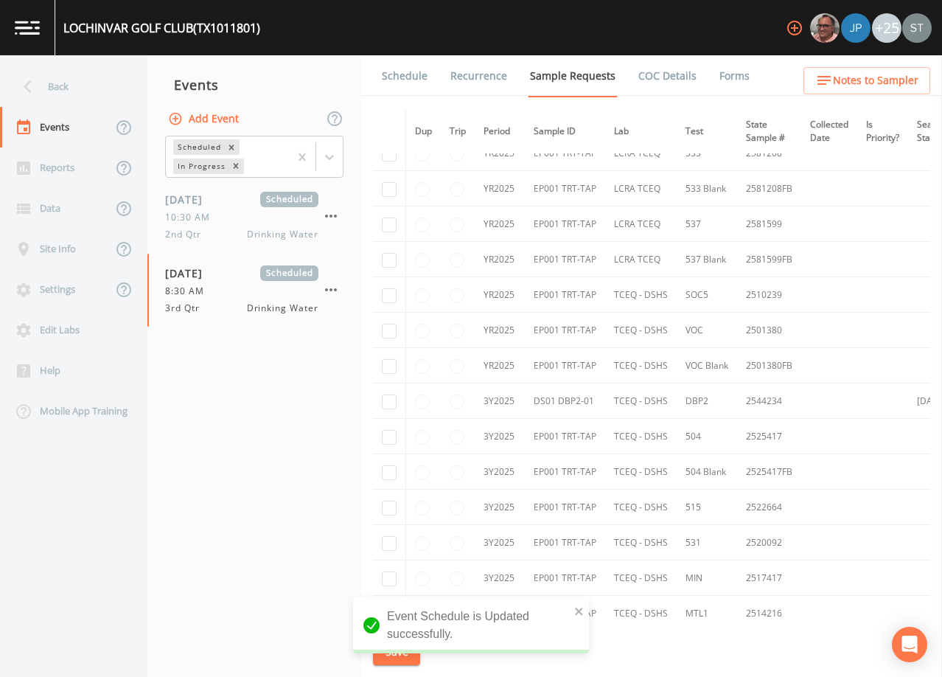
scroll to position [368, 0]
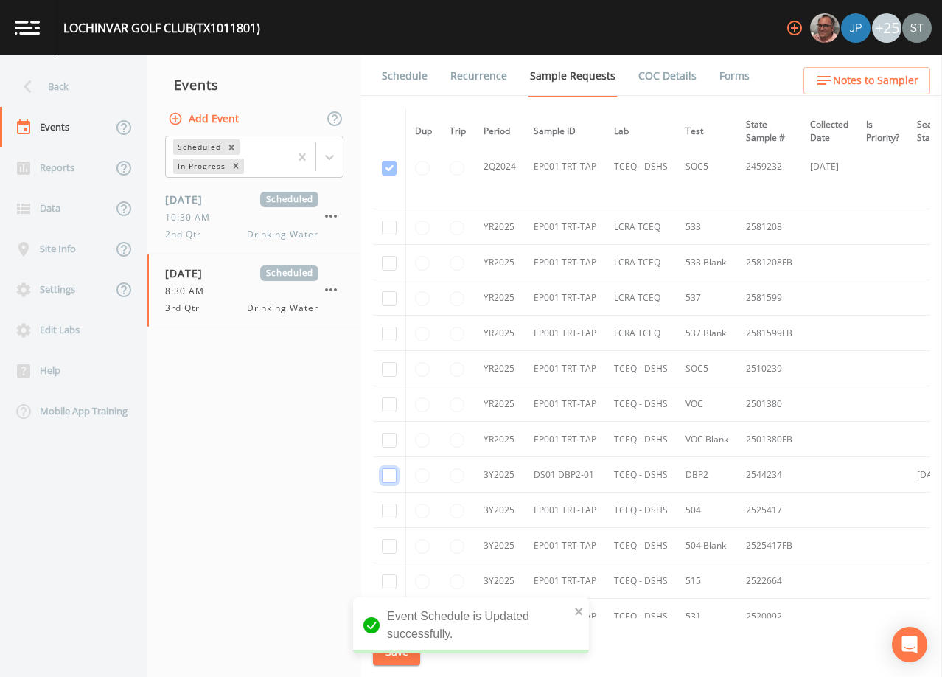
click at [389, 478] on input "checkbox" at bounding box center [389, 475] width 15 height 15
checkbox input "true"
click at [400, 652] on button "Save" at bounding box center [396, 651] width 47 height 27
click at [416, 80] on link "Schedule" at bounding box center [405, 75] width 50 height 41
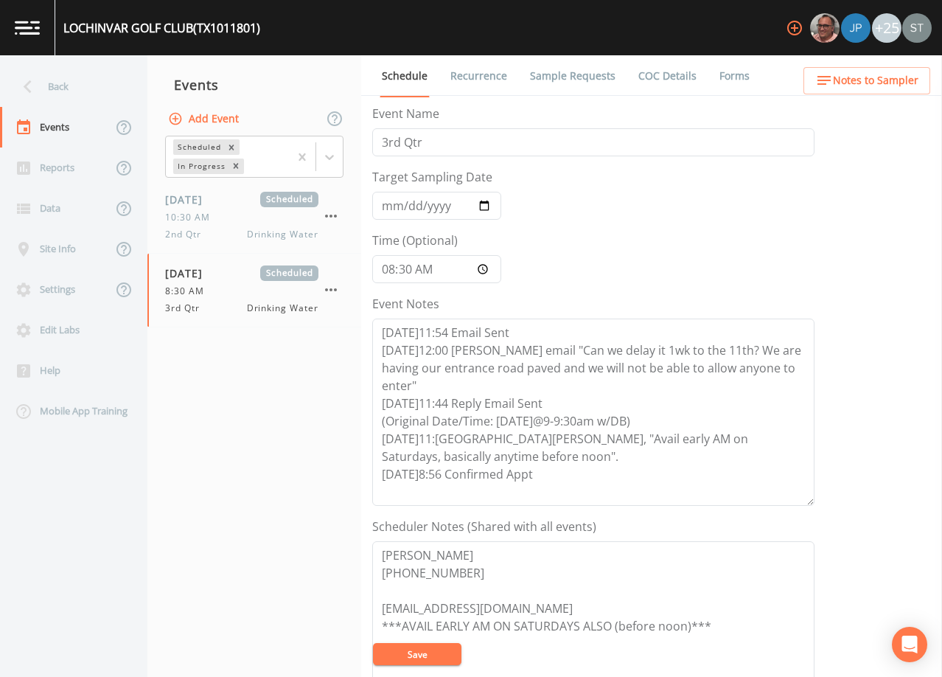
click at [583, 75] on link "Sample Requests" at bounding box center [573, 75] width 90 height 41
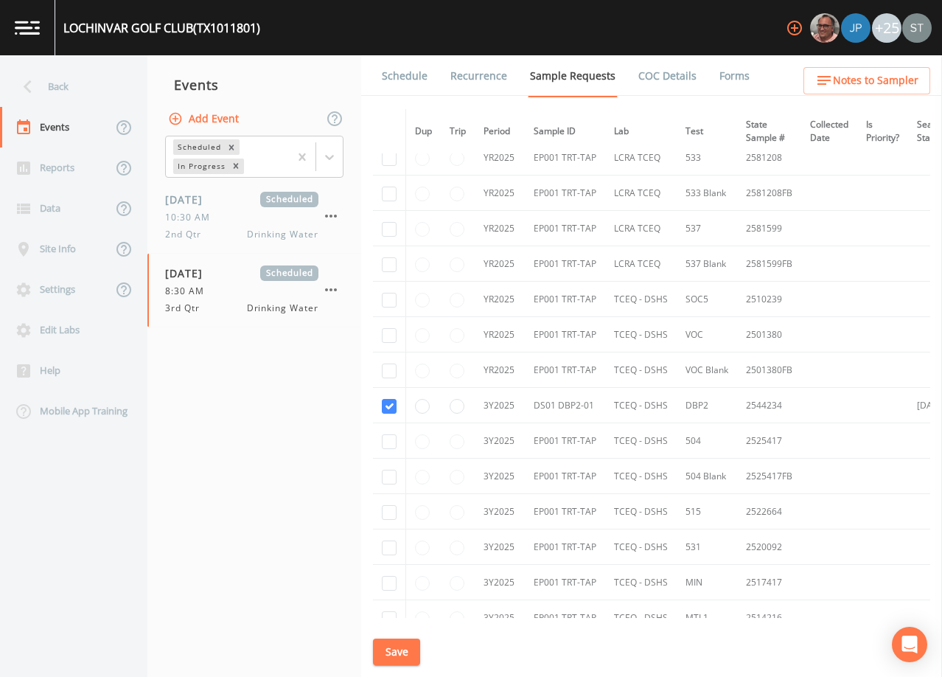
scroll to position [442, 0]
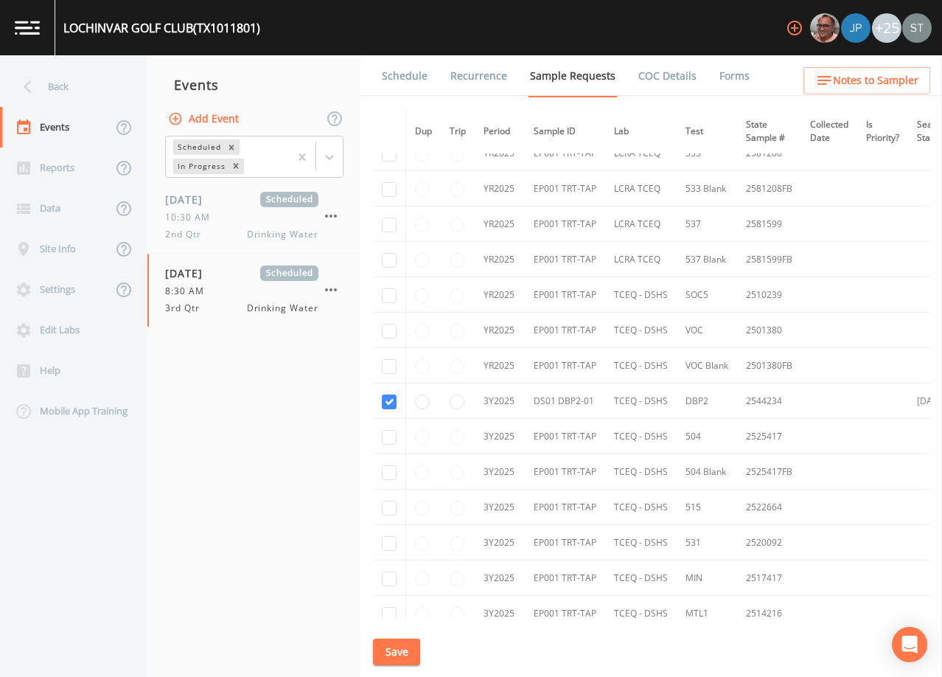
click at [407, 74] on link "Schedule" at bounding box center [405, 75] width 50 height 41
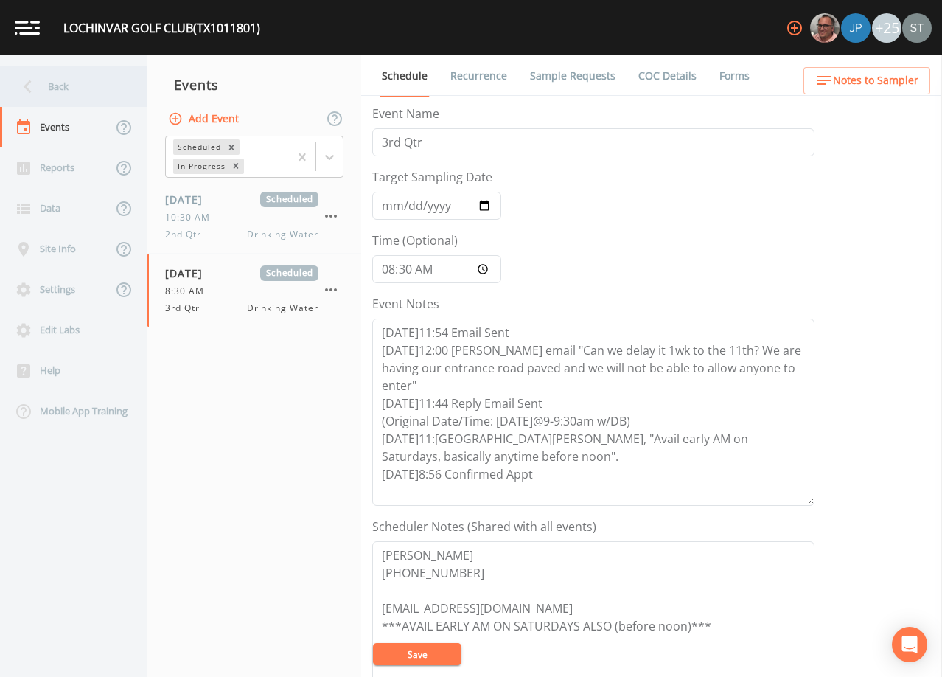
click at [57, 91] on div "Back" at bounding box center [66, 86] width 133 height 41
